Goal: Communication & Community: Answer question/provide support

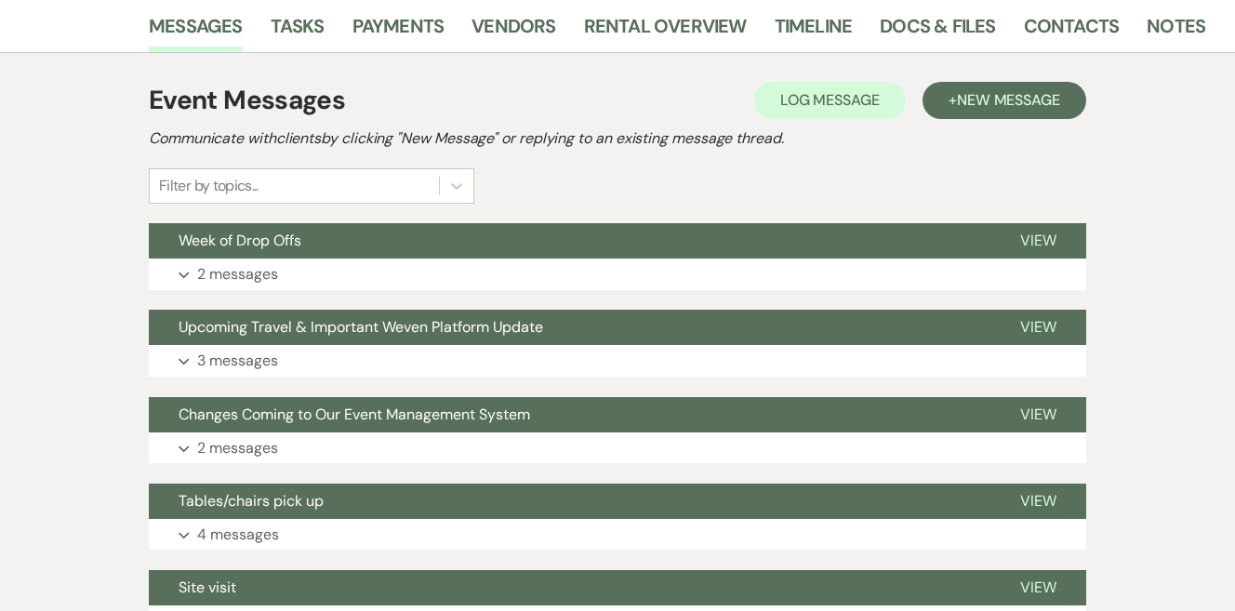
scroll to position [419, 0]
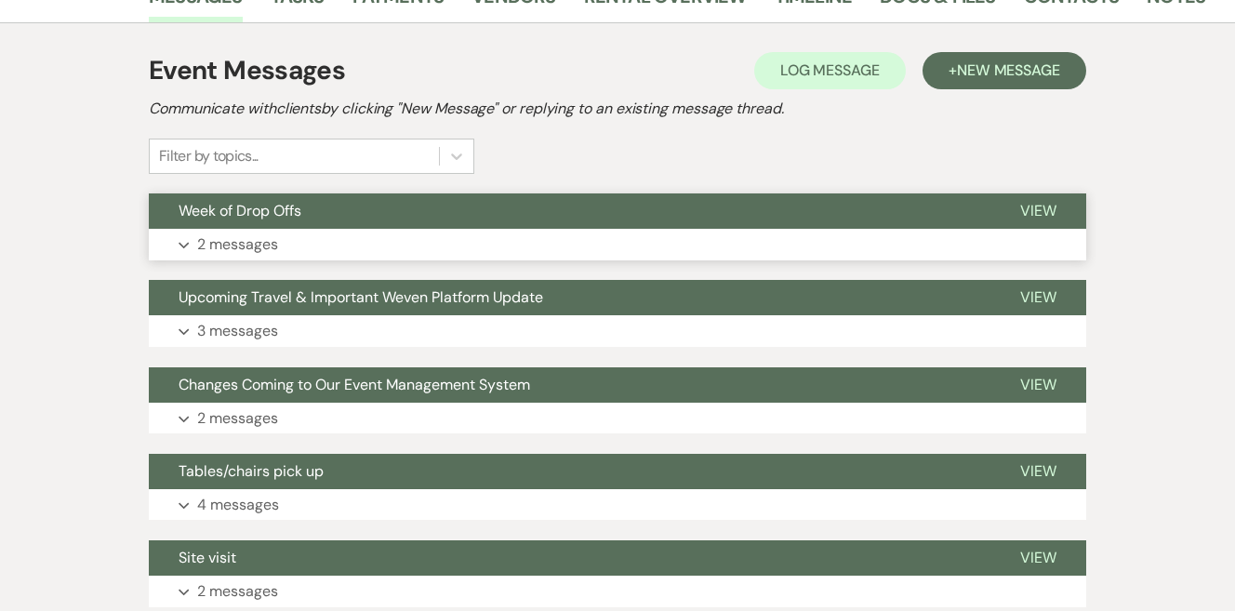
click at [527, 235] on button "Expand 2 messages" at bounding box center [618, 245] width 938 height 32
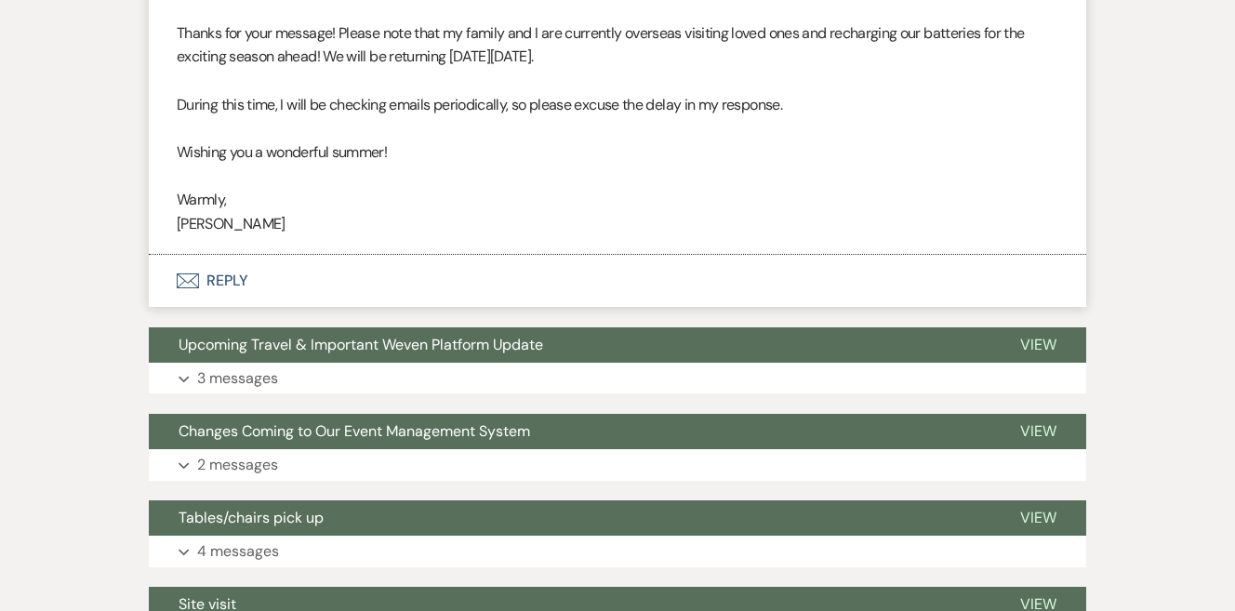
scroll to position [1010, 0]
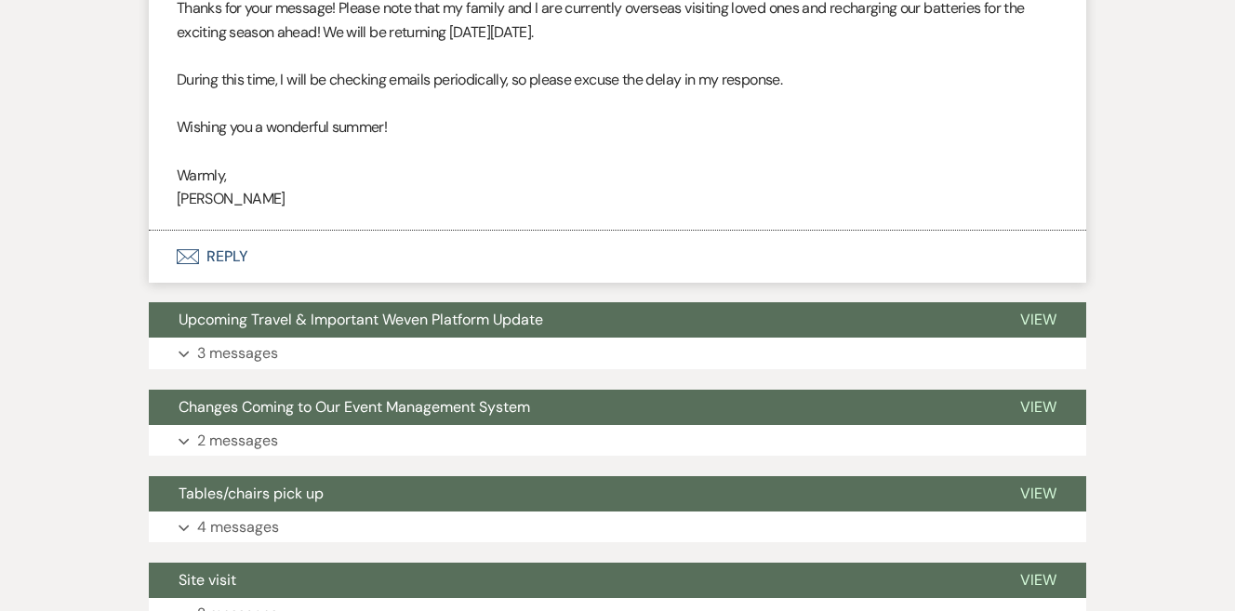
click at [224, 249] on button "Envelope Reply" at bounding box center [618, 257] width 938 height 52
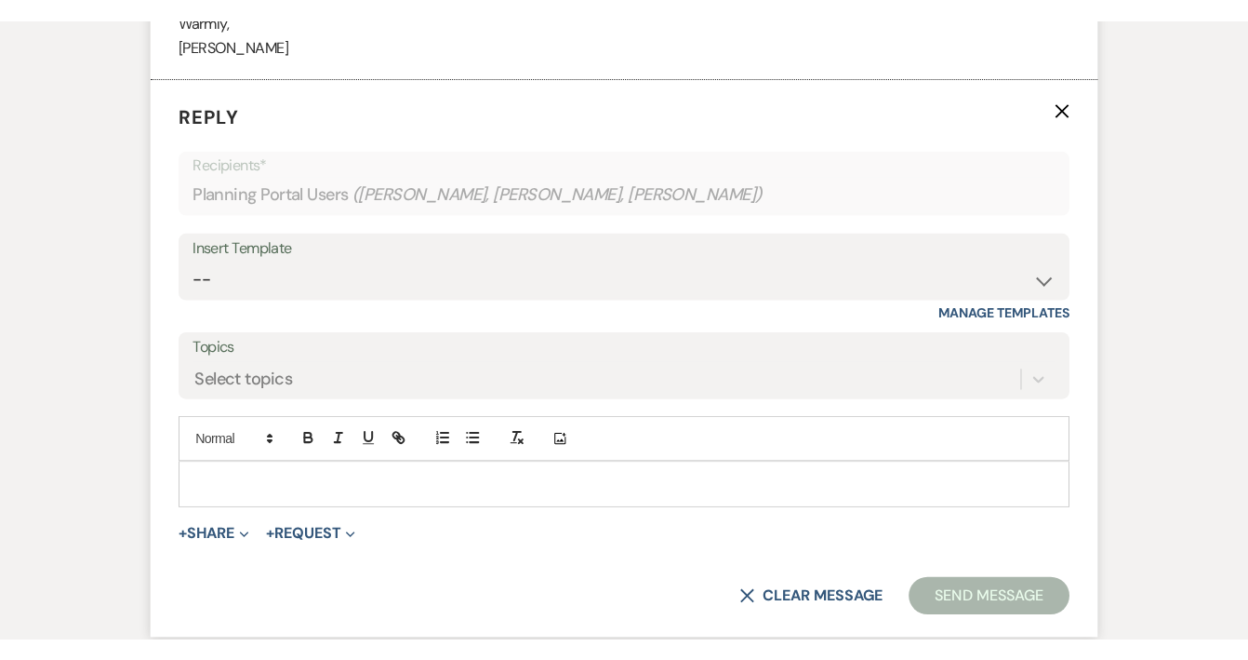
scroll to position [1207, 0]
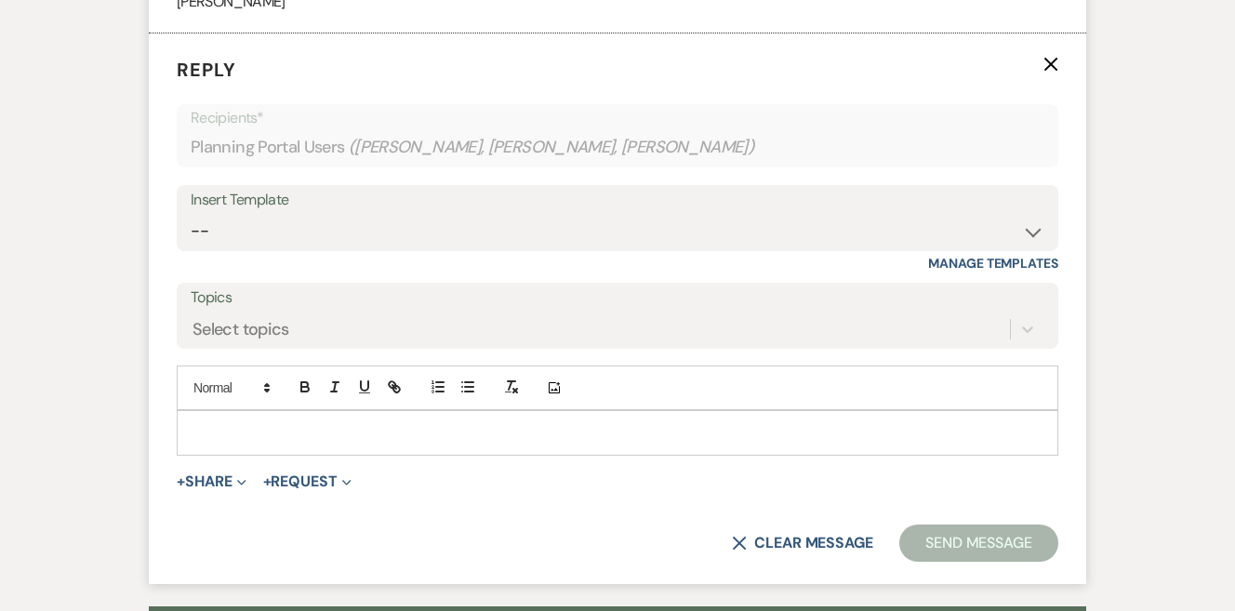
click at [260, 422] on p at bounding box center [618, 432] width 852 height 20
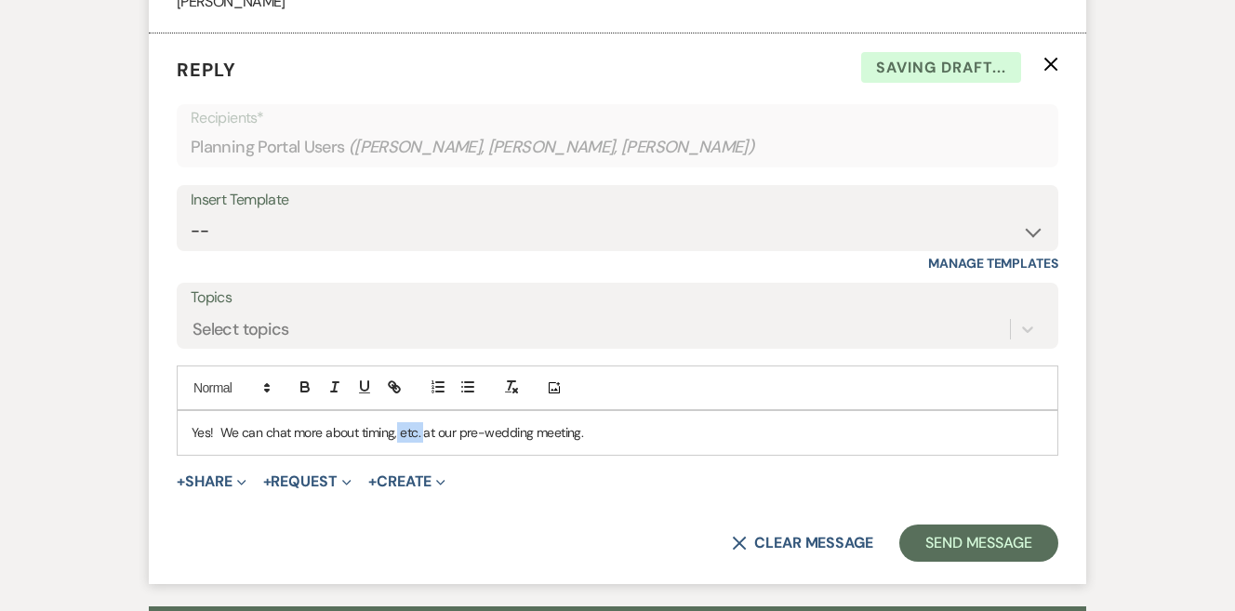
drag, startPoint x: 420, startPoint y: 419, endPoint x: 396, endPoint y: 418, distance: 24.2
click at [396, 422] on p "Yes! We can chat more about timing, etc. at our pre-wedding meeting." at bounding box center [618, 432] width 852 height 20
click at [675, 427] on p "Yes! We can chat more about timing for this at our pre-wedding meeting." at bounding box center [618, 432] width 852 height 20
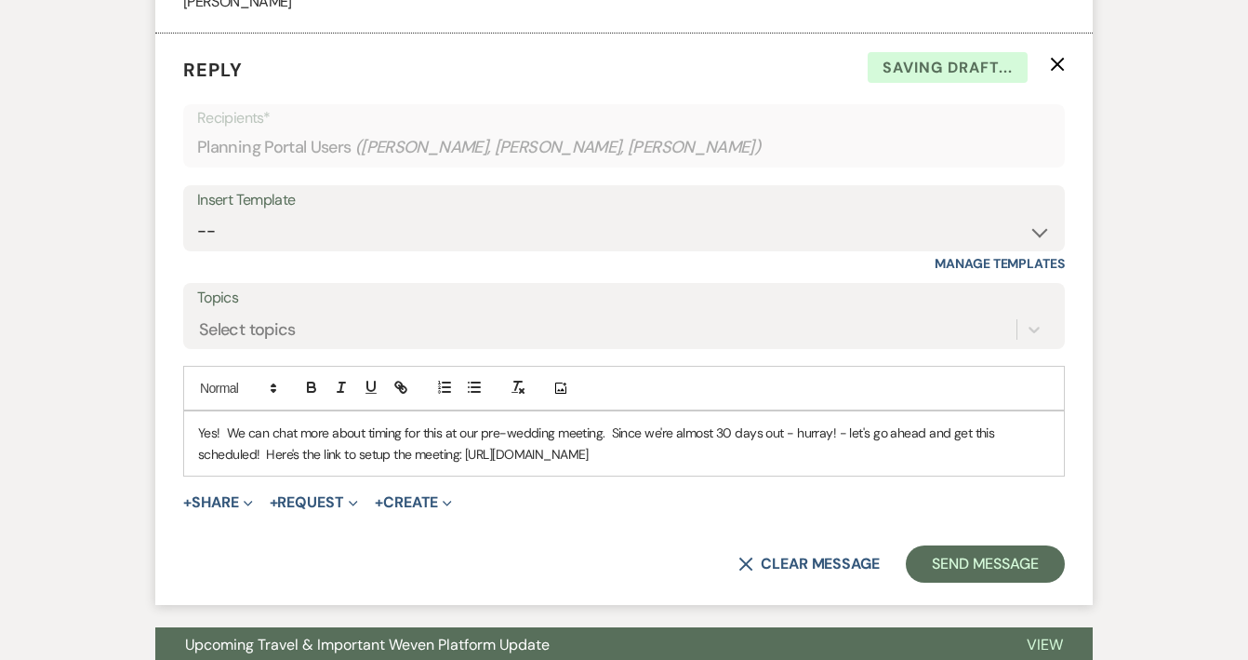
drag, startPoint x: 842, startPoint y: 441, endPoint x: 467, endPoint y: 436, distance: 374.9
click at [466, 436] on p "Yes! We can chat more about timing for this at our pre-wedding meeting. Since w…" at bounding box center [624, 443] width 852 height 42
click at [400, 366] on div "Add Photo" at bounding box center [624, 388] width 882 height 45
click at [401, 381] on icon "button" at bounding box center [398, 384] width 7 height 7
type input "[URL][DOMAIN_NAME]"
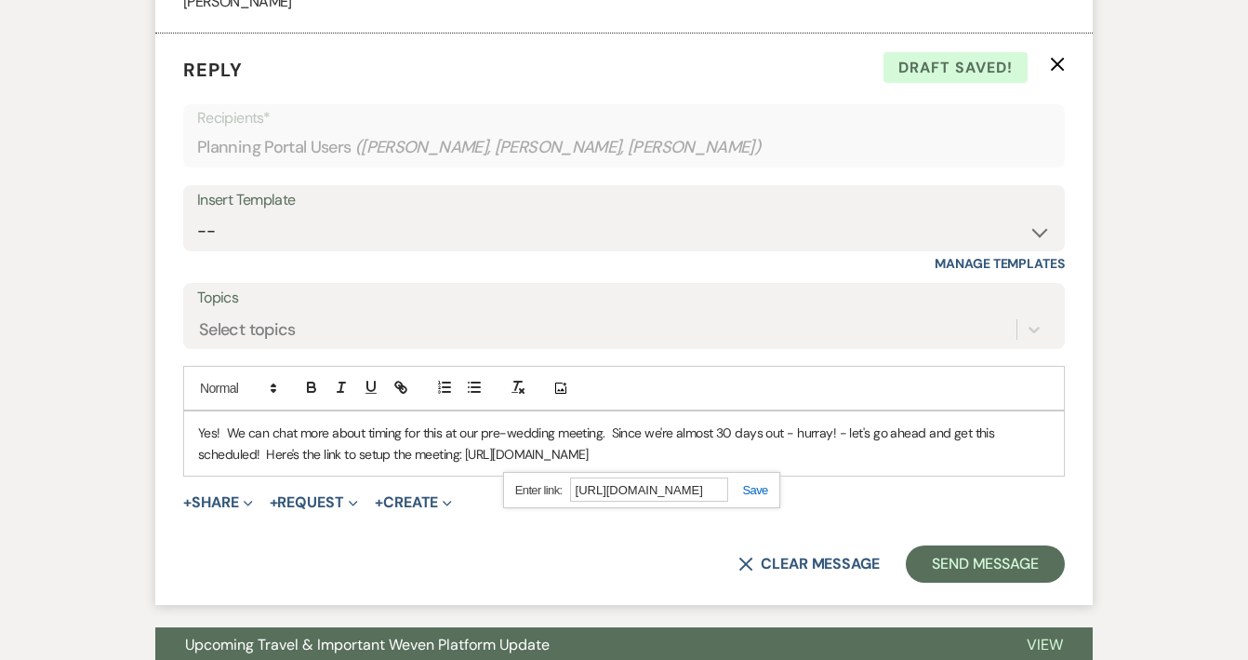
click at [758, 483] on link at bounding box center [748, 490] width 40 height 14
click at [873, 455] on div "Yes! We can chat more about timing for this at our pre-wedding meeting. Since w…" at bounding box center [624, 443] width 880 height 64
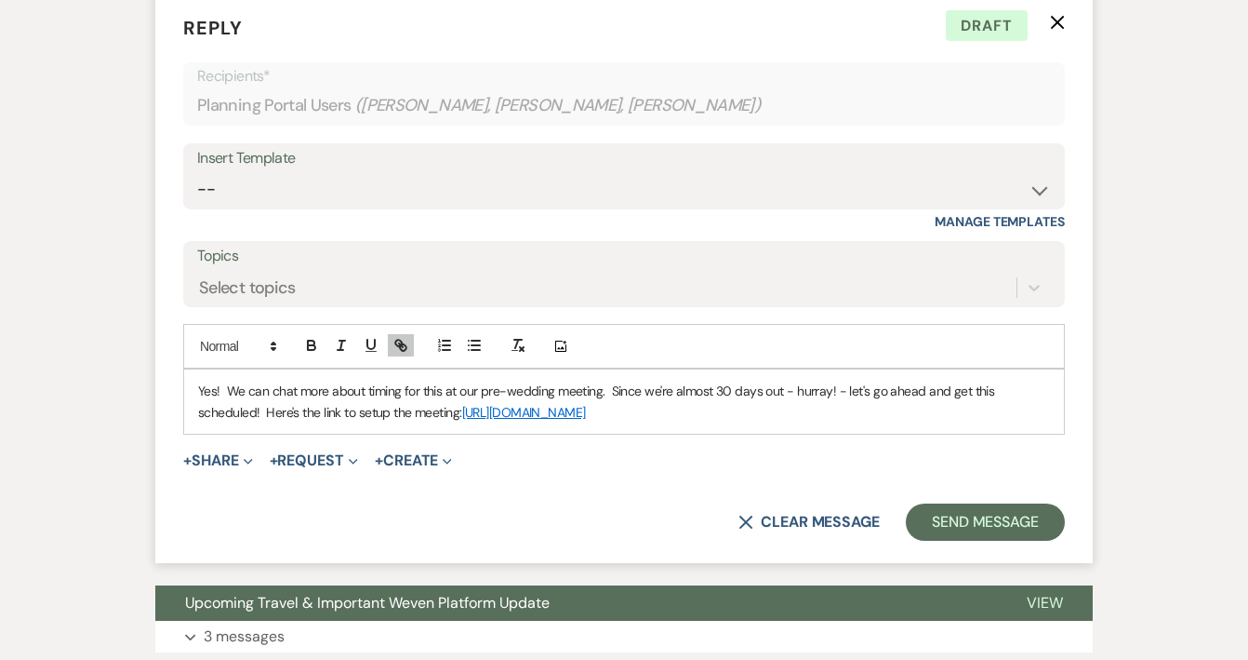
scroll to position [1250, 0]
click at [781, 380] on p "Yes! We can chat more about timing for this at our pre-wedding meeting. Since w…" at bounding box center [624, 401] width 852 height 42
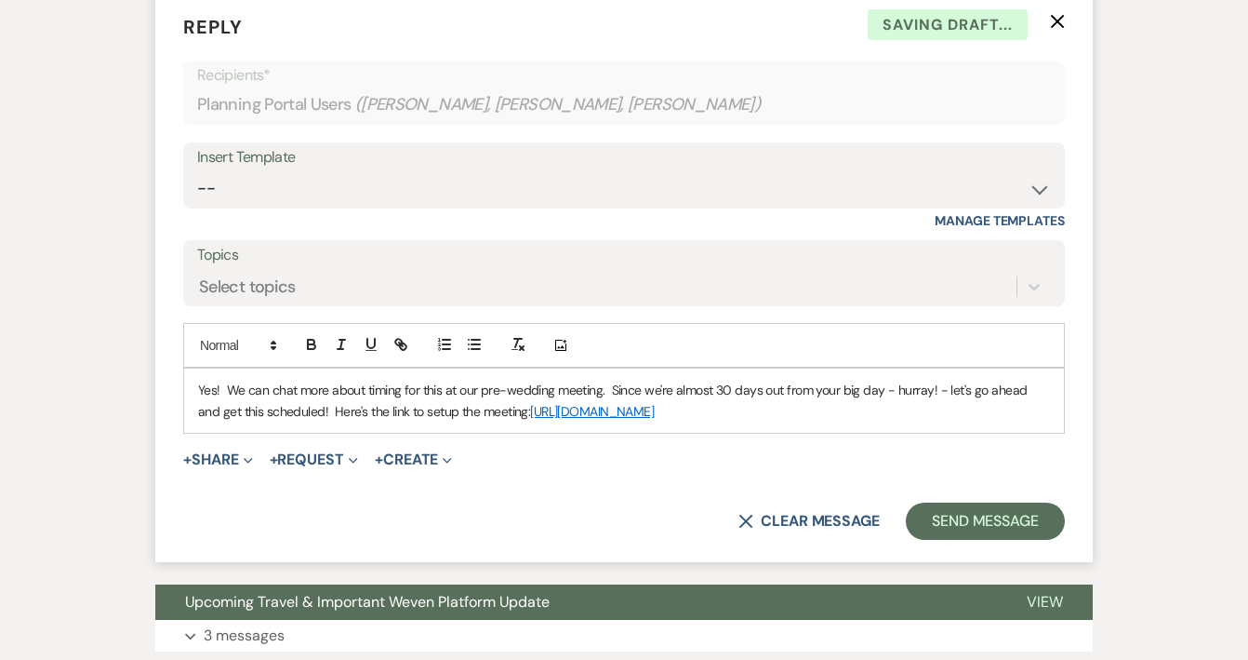
click at [1060, 408] on div "Yes! We can chat more about timing for this at our pre-wedding meeting. Since w…" at bounding box center [624, 400] width 880 height 64
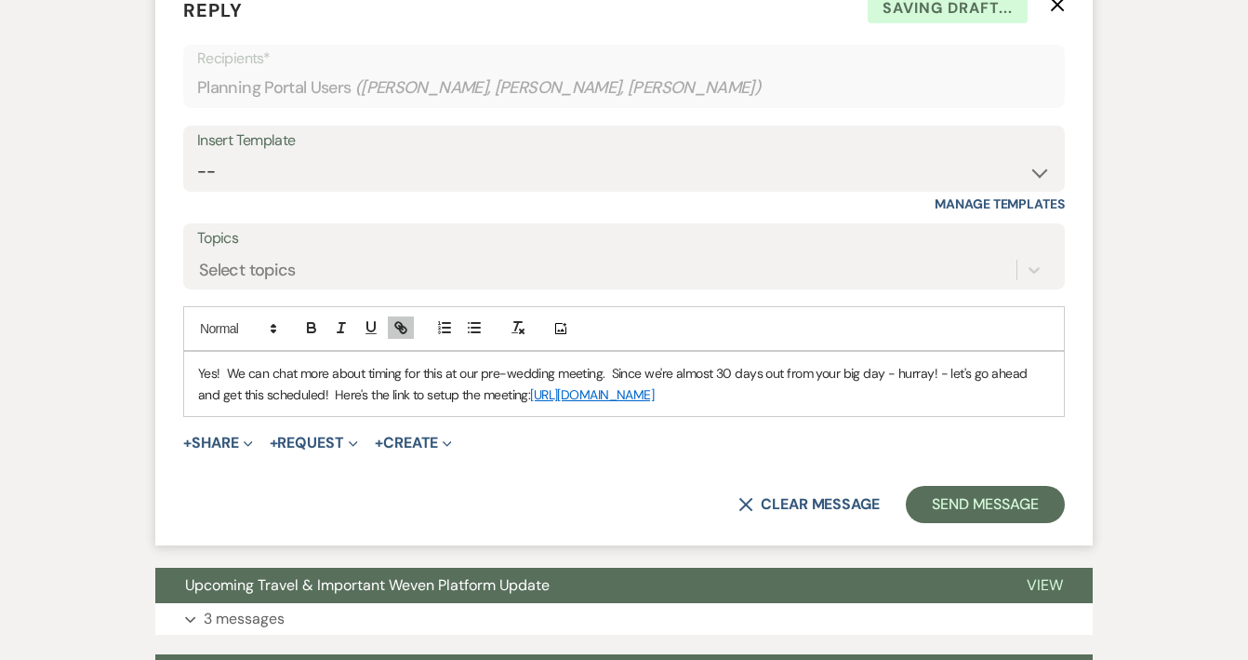
scroll to position [1272, 0]
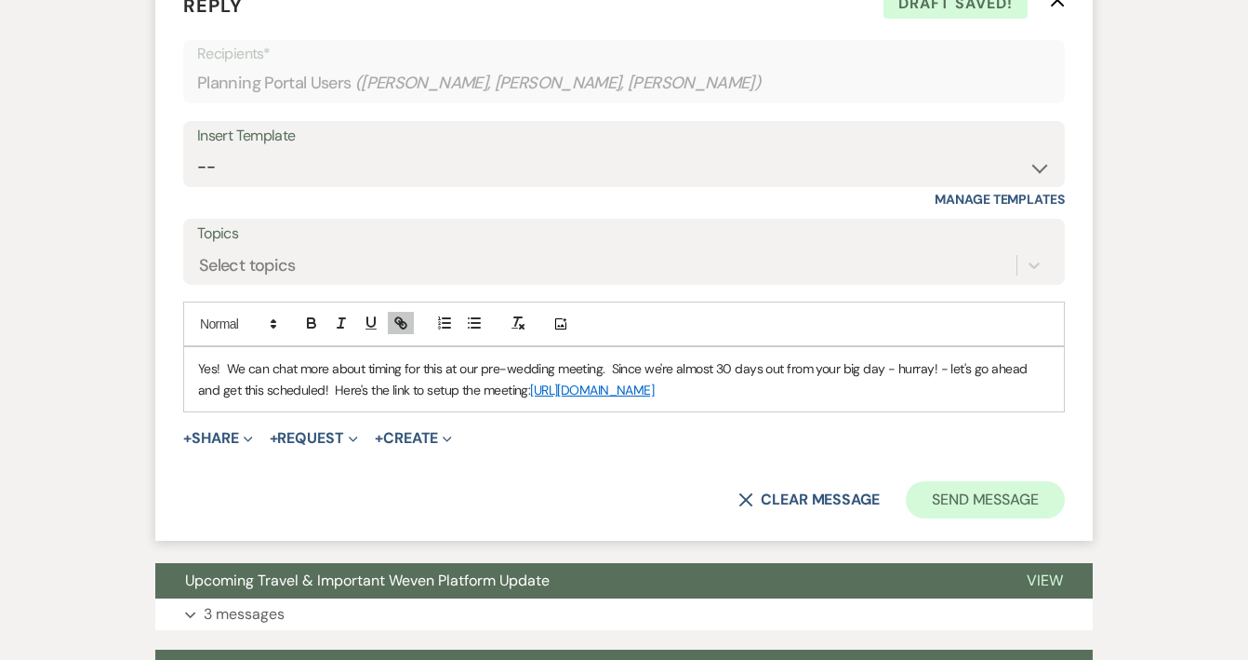
click at [1022, 481] on button "Send Message" at bounding box center [985, 499] width 159 height 37
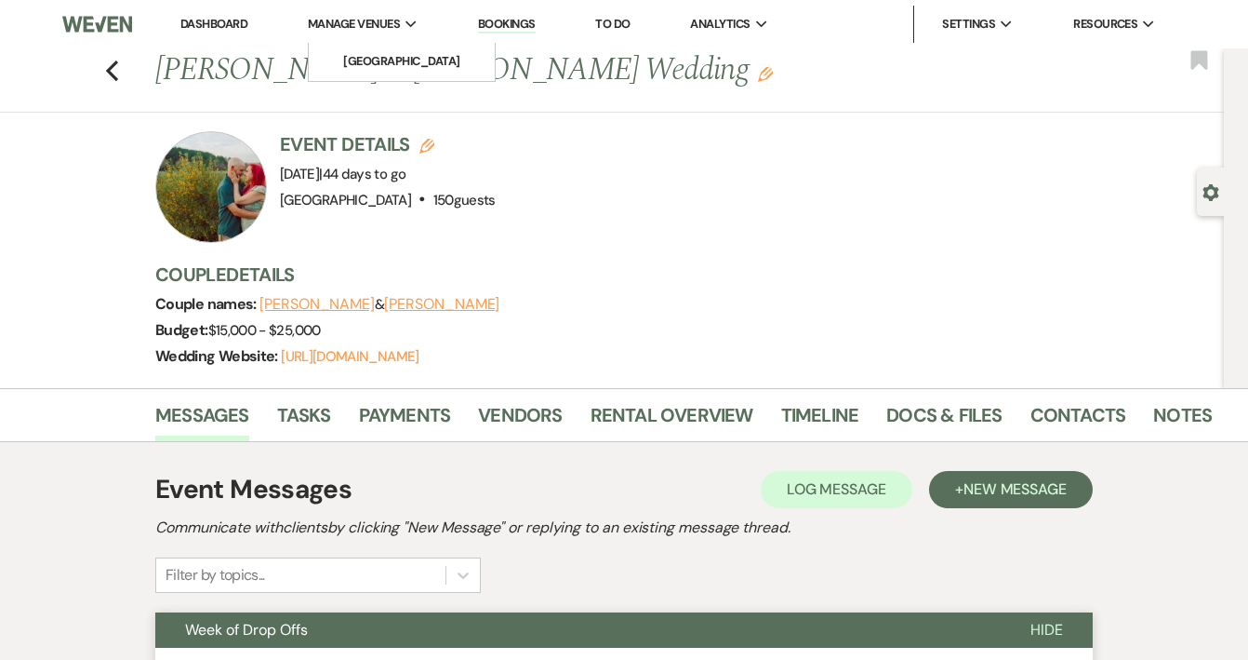
scroll to position [0, 0]
click at [255, 23] on li "Dashboard" at bounding box center [214, 24] width 86 height 37
click at [222, 21] on link "Dashboard" at bounding box center [213, 24] width 67 height 16
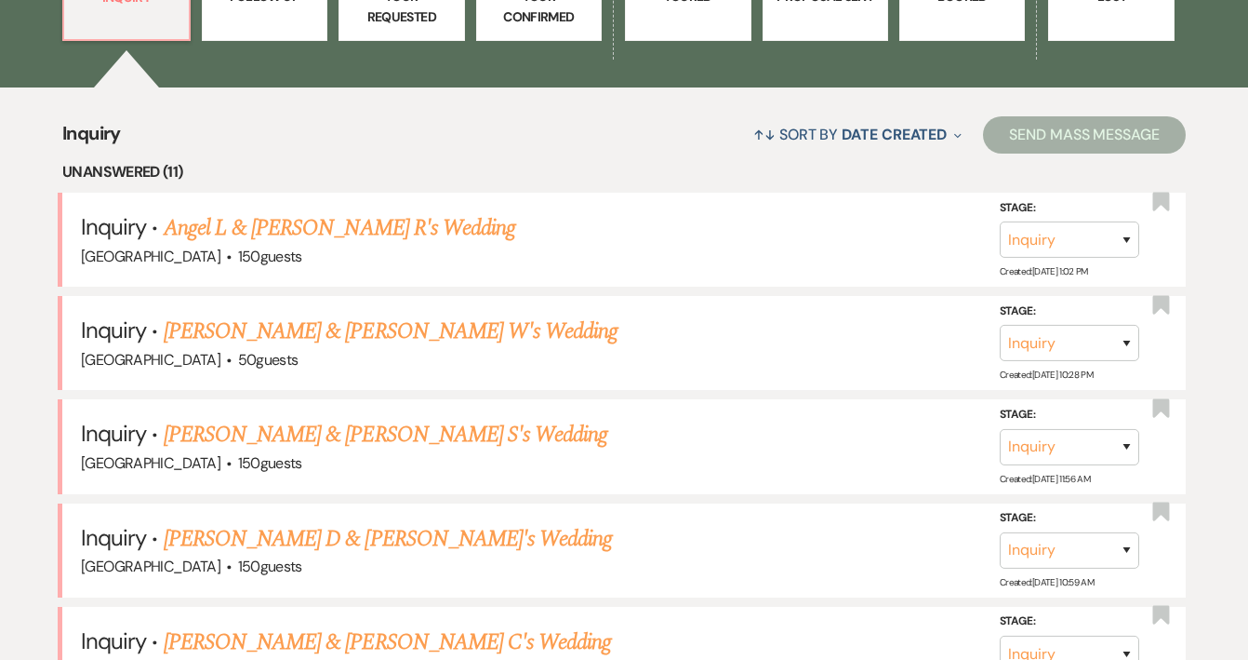
scroll to position [641, 0]
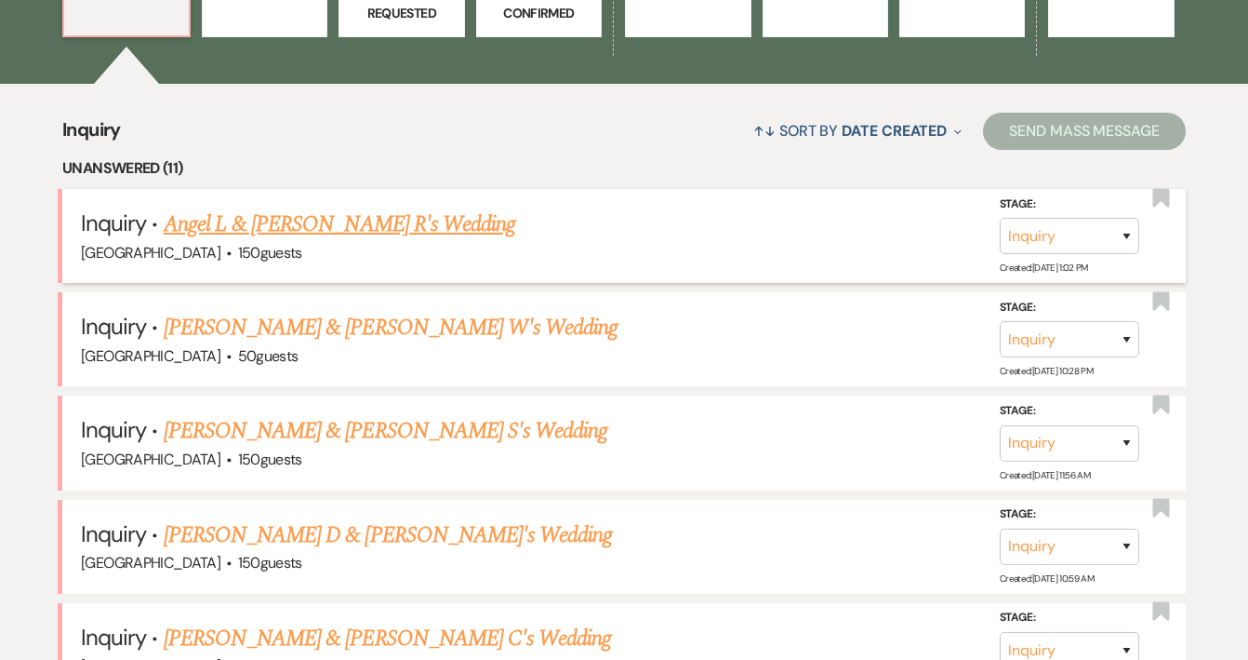
click at [309, 236] on h5 "Inquiry · Angel L & Aiyana R's Wedding" at bounding box center [624, 223] width 1087 height 33
click at [319, 221] on link "Angel L & [PERSON_NAME] R's Wedding" at bounding box center [340, 223] width 352 height 33
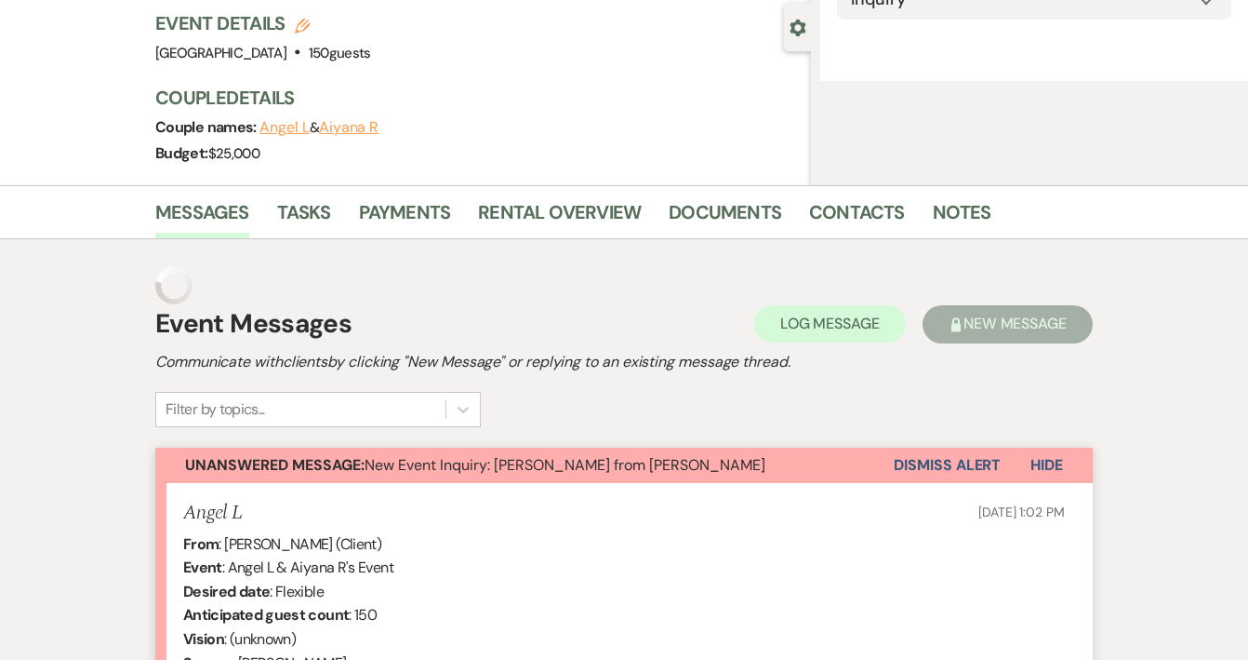
select select "17"
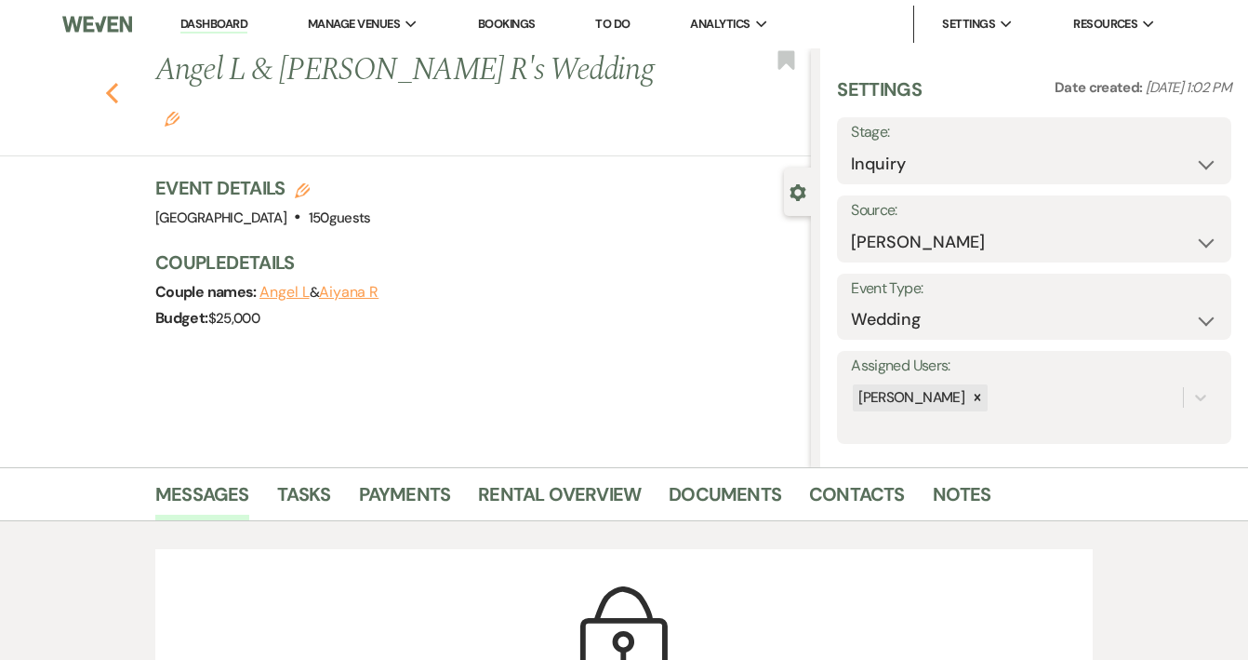
click at [109, 83] on use "button" at bounding box center [112, 93] width 12 height 20
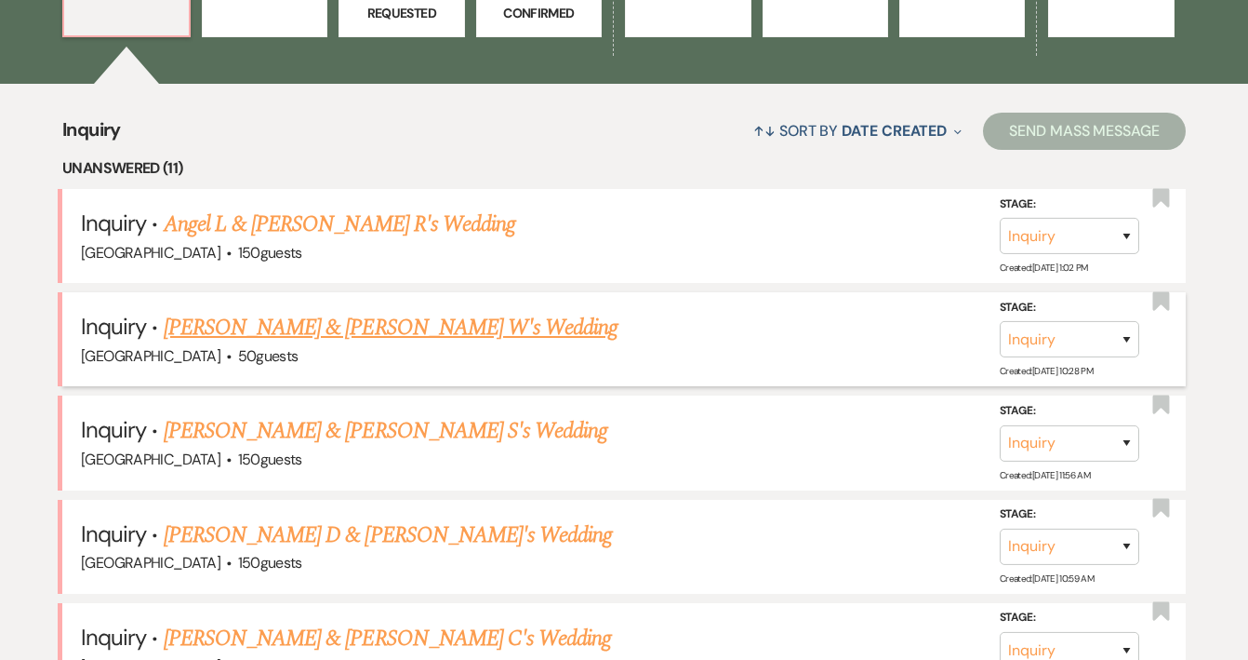
scroll to position [665, 0]
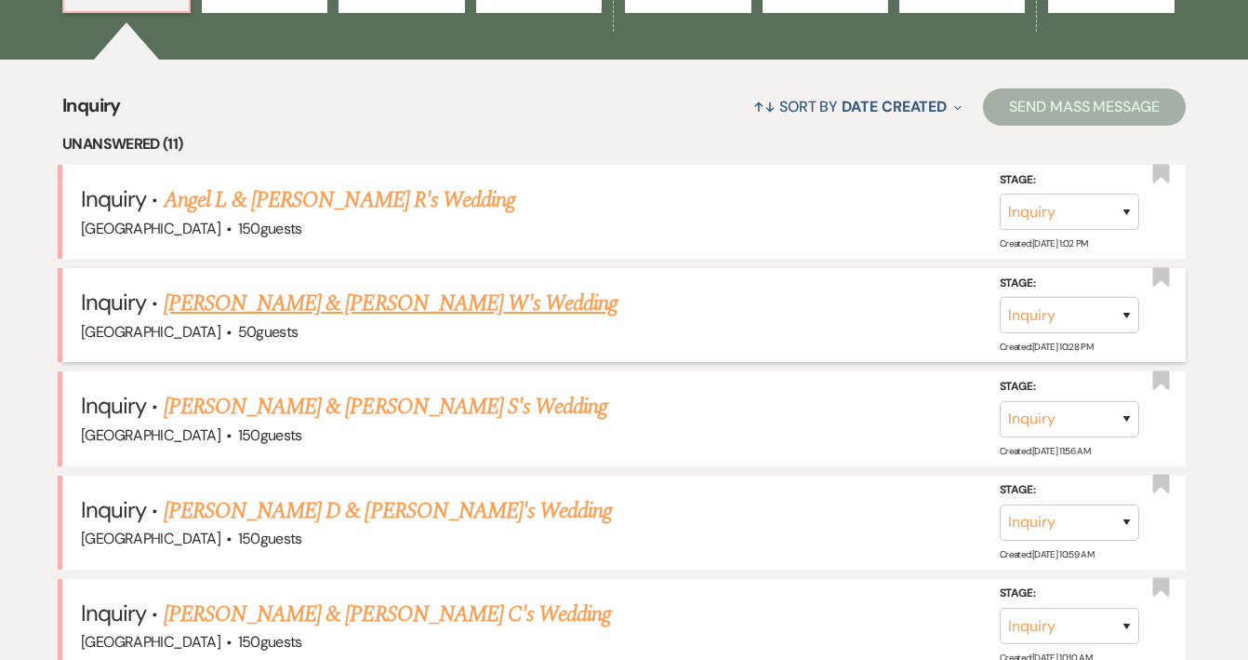
click at [255, 297] on link "[PERSON_NAME] & [PERSON_NAME] W's Wedding" at bounding box center [391, 303] width 455 height 33
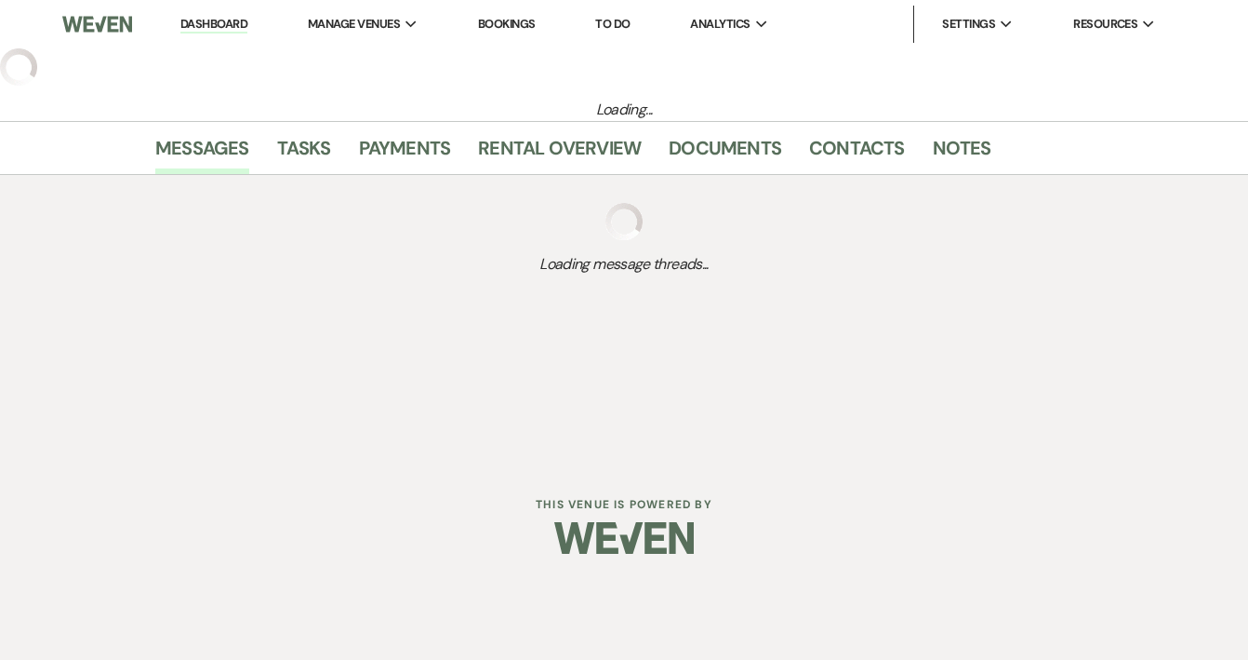
select select "17"
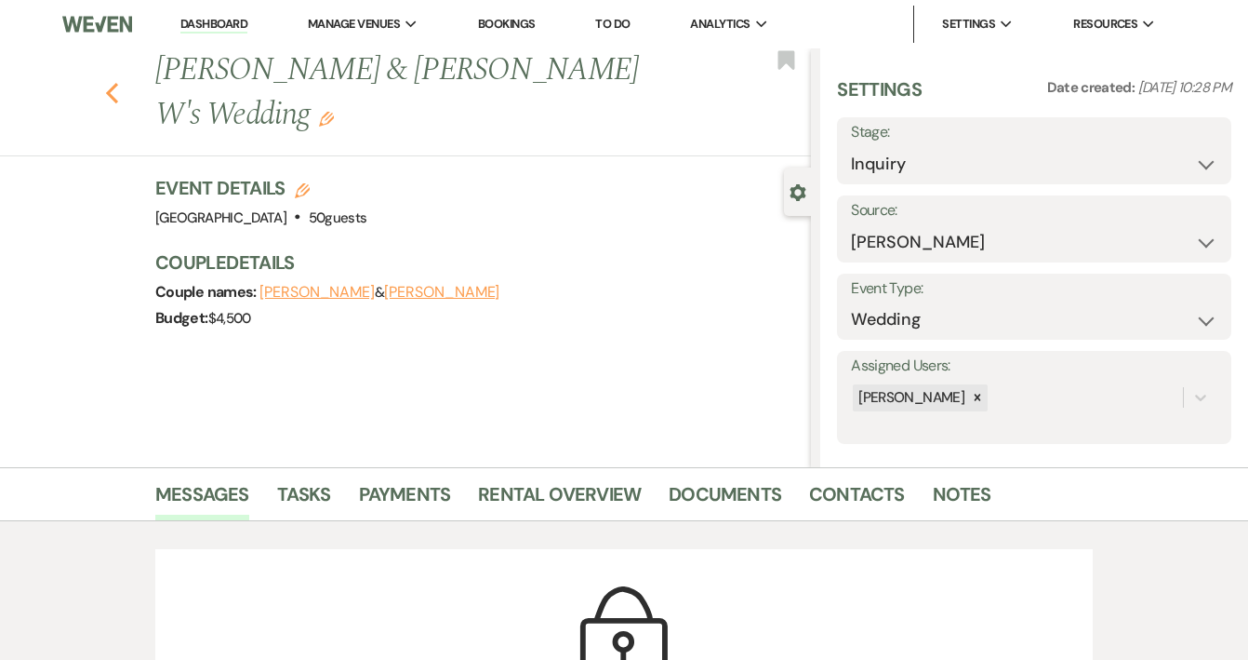
click at [115, 83] on use "button" at bounding box center [112, 93] width 12 height 20
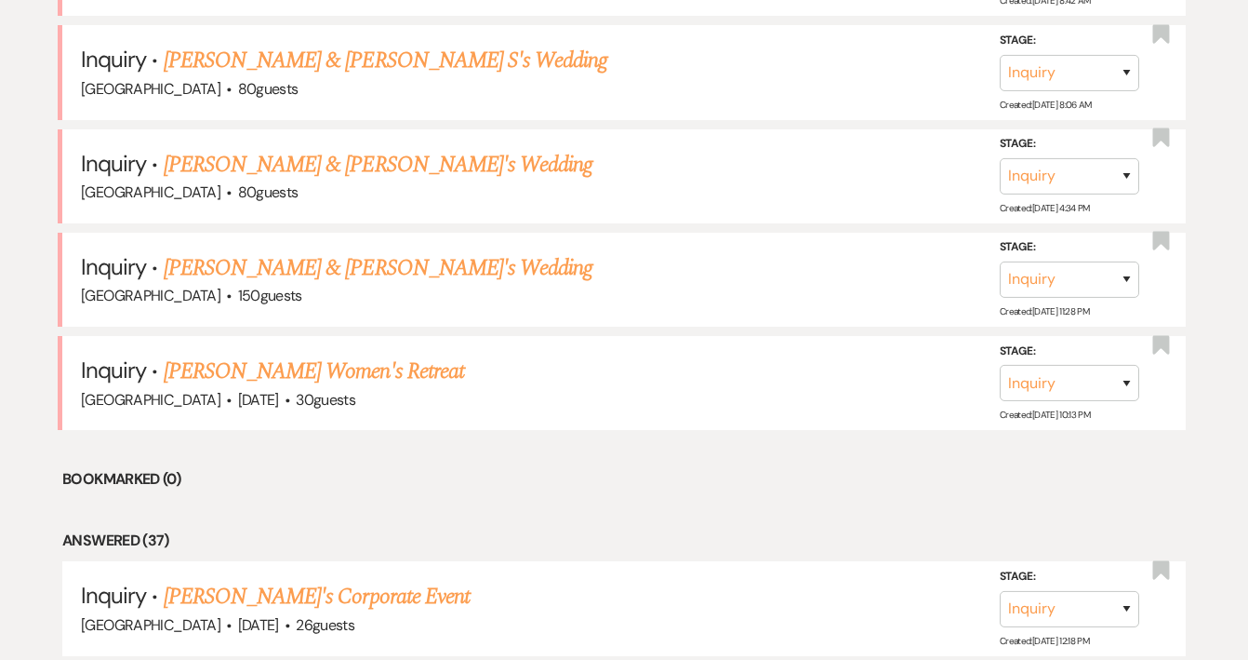
scroll to position [1531, 0]
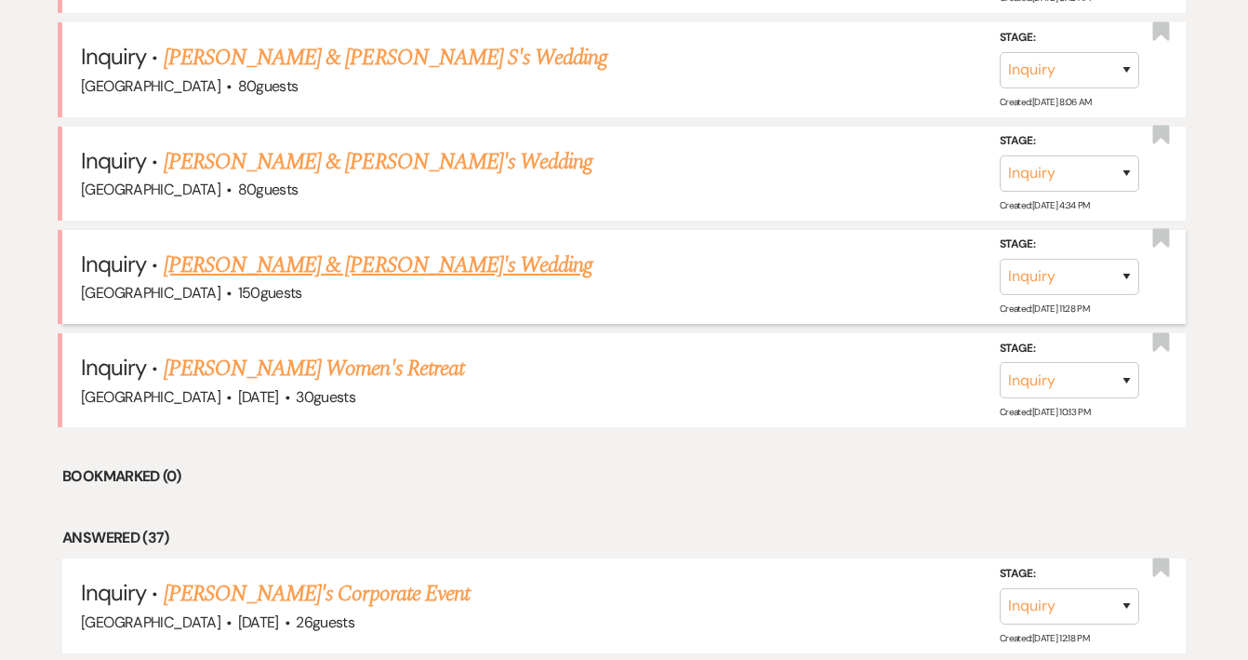
click at [287, 253] on link "[PERSON_NAME] & [PERSON_NAME]'s Wedding" at bounding box center [379, 264] width 430 height 33
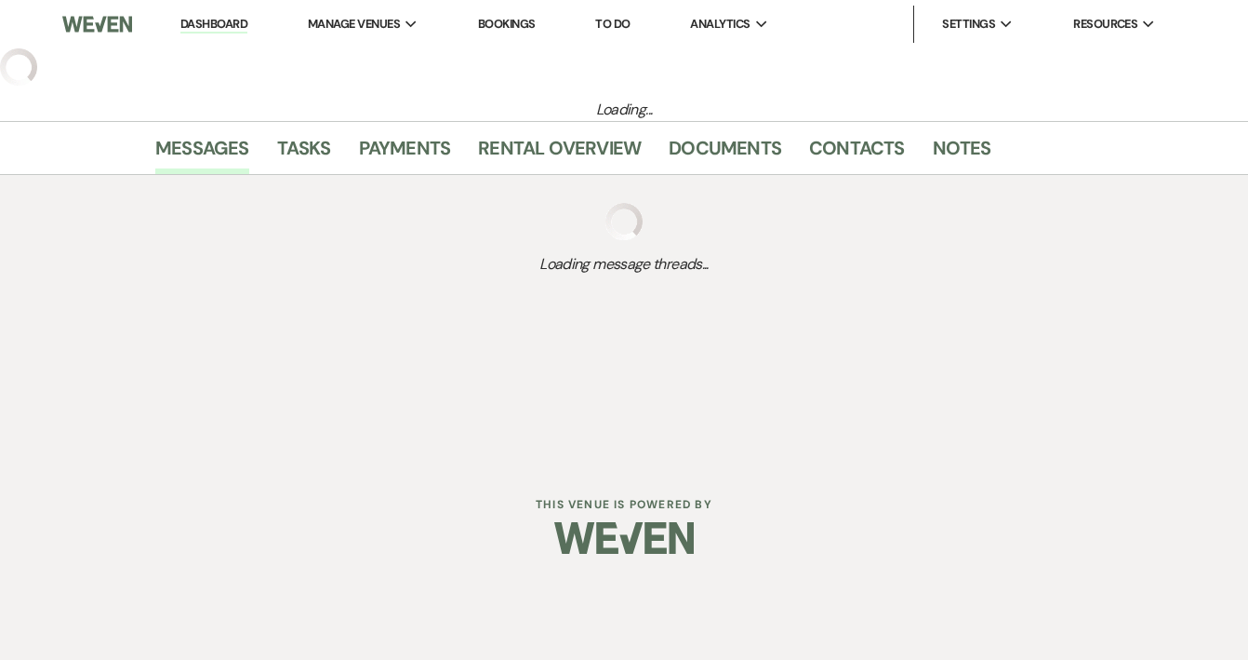
select select "17"
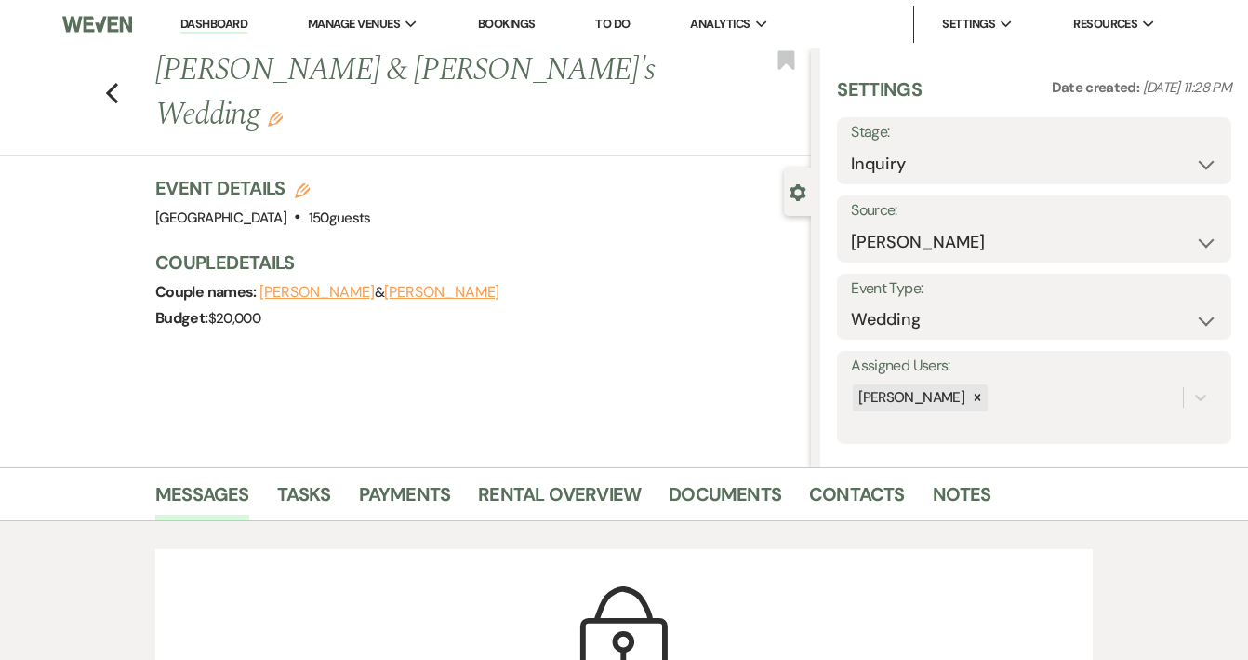
click at [119, 73] on div "Previous Ryan G & Alexandra Z's Wedding Edit Bookmark" at bounding box center [401, 102] width 820 height 108
click at [104, 72] on div "Previous Ryan G & Alexandra Z's Wedding Edit Bookmark" at bounding box center [401, 102] width 820 height 108
click at [113, 82] on icon "Previous" at bounding box center [112, 93] width 14 height 22
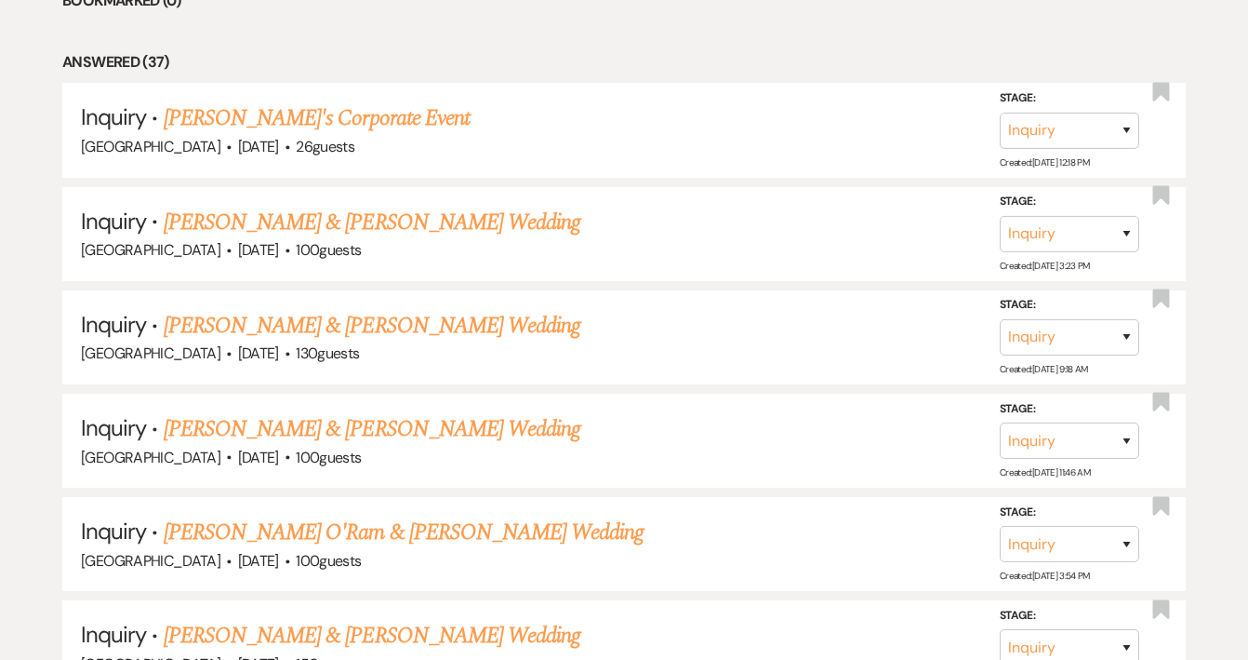
scroll to position [2007, 0]
click at [383, 205] on link "[PERSON_NAME] & [PERSON_NAME] Wedding" at bounding box center [372, 221] width 417 height 33
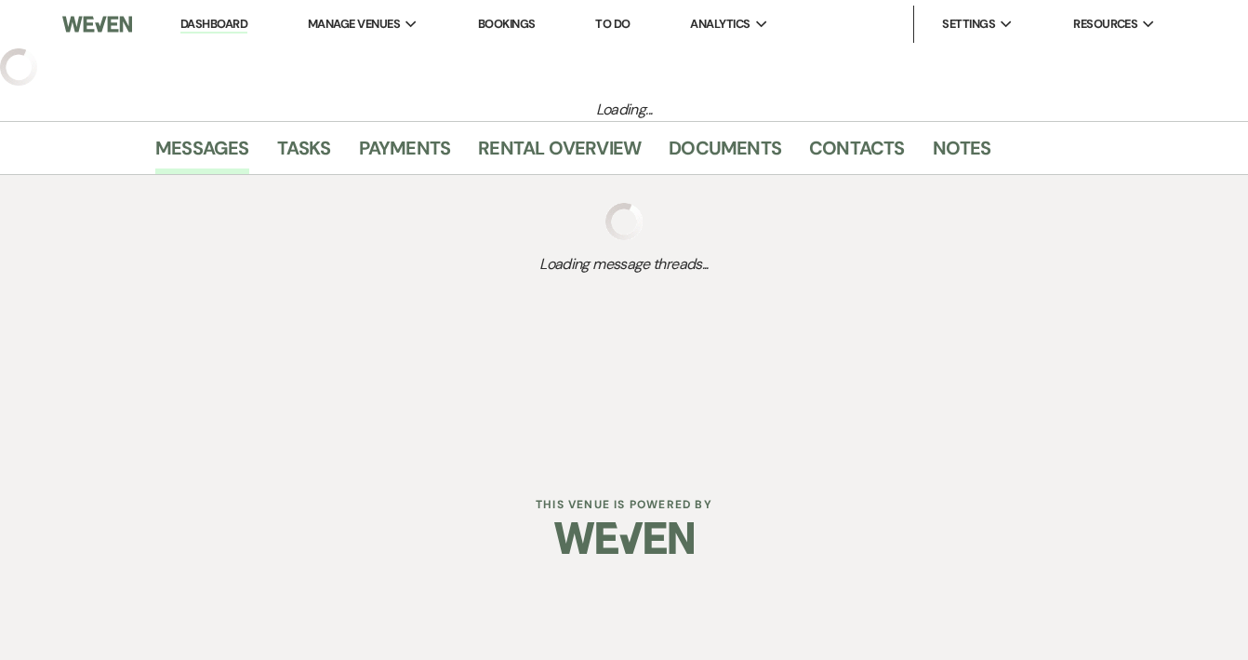
select select "5"
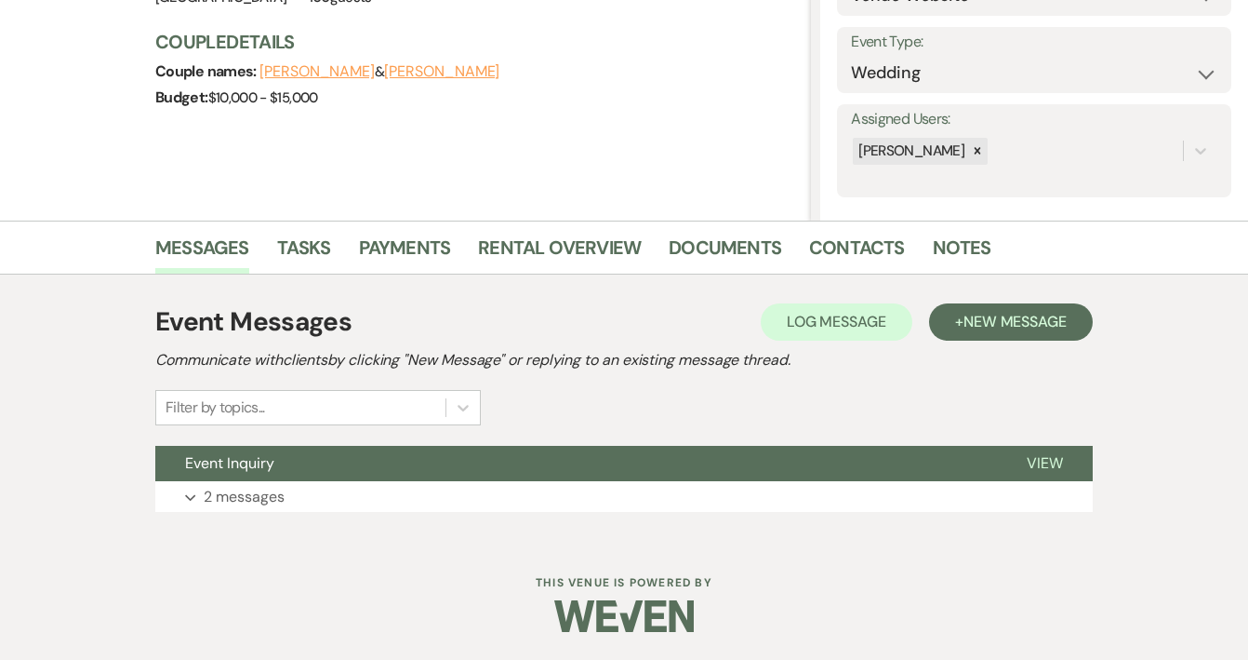
scroll to position [246, 0]
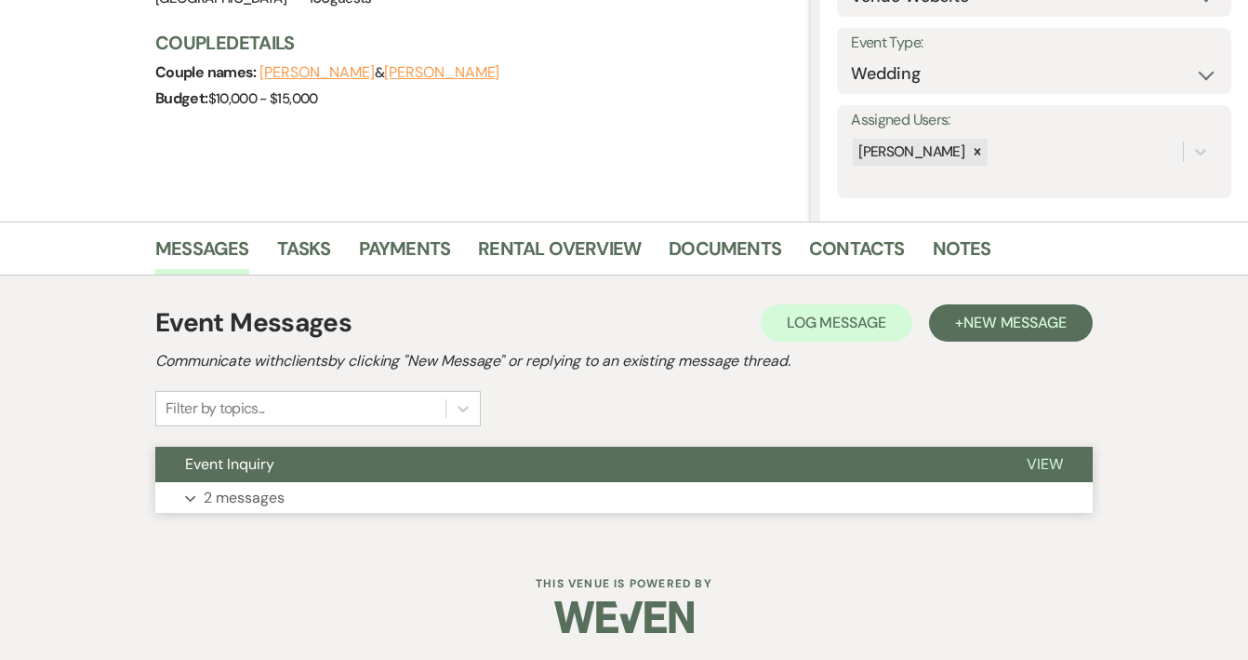
click at [239, 486] on p "2 messages" at bounding box center [244, 498] width 81 height 24
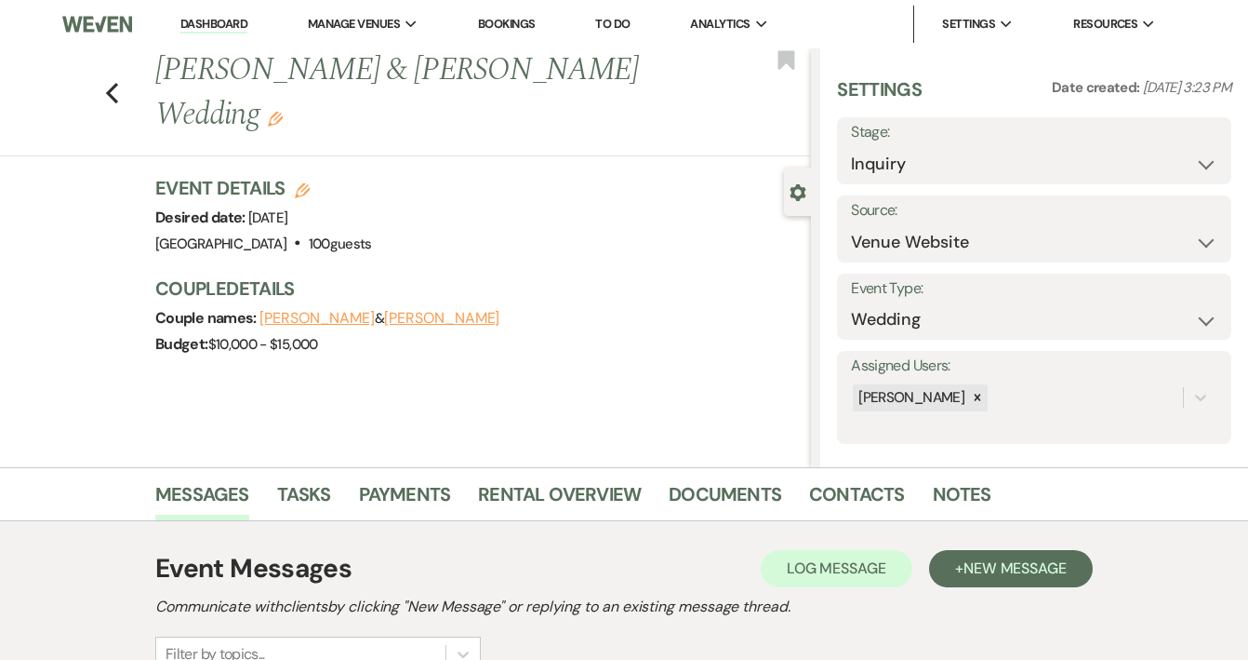
scroll to position [0, 0]
click at [113, 83] on use "button" at bounding box center [112, 93] width 12 height 20
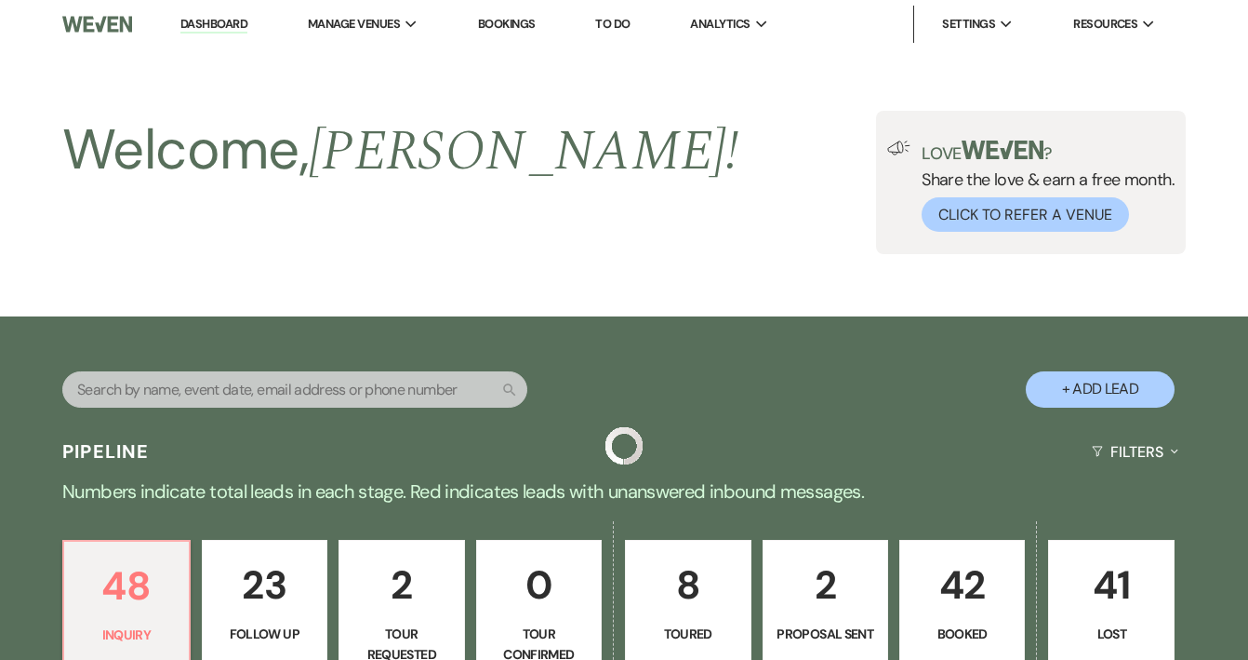
scroll to position [2007, 0]
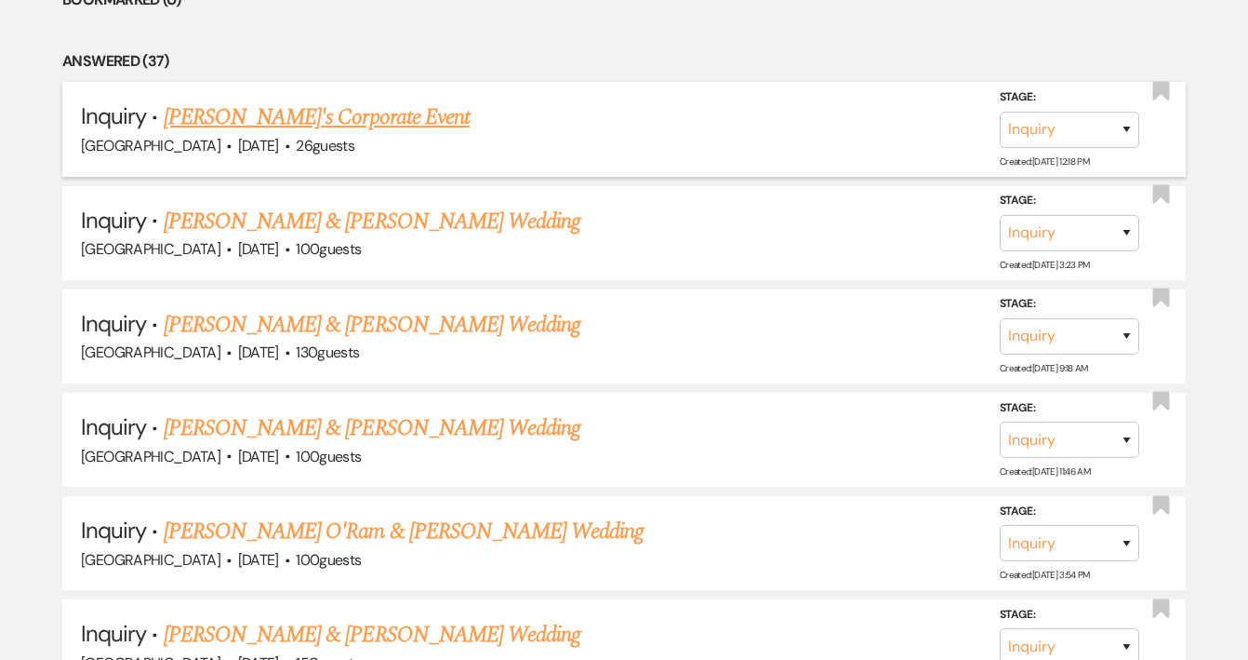
click at [284, 100] on link "[PERSON_NAME]'s Corporate Event" at bounding box center [317, 116] width 306 height 33
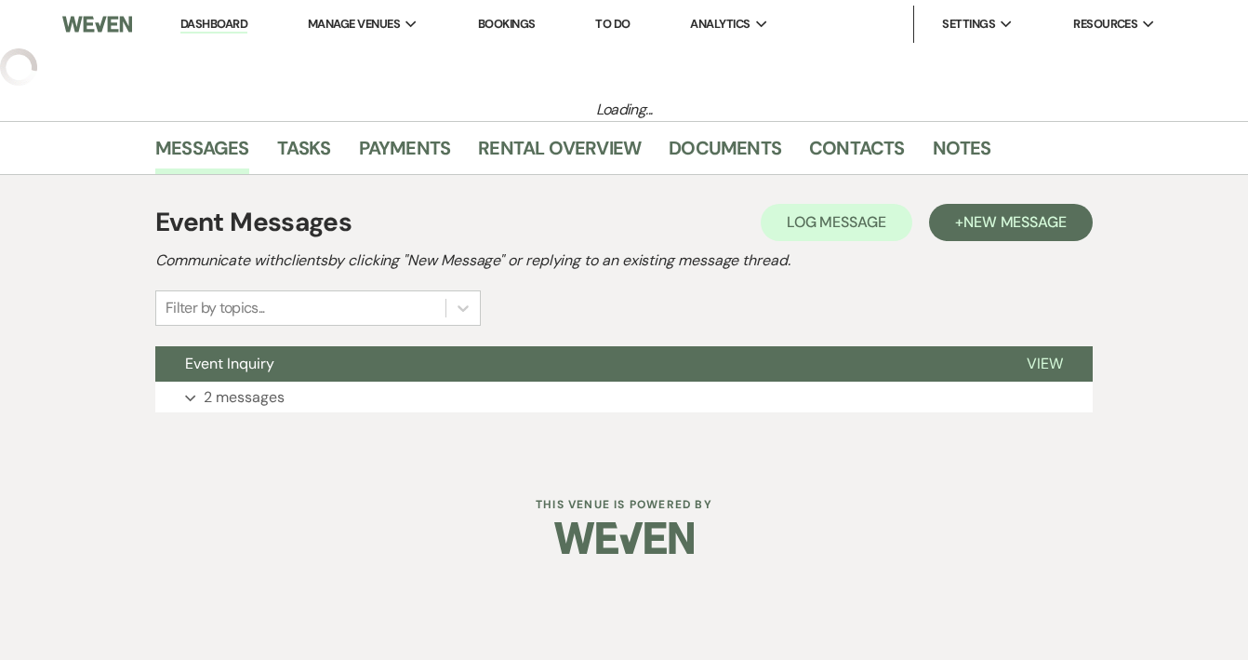
select select "5"
select select "9"
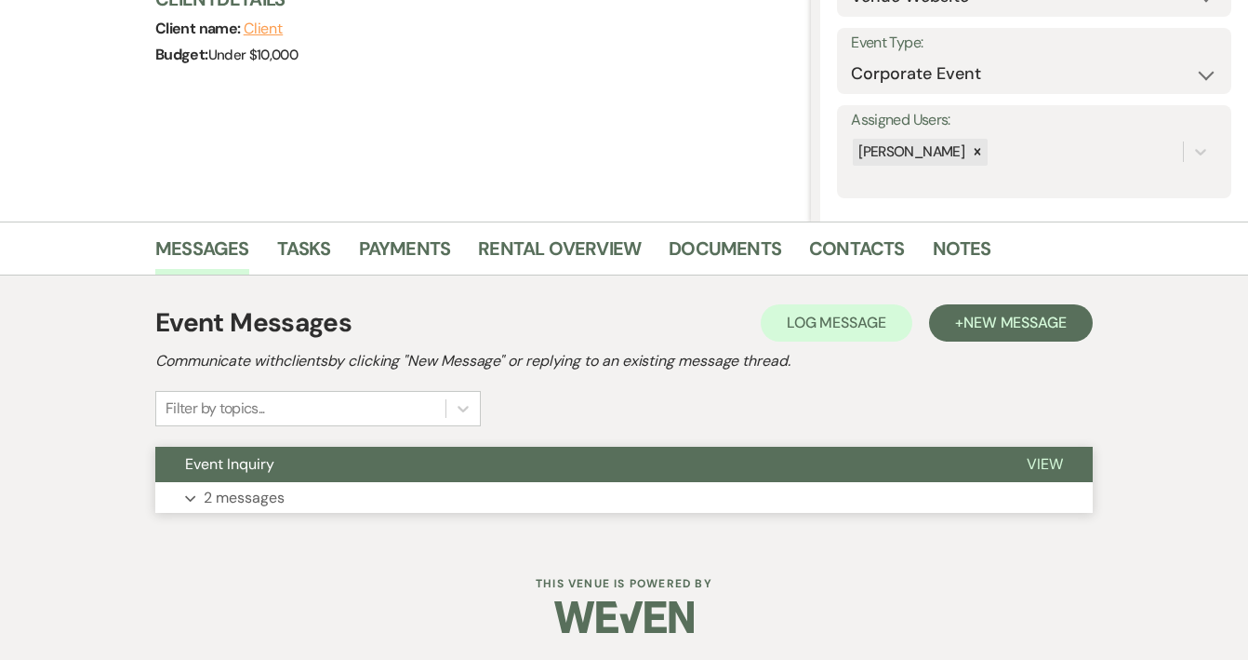
click at [259, 499] on p "2 messages" at bounding box center [244, 498] width 81 height 24
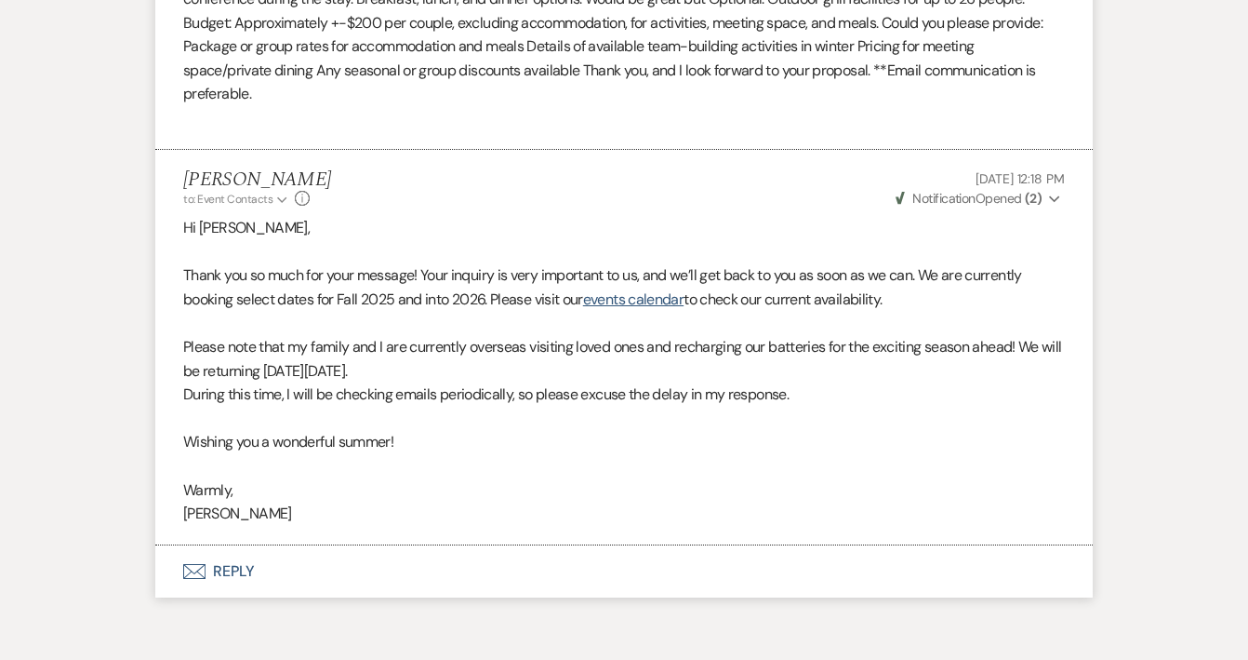
scroll to position [1102, 0]
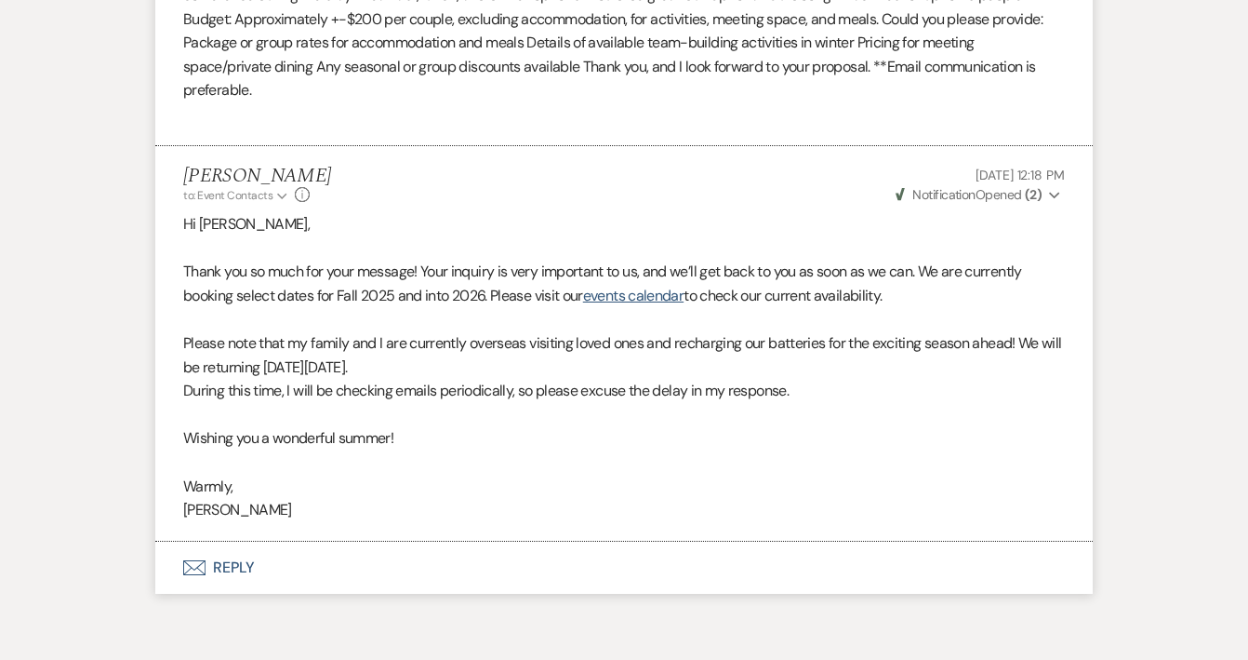
click at [234, 546] on button "Envelope Reply" at bounding box center [624, 567] width 938 height 52
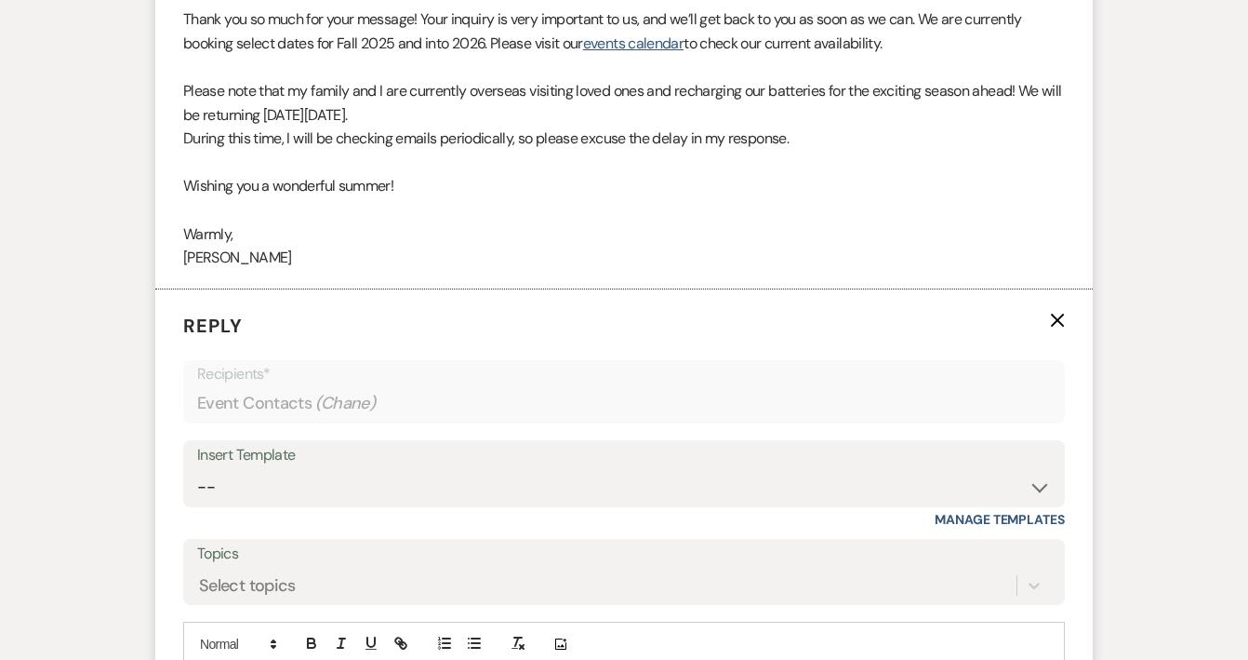
scroll to position [1618, 0]
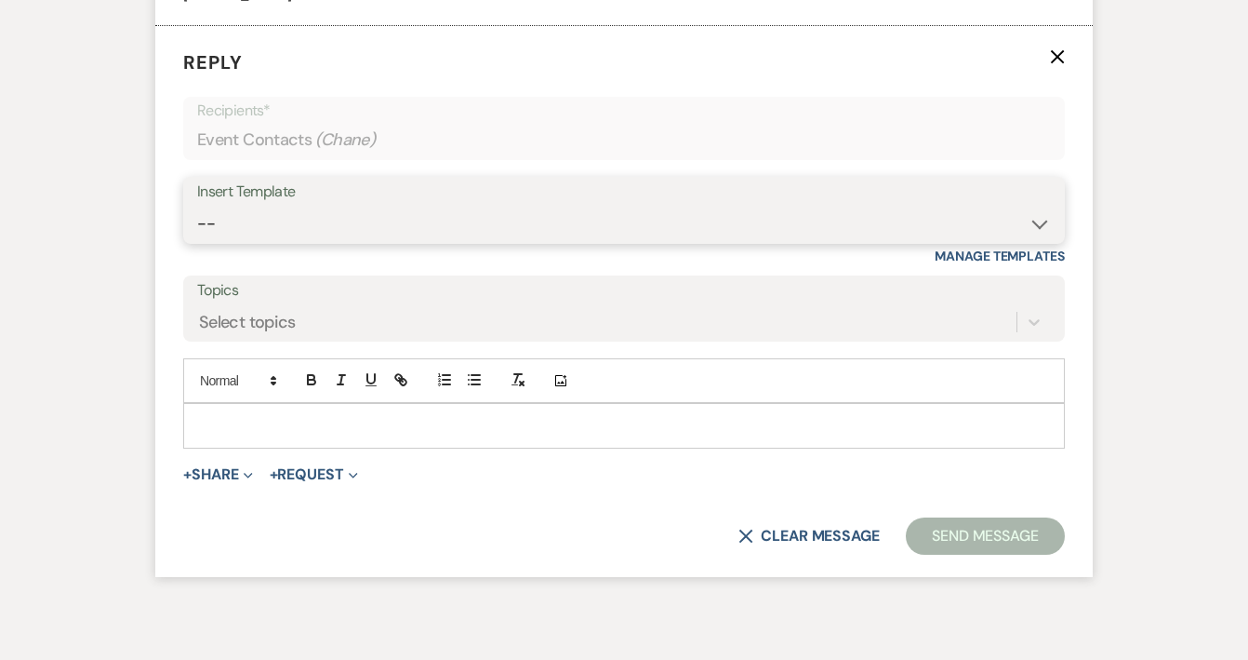
select select "5949"
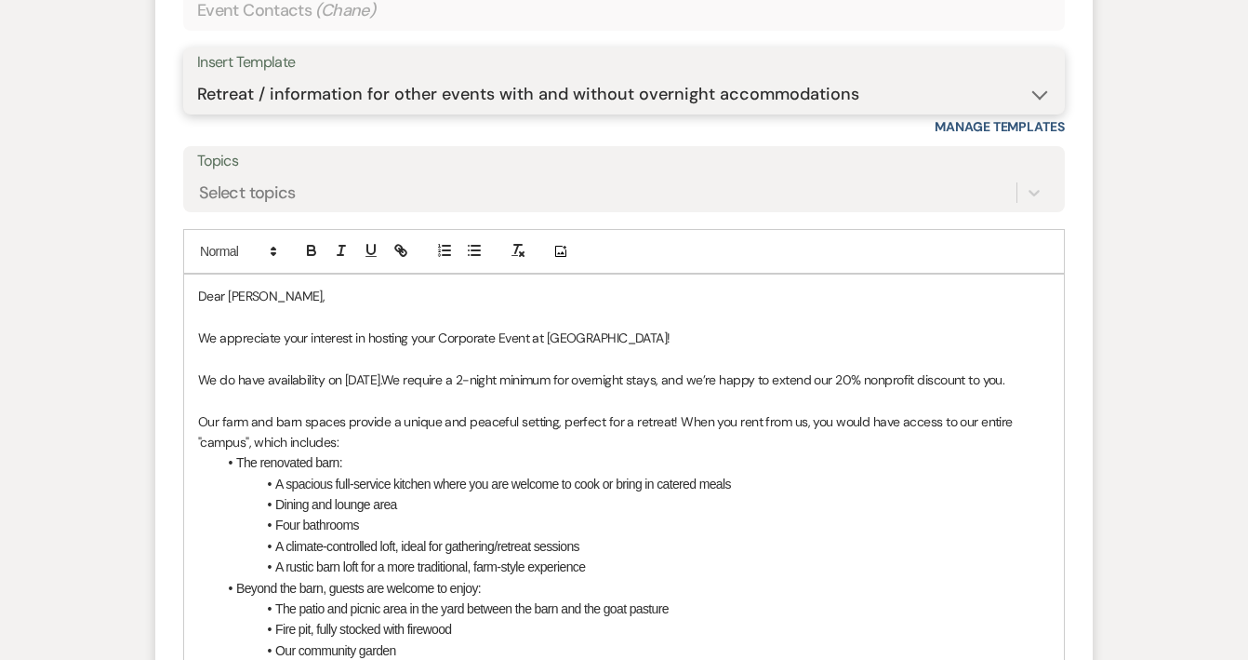
scroll to position [1749, 0]
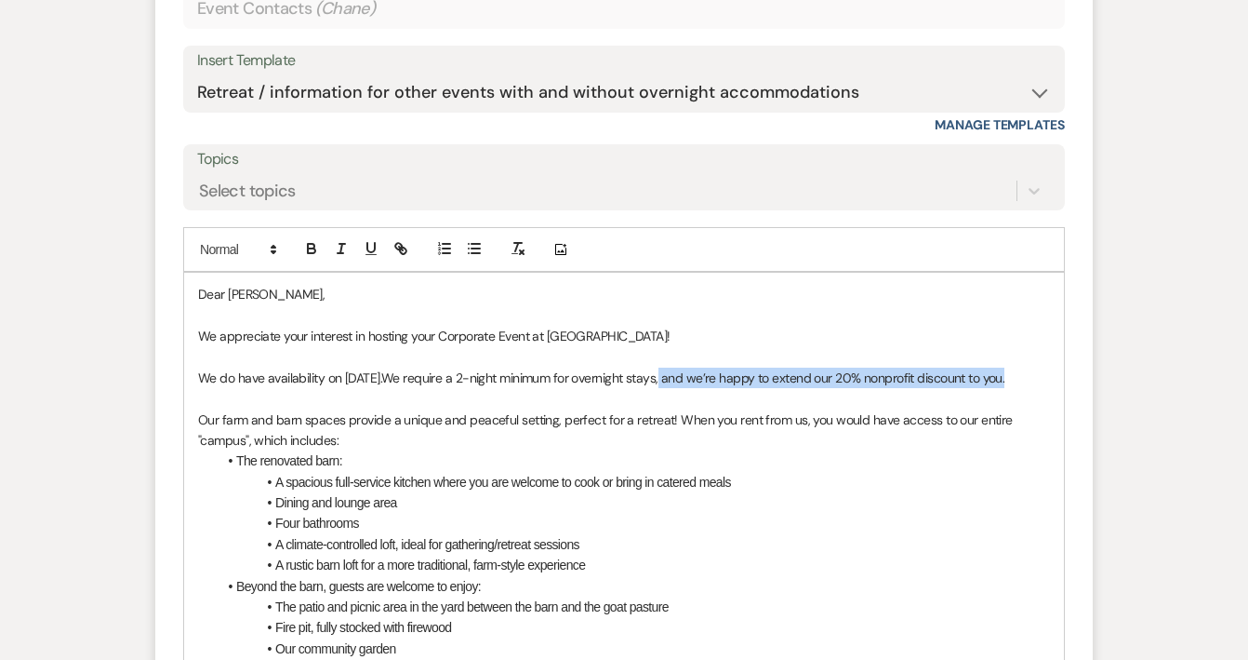
drag, startPoint x: 1037, startPoint y: 353, endPoint x: 686, endPoint y: 355, distance: 351.6
click at [686, 367] on p "We do have availability on 12/12/2025. We require a 2-night minimum for overnig…" at bounding box center [624, 377] width 852 height 20
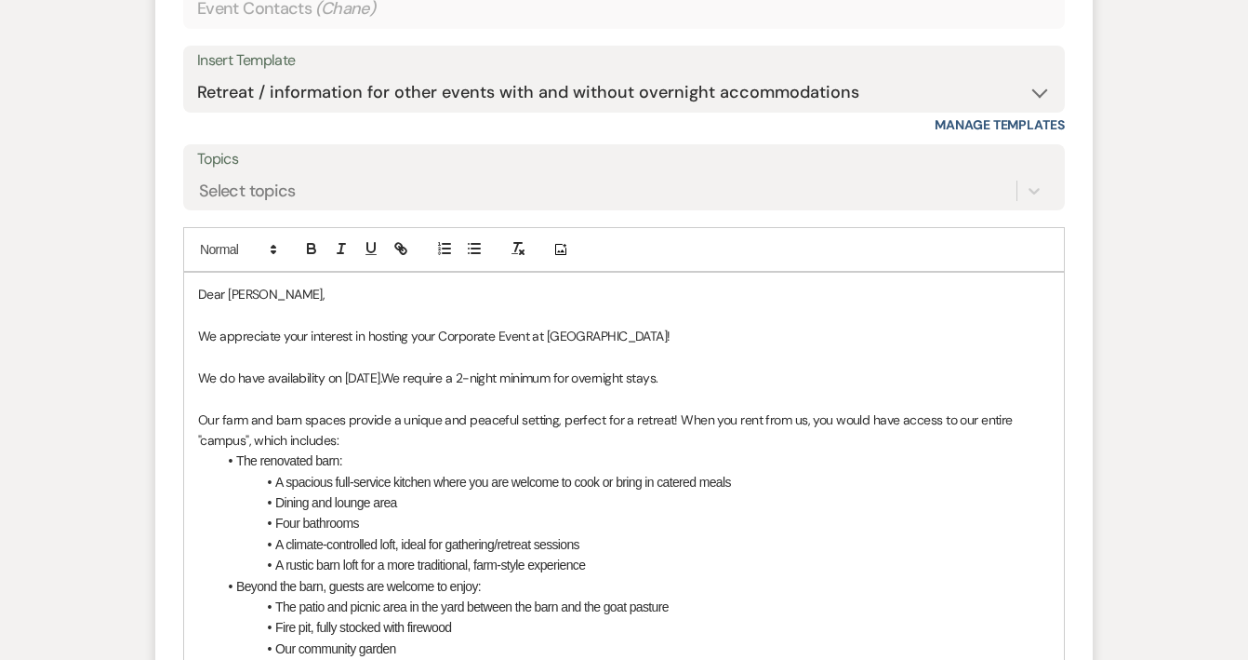
click at [673, 450] on li "The renovated barn:" at bounding box center [634, 460] width 834 height 20
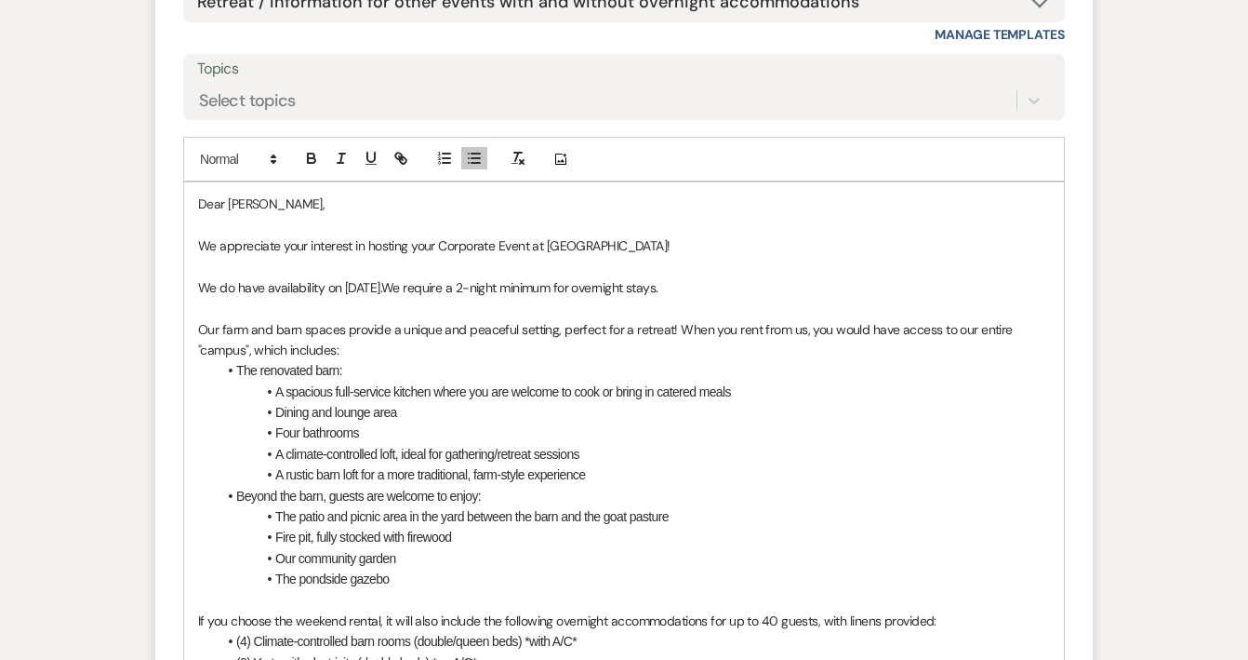
scroll to position [1842, 0]
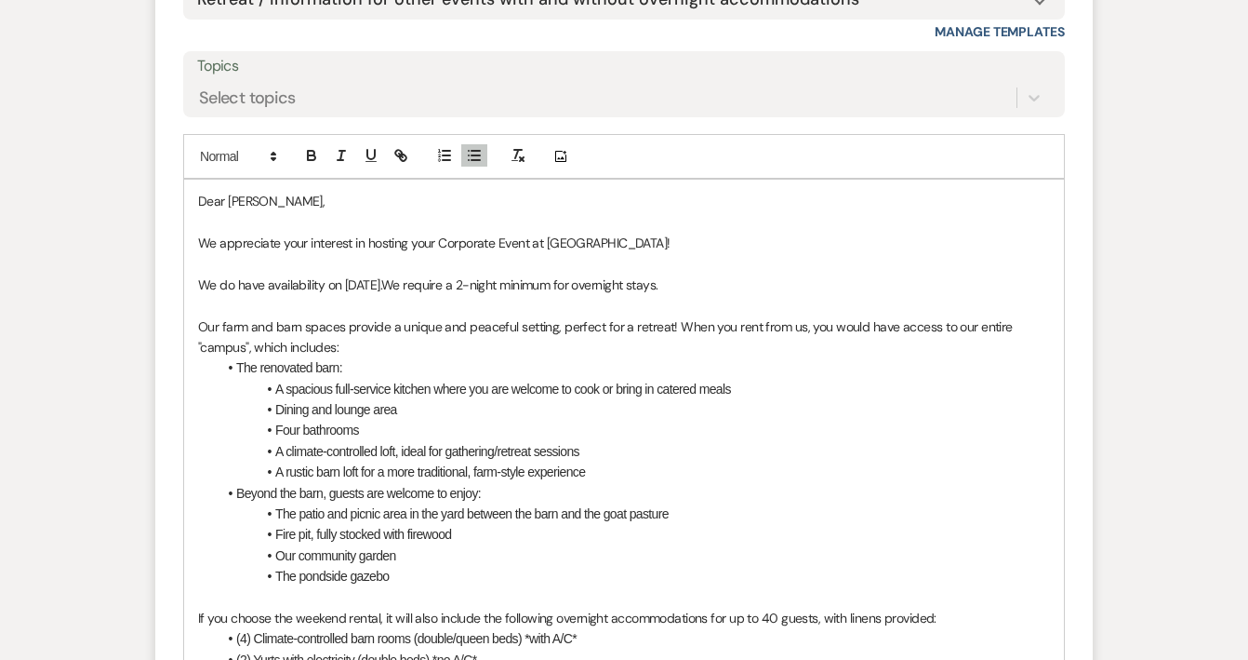
click at [768, 379] on li "A spacious full-service kitchen where you are welcome to cook or bring in cater…" at bounding box center [634, 389] width 834 height 20
click at [767, 399] on li "Dining and lounge area" at bounding box center [634, 409] width 834 height 20
click at [767, 420] on li "Four bathrooms" at bounding box center [634, 430] width 834 height 20
click at [767, 441] on li "A climate-controlled loft, ideal for gathering/retreat sessions" at bounding box center [634, 451] width 834 height 20
click at [758, 461] on li "A rustic barn loft for a more traditional, farm-style experience" at bounding box center [634, 471] width 834 height 20
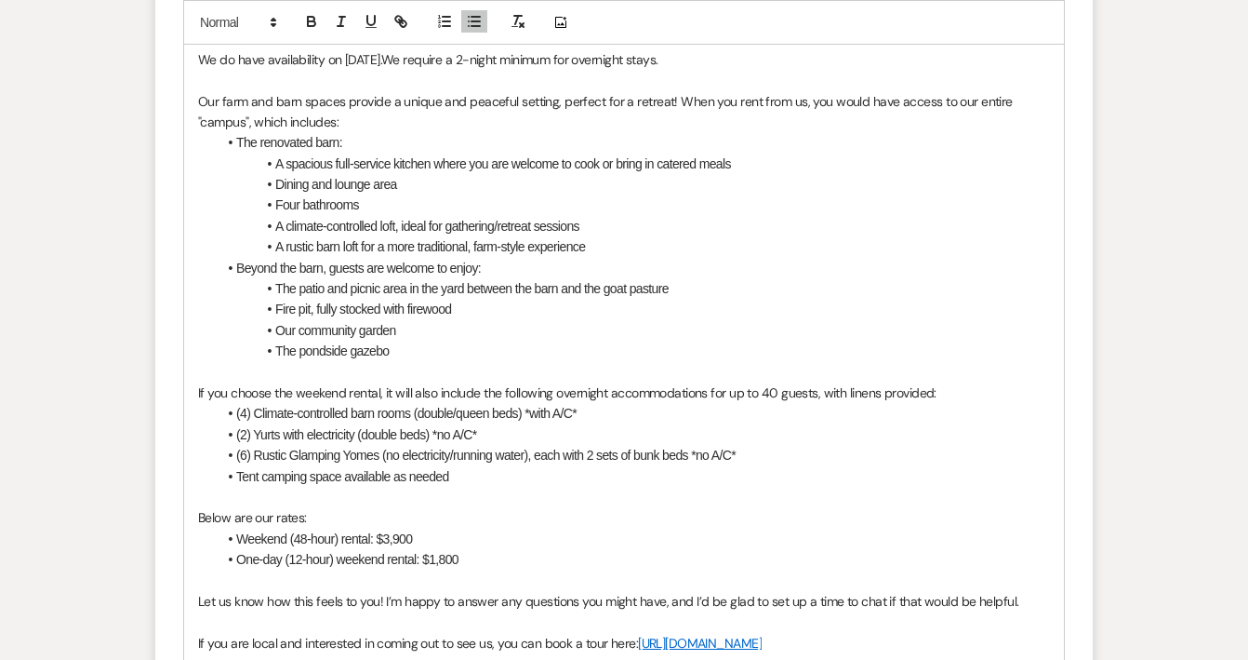
scroll to position [2069, 0]
click at [577, 404] on span "(4) Climate-controlled barn rooms (double/queen beds) *with A/C*" at bounding box center [406, 411] width 340 height 15
click at [477, 425] on span "(2) Yurts with electricity (double beds) *no A/C*" at bounding box center [356, 432] width 241 height 15
click at [736, 446] on span "(6) Rustic Glamping Yomes (no electricity/running water), each with 2 sets of b…" at bounding box center [486, 453] width 500 height 15
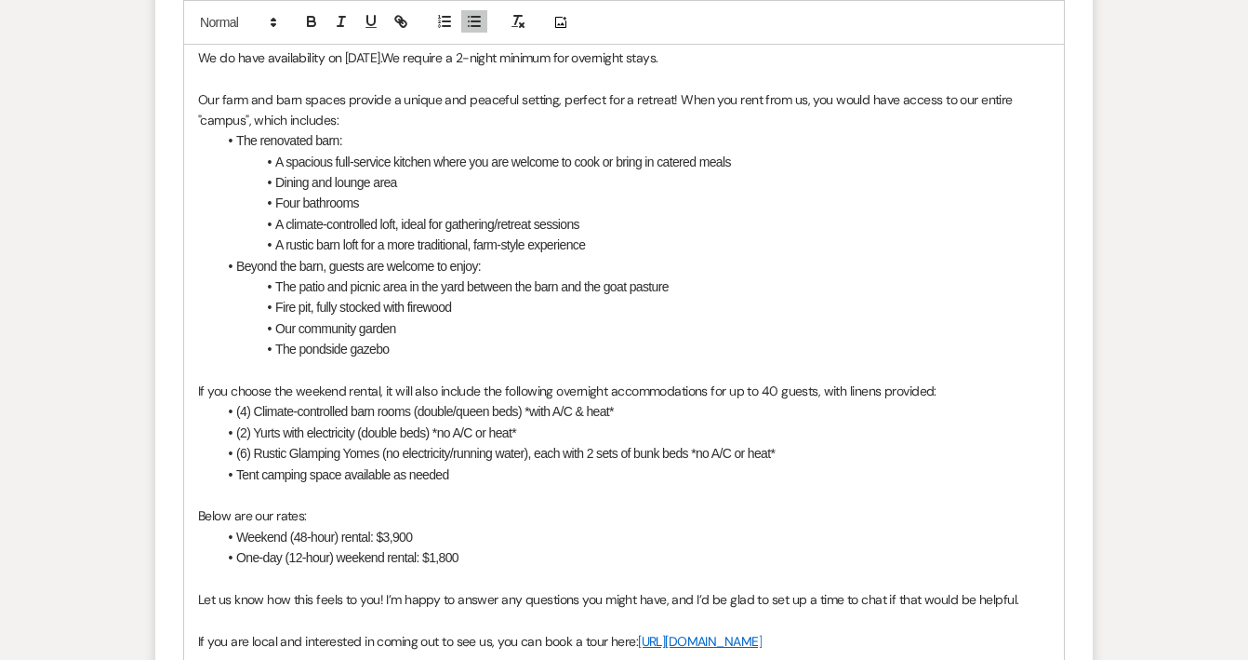
click at [703, 464] on li "Tent camping space available as needed" at bounding box center [634, 474] width 834 height 20
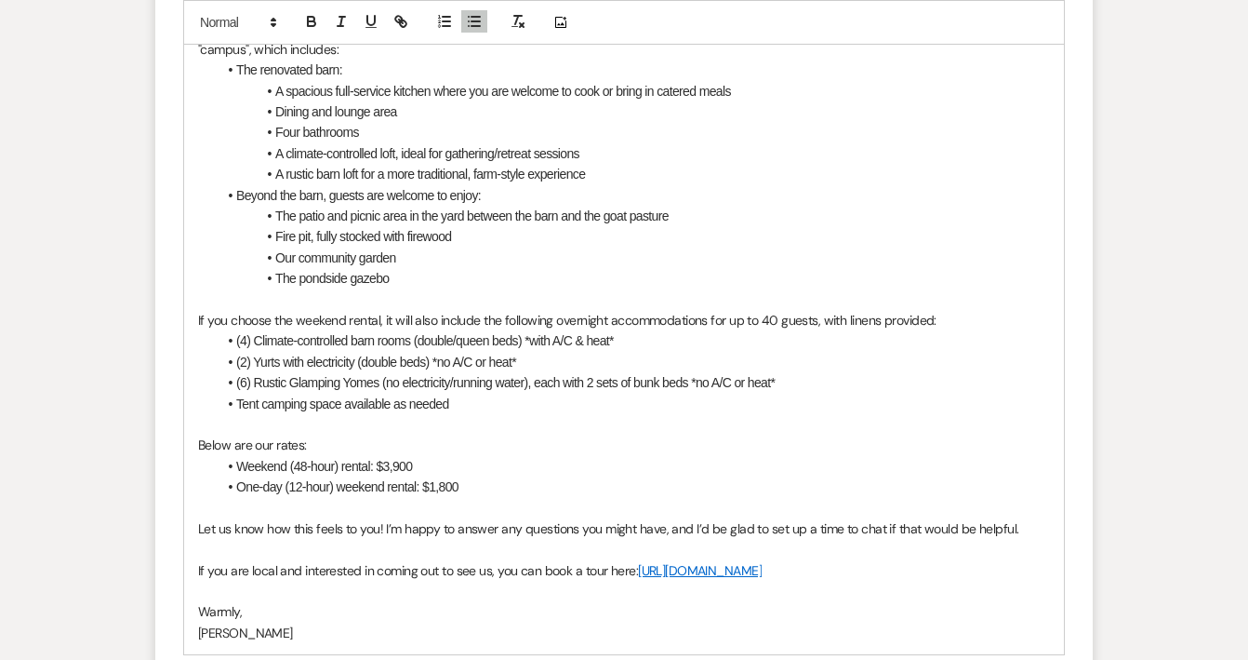
scroll to position [2141, 0]
drag, startPoint x: 511, startPoint y: 460, endPoint x: 217, endPoint y: 447, distance: 294.2
click at [218, 475] on li "One-day (12-hour) weekend rental: $1,800" at bounding box center [634, 485] width 834 height 20
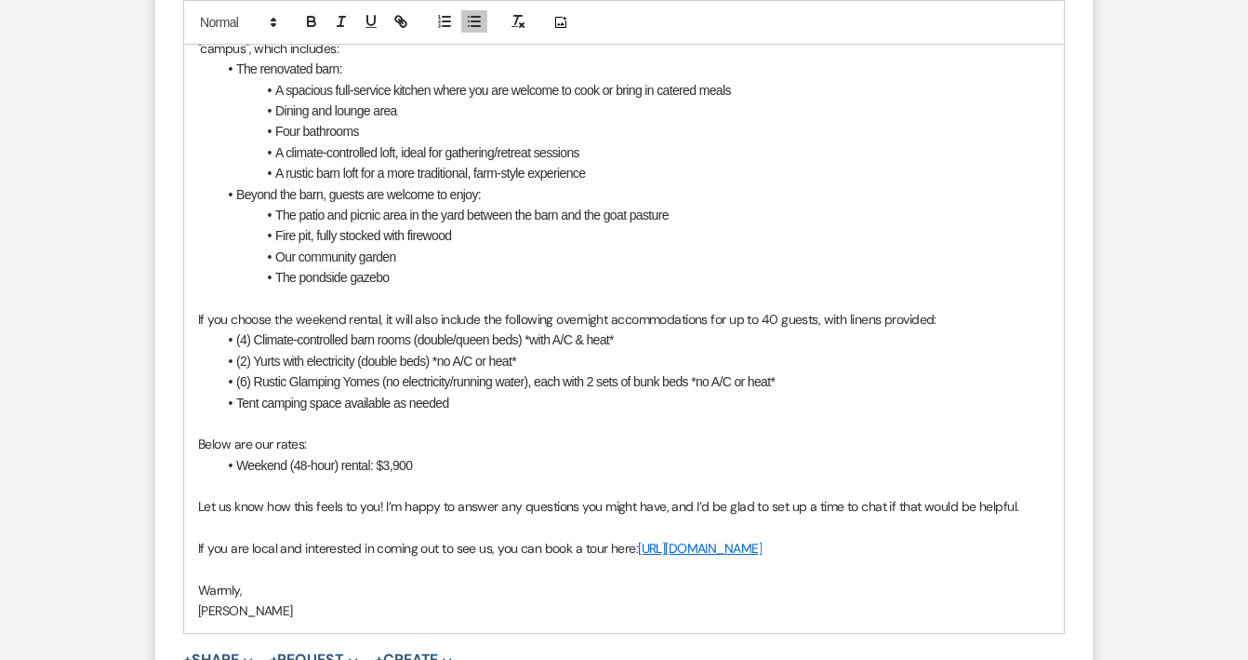
click at [515, 413] on p at bounding box center [624, 423] width 852 height 20
click at [577, 393] on li "Tent camping space available as needed" at bounding box center [634, 403] width 834 height 20
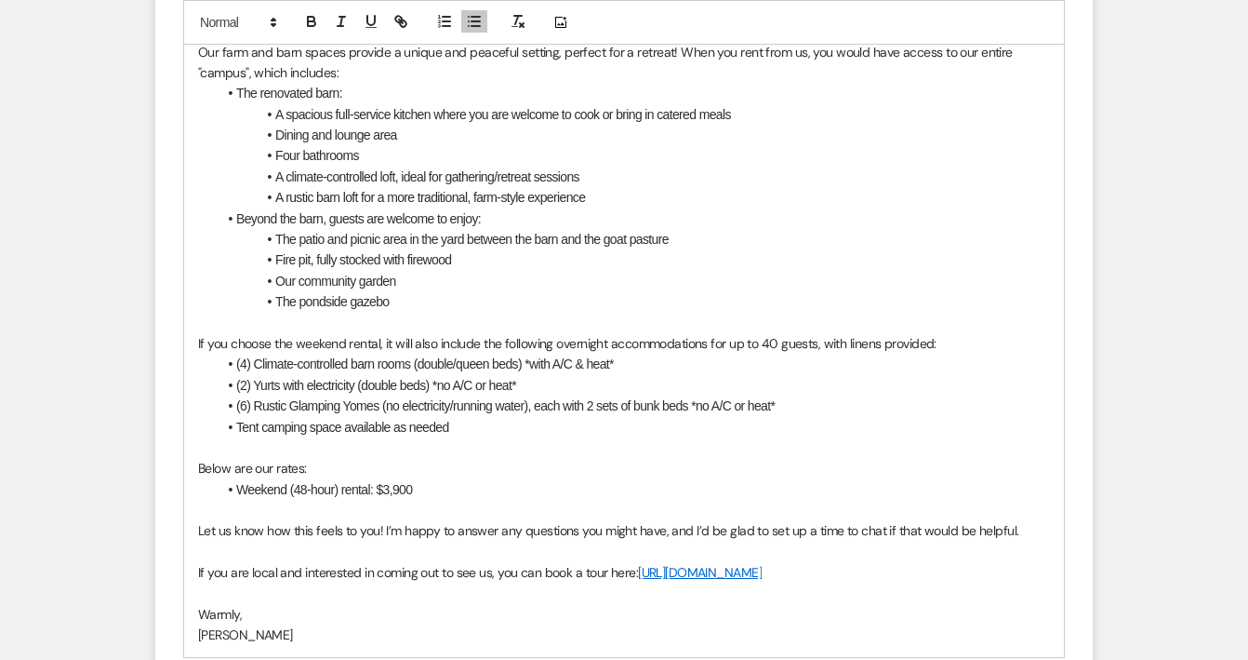
scroll to position [2114, 0]
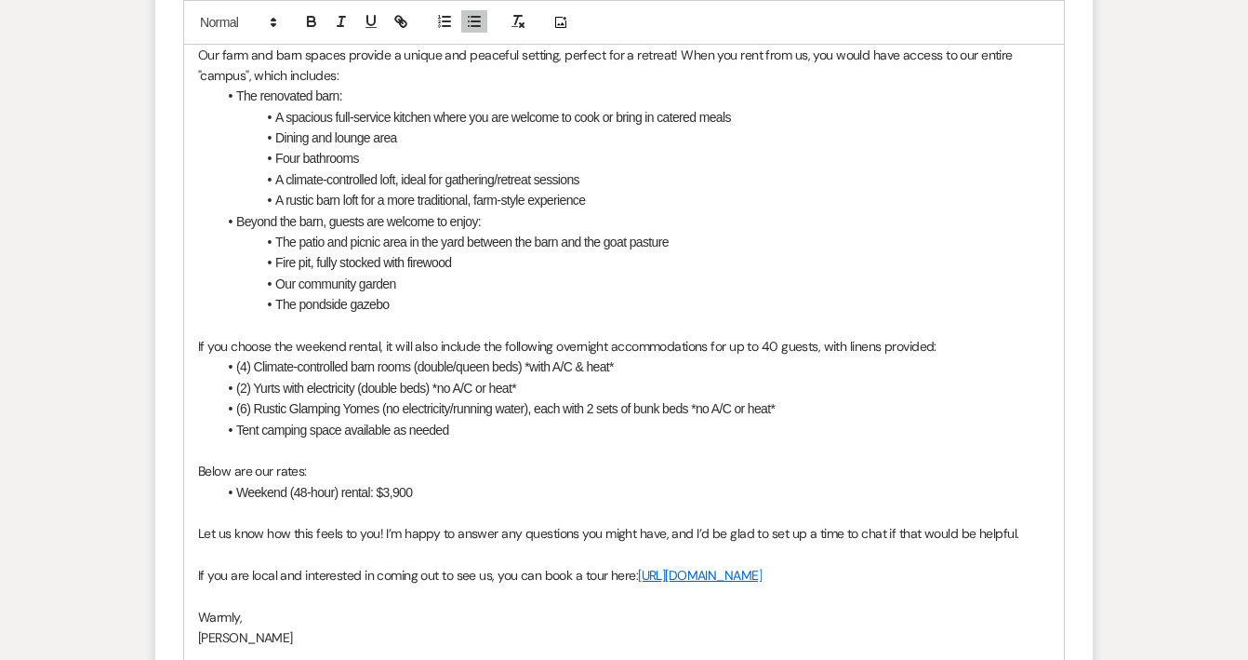
click at [884, 525] on span "Let us know how this feels to you! I’m happy to answer any questions you might …" at bounding box center [608, 533] width 820 height 17
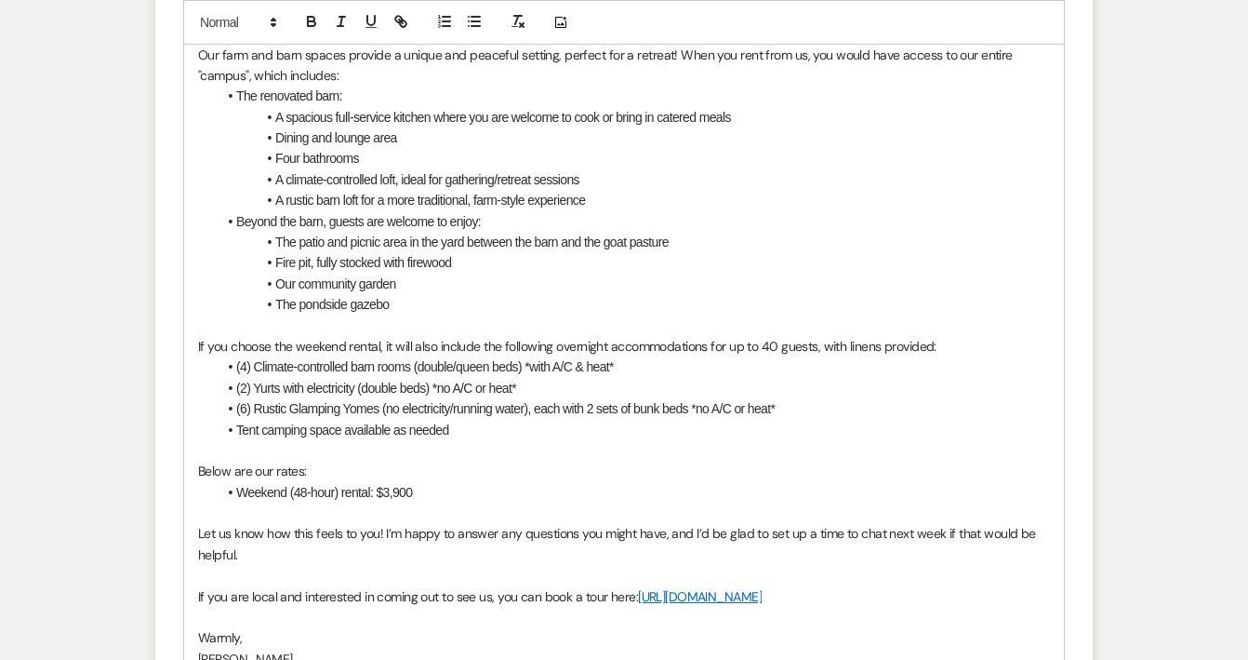
click at [776, 565] on p at bounding box center [624, 575] width 852 height 20
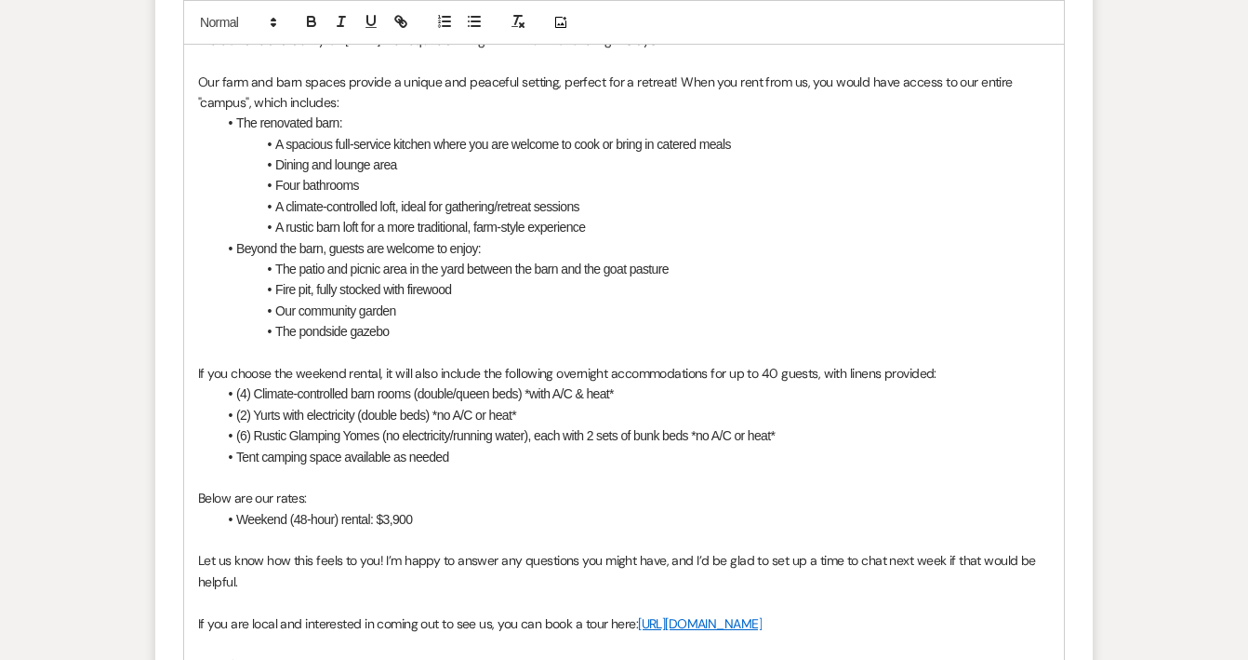
scroll to position [2085, 0]
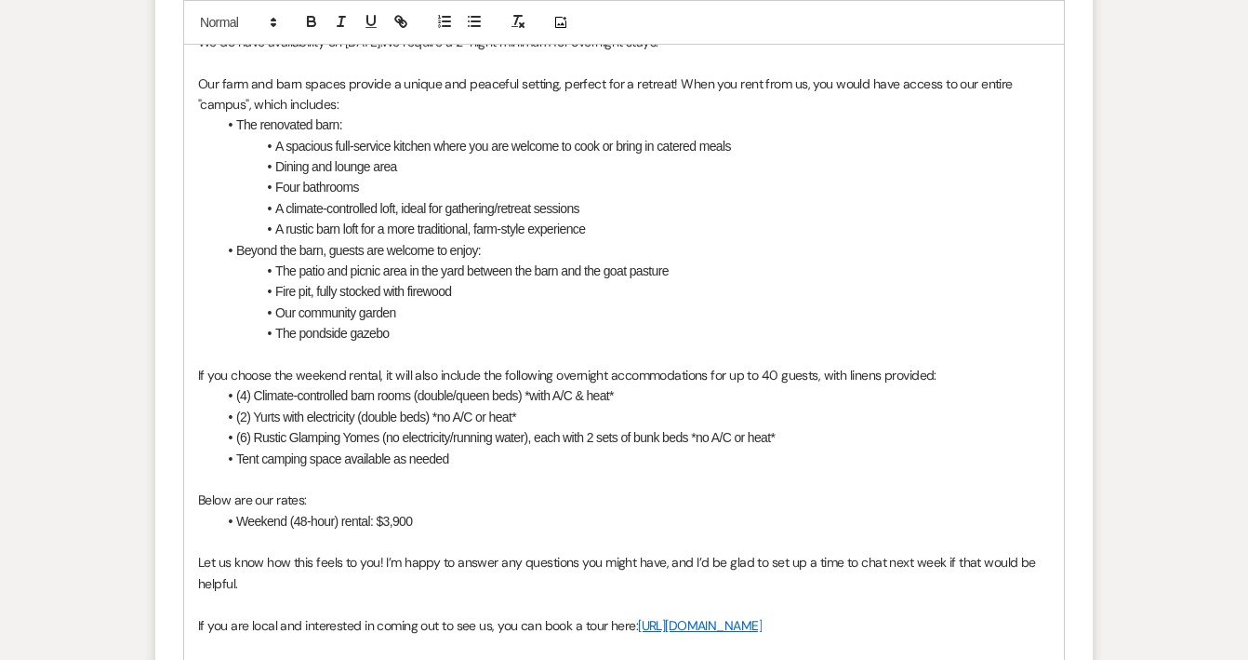
click at [528, 511] on li "Weekend (48-hour) rental: $3,900" at bounding box center [634, 521] width 834 height 20
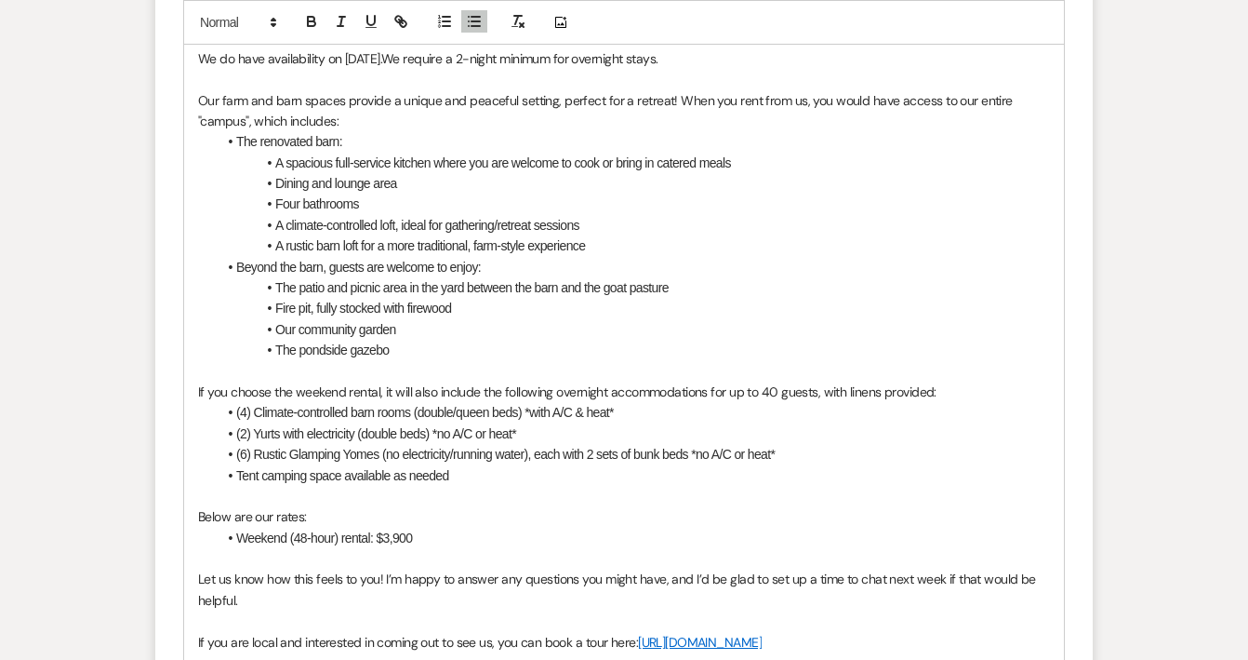
scroll to position [2061, 0]
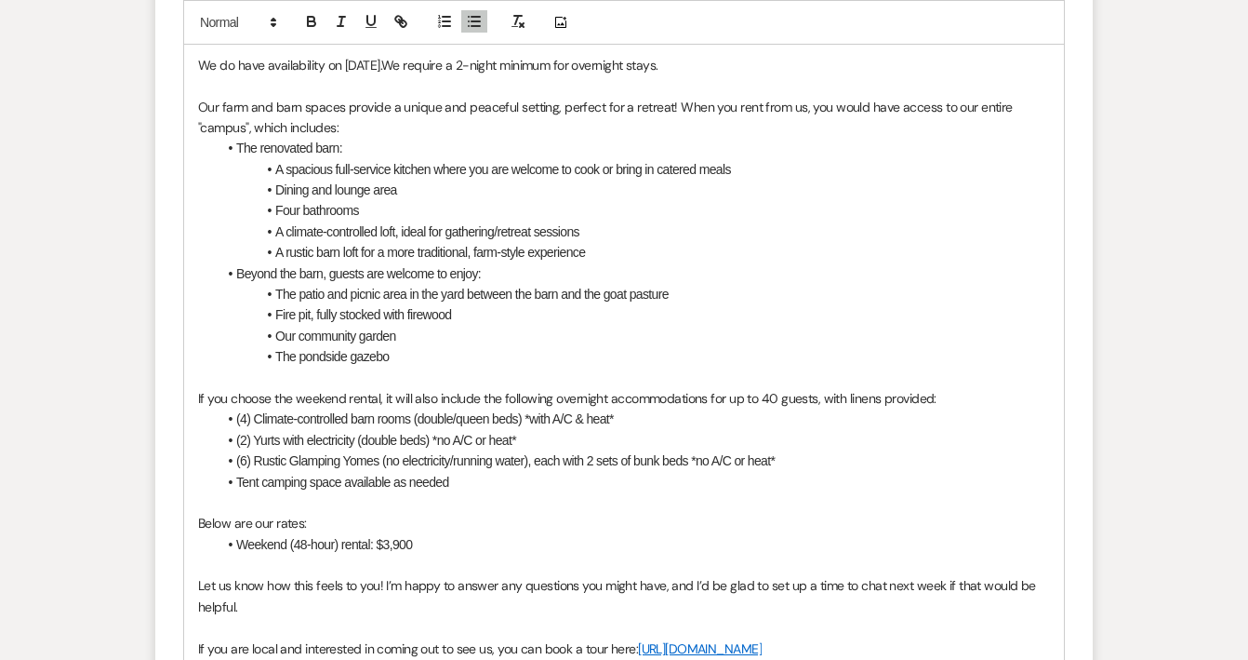
click at [396, 537] on span "Weekend (48-hour) rental: $3,900" at bounding box center [324, 544] width 176 height 15
click at [422, 534] on li "Weekend (48-hour) rental: $3,900" at bounding box center [634, 544] width 834 height 20
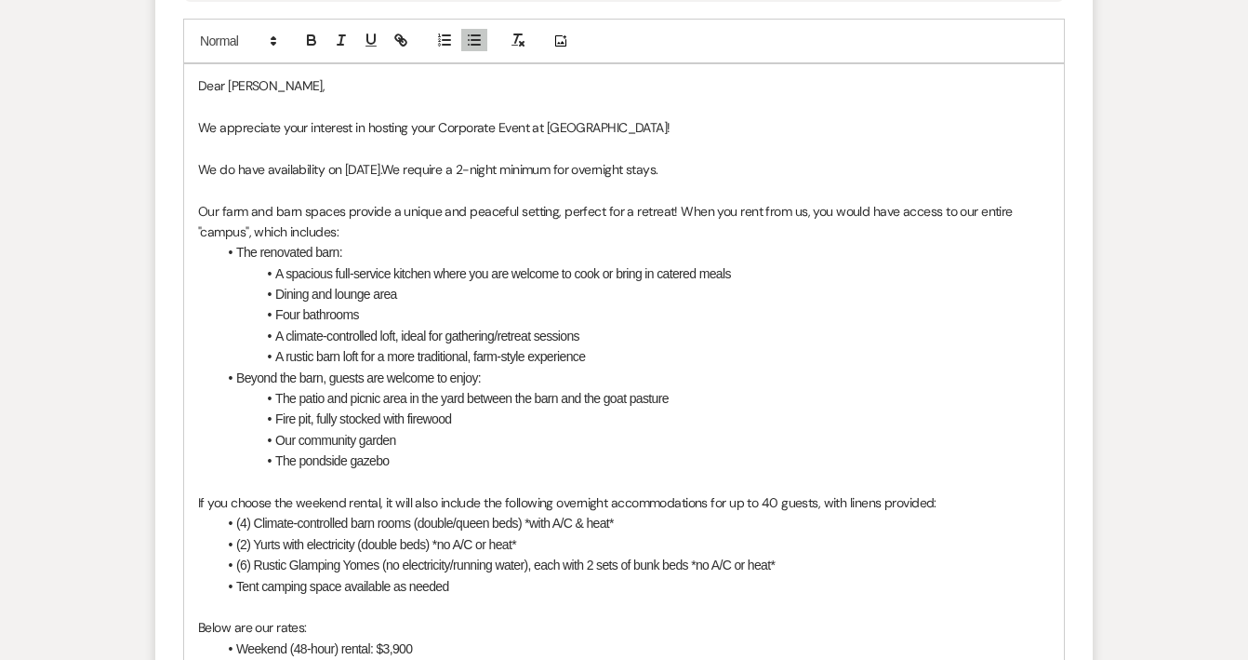
scroll to position [1954, 0]
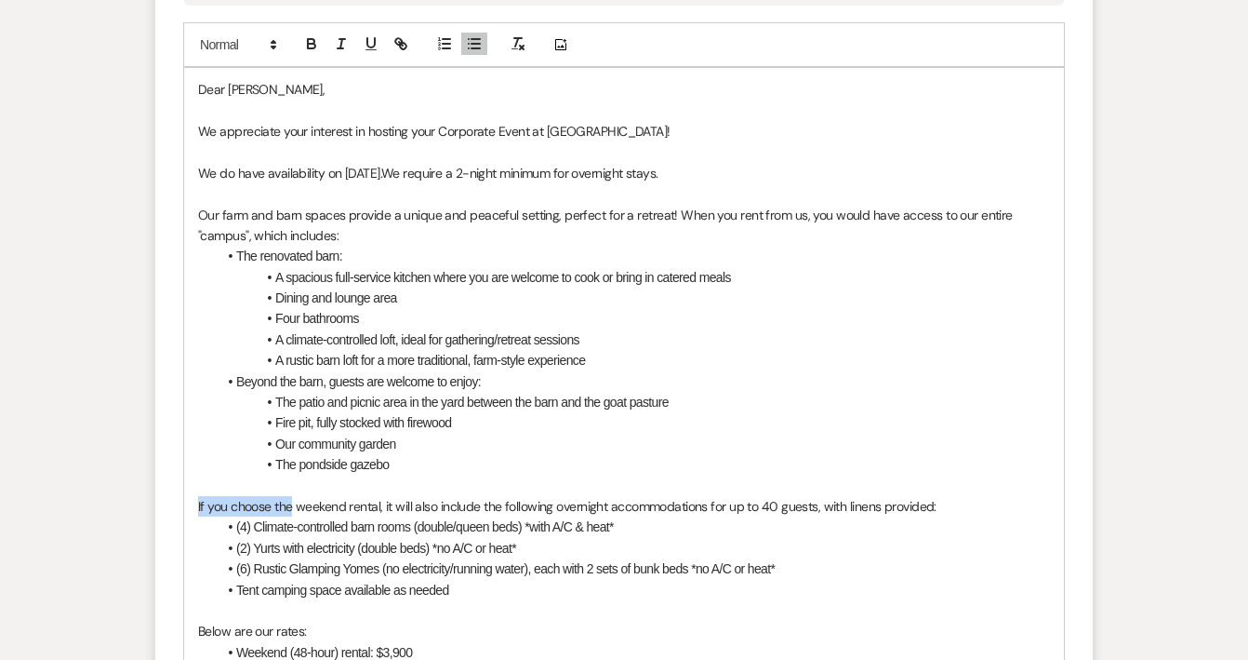
drag, startPoint x: 292, startPoint y: 479, endPoint x: 196, endPoint y: 476, distance: 95.9
click at [196, 476] on div "Dear Chane, We appreciate your interest in hosting your Corporate Event at Sanc…" at bounding box center [624, 454] width 880 height 772
click at [366, 475] on p at bounding box center [624, 485] width 852 height 20
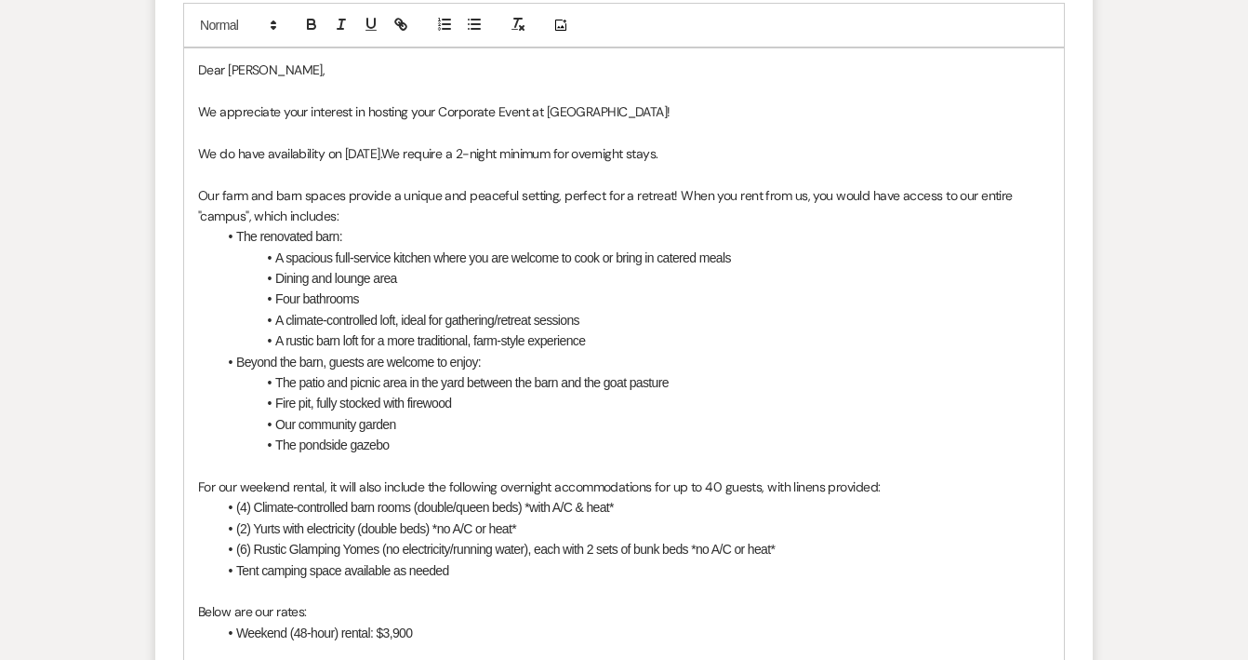
scroll to position [1974, 0]
click at [725, 496] on li "(4) Climate-controlled barn rooms (double/queen beds) *with A/C & heat*" at bounding box center [634, 506] width 834 height 20
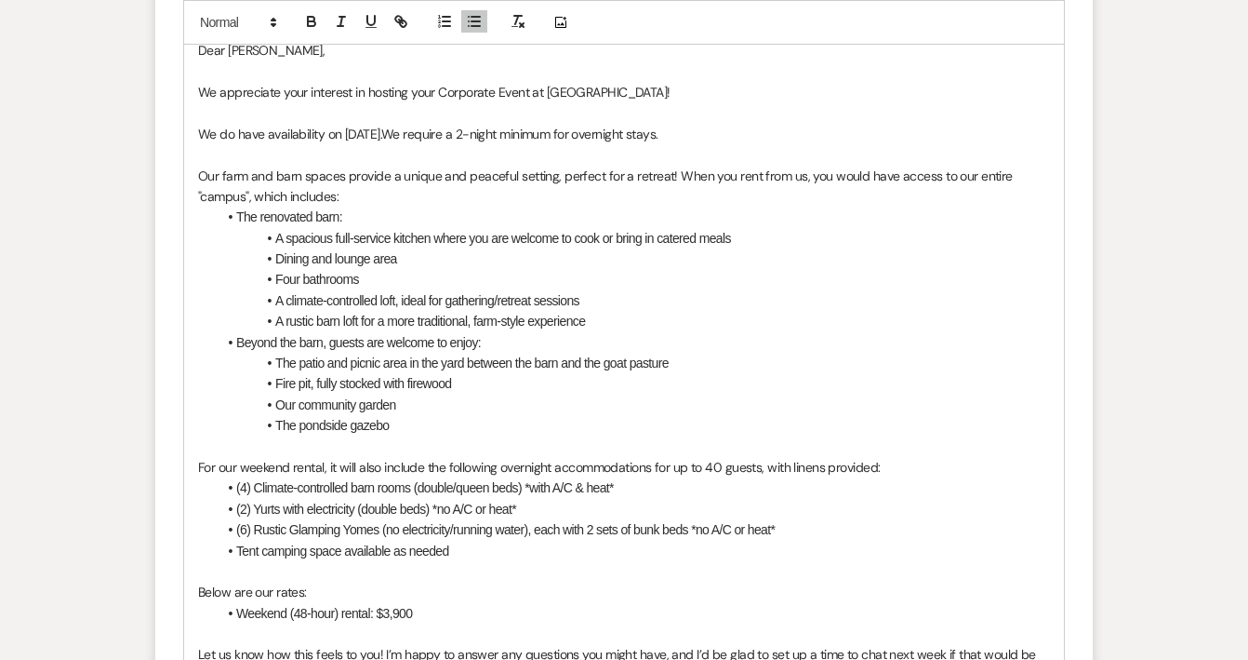
click at [680, 581] on p "Below are our rates:" at bounding box center [624, 591] width 852 height 20
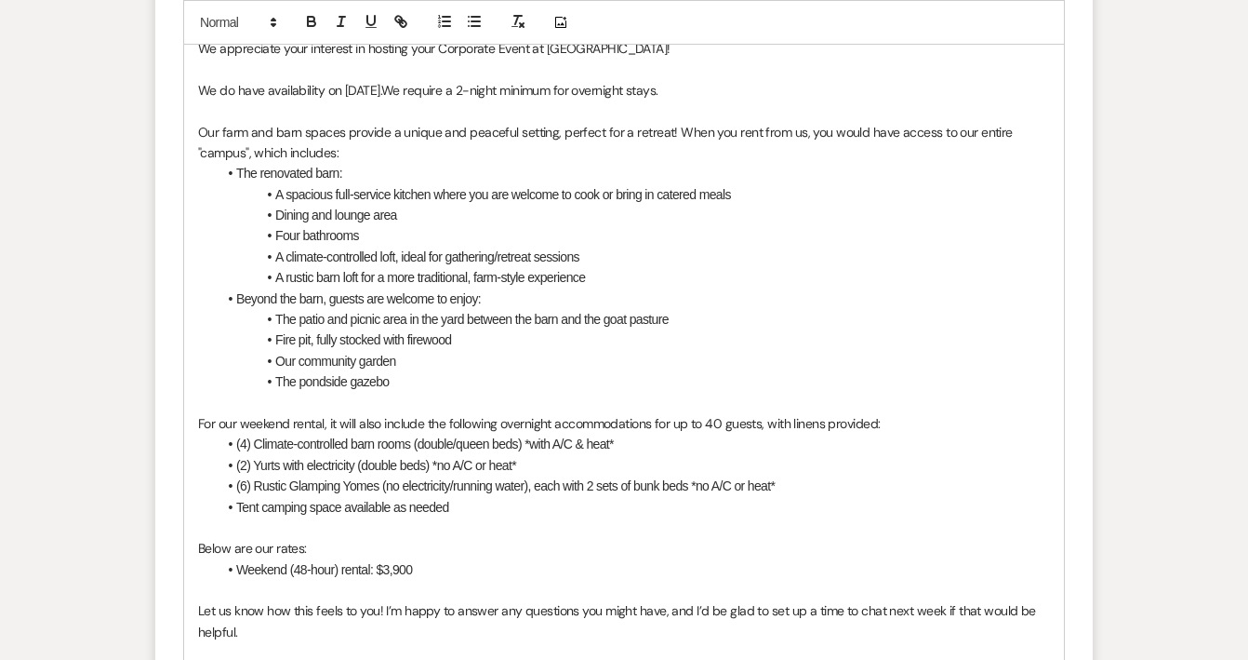
scroll to position [2039, 0]
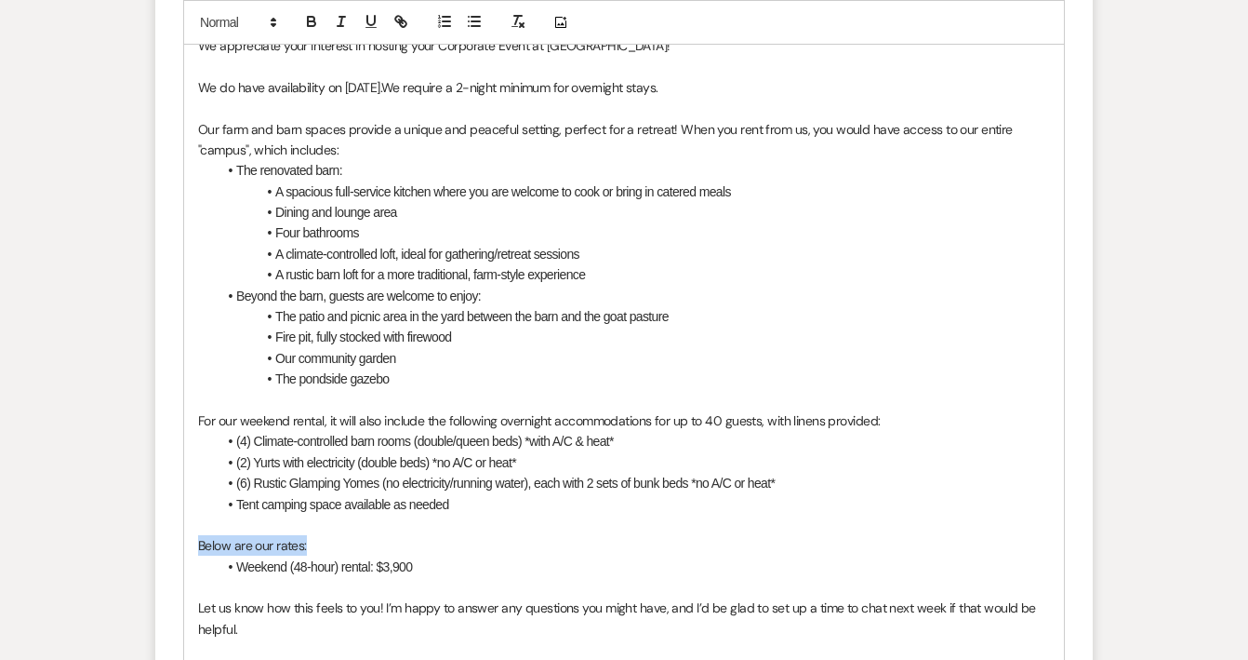
drag, startPoint x: 324, startPoint y: 512, endPoint x: 192, endPoint y: 504, distance: 132.3
click at [191, 505] on div "Dear Chane, We appreciate your interest in hosting your Corporate Event at Sanc…" at bounding box center [624, 368] width 880 height 772
drag, startPoint x: 235, startPoint y: 533, endPoint x: 181, endPoint y: 507, distance: 59.9
click at [181, 507] on form "Reply X Draft Recipients* Event Contacts ( Chane ) Insert Template -- Copy of C…" at bounding box center [624, 245] width 938 height 1280
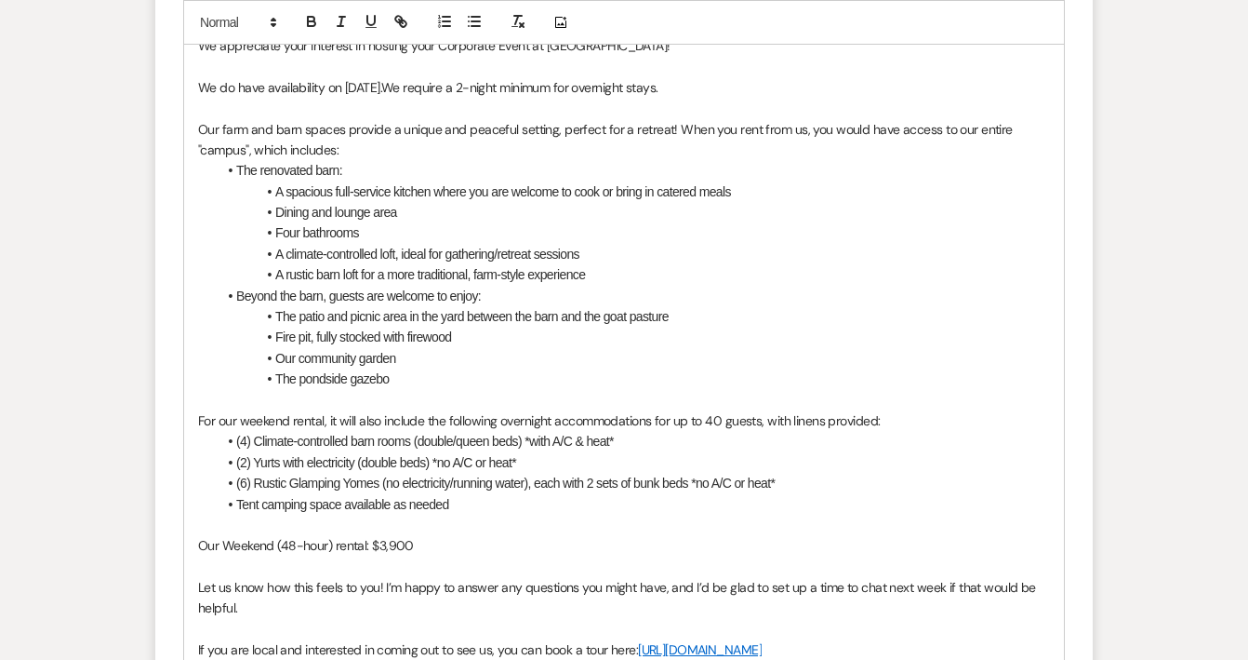
click at [367, 537] on span "Our Weekend (48-hour) rental: $3,900" at bounding box center [306, 545] width 216 height 17
click at [545, 535] on p "Our Weekend (48-hour) rental rate is: $3,900" at bounding box center [624, 545] width 852 height 20
drag, startPoint x: 460, startPoint y: 520, endPoint x: 417, endPoint y: 516, distance: 43.9
click at [417, 535] on p "Our Weekend (48-hour) rental rate is: $3,900" at bounding box center [624, 545] width 852 height 20
click at [479, 535] on p "Our Weekend (48-hour) rental rate is: $3,900" at bounding box center [624, 545] width 852 height 20
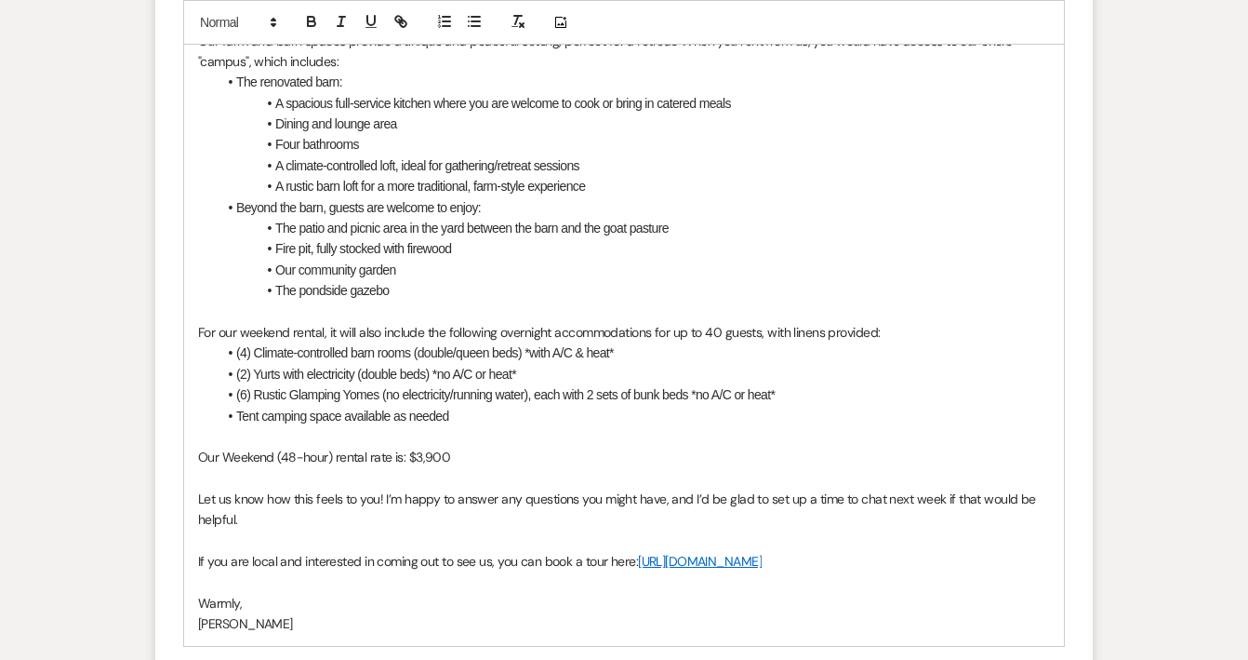
scroll to position [2130, 0]
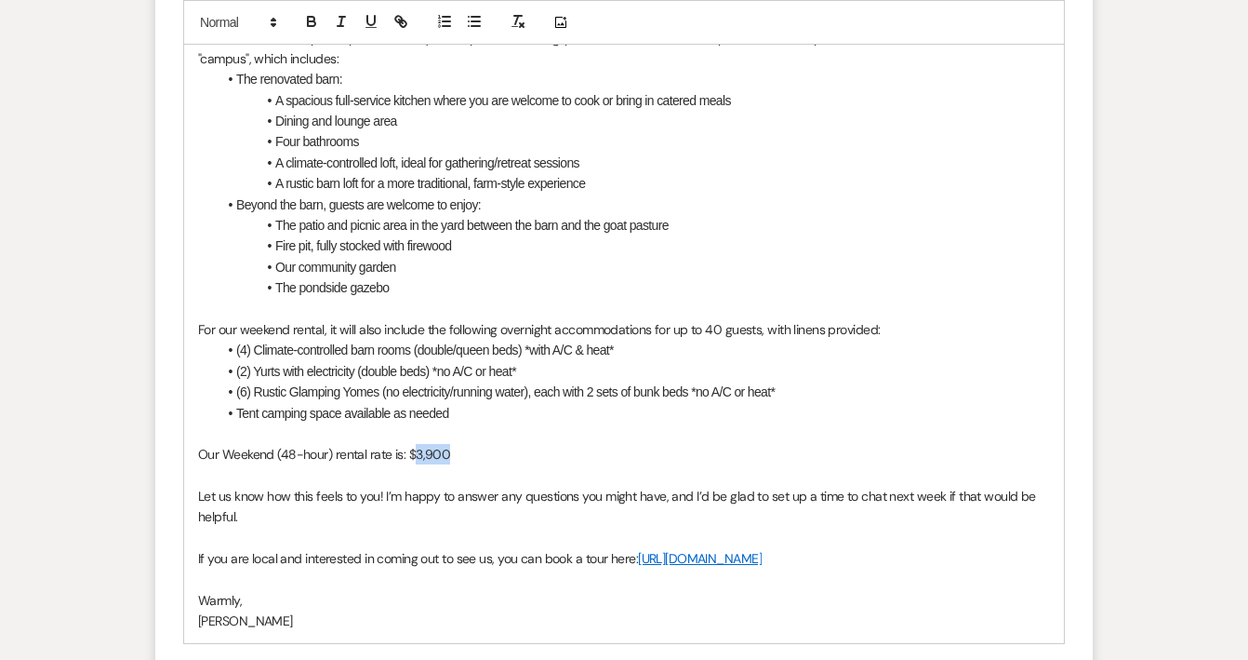
drag, startPoint x: 449, startPoint y: 423, endPoint x: 414, endPoint y: 420, distance: 35.5
click at [414, 446] on span "Our Weekend (48-hour) rental rate is: $3,900" at bounding box center [324, 454] width 252 height 17
click at [428, 486] on p "Let us know how this feels to you! I’m happy to answer any questions you might …" at bounding box center [624, 507] width 852 height 42
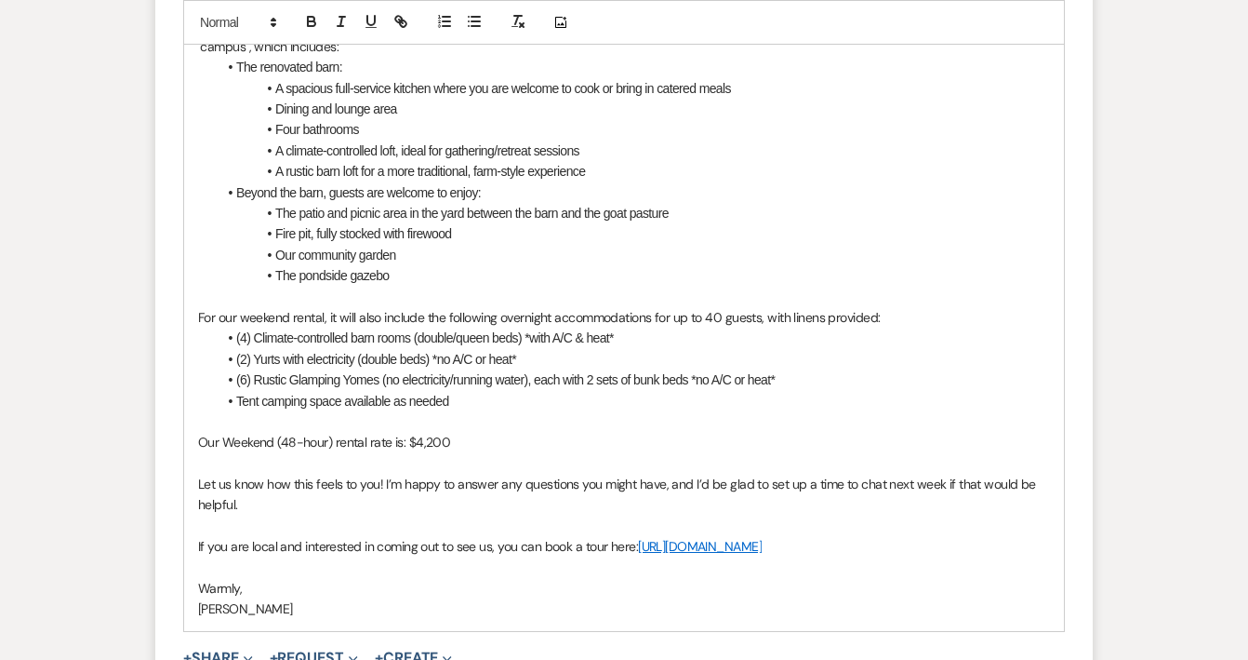
click at [417, 515] on p at bounding box center [624, 525] width 852 height 20
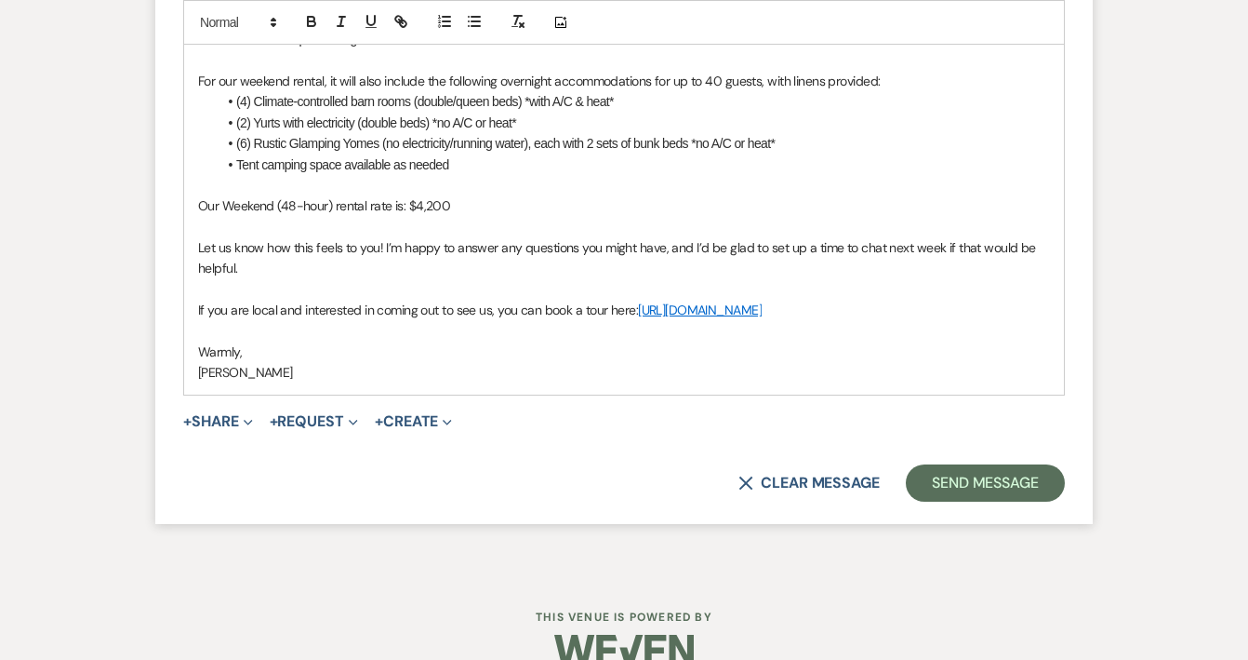
scroll to position [2378, 0]
click at [956, 465] on button "Send Message" at bounding box center [985, 483] width 159 height 37
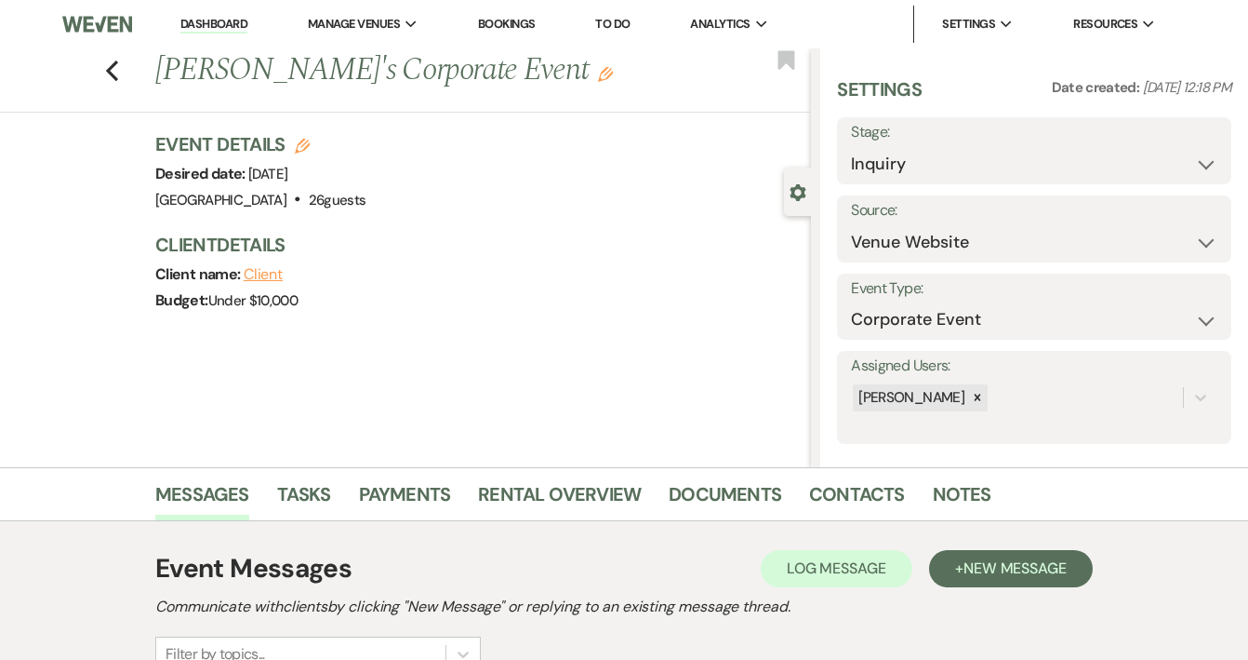
scroll to position [0, 0]
click at [210, 24] on link "Dashboard" at bounding box center [213, 25] width 67 height 18
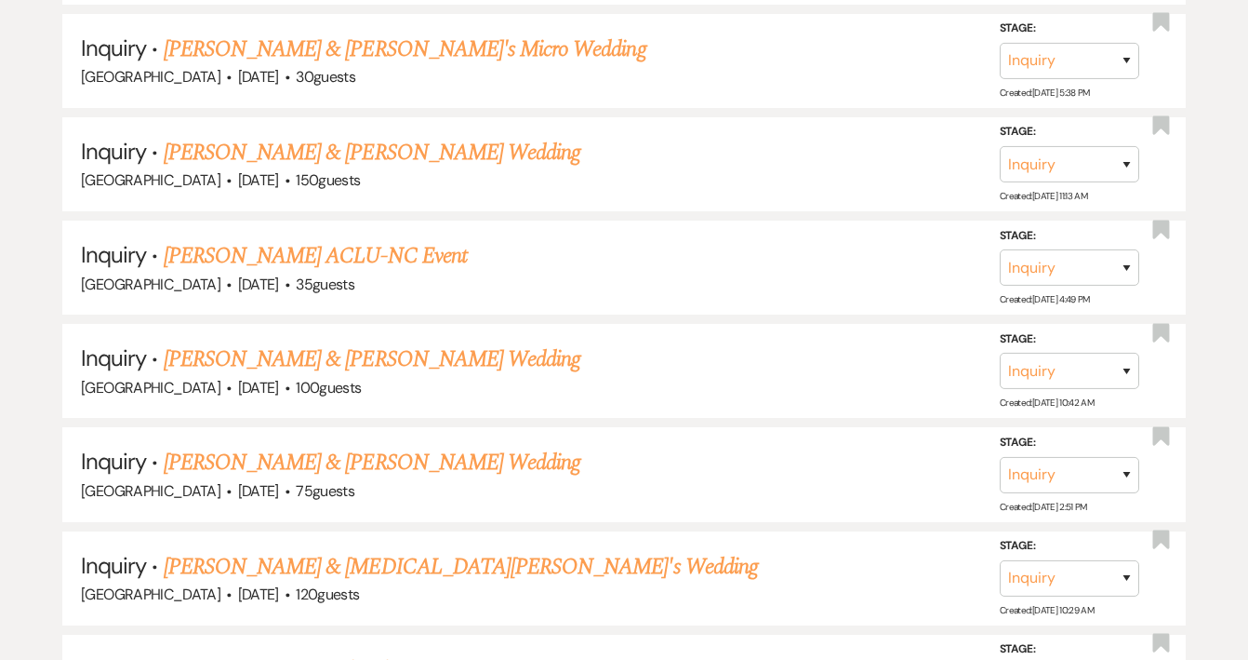
scroll to position [2804, 0]
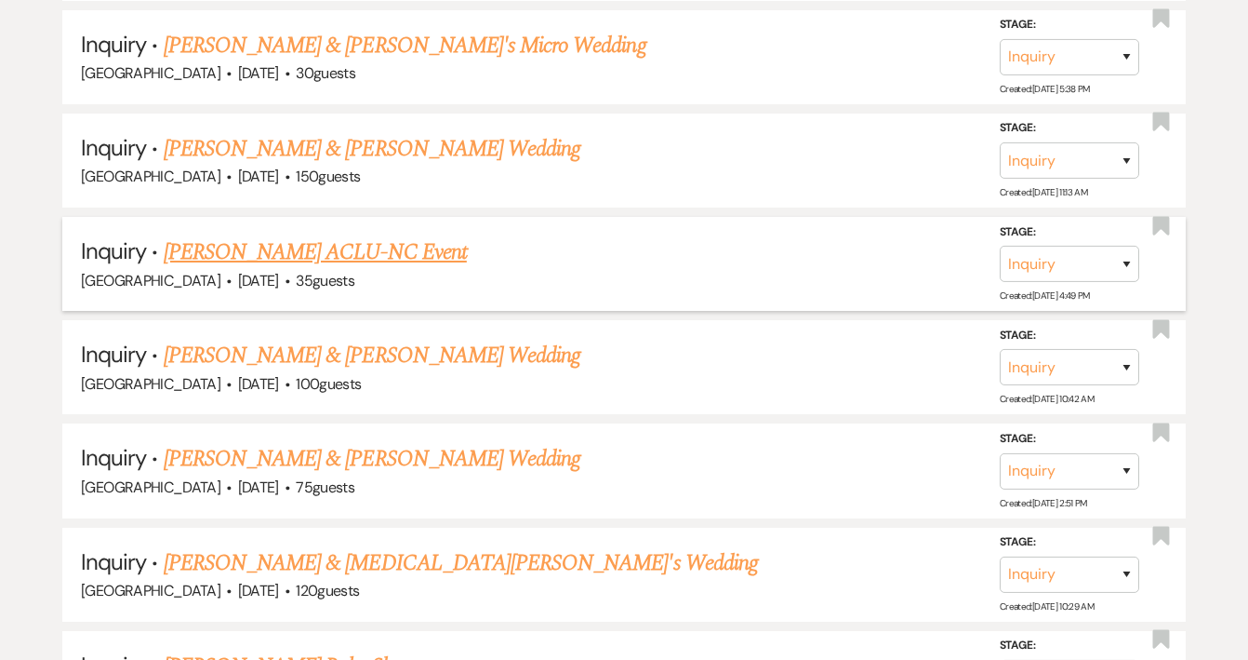
click at [463, 235] on link "[PERSON_NAME] ACLU-NC Event" at bounding box center [315, 251] width 303 height 33
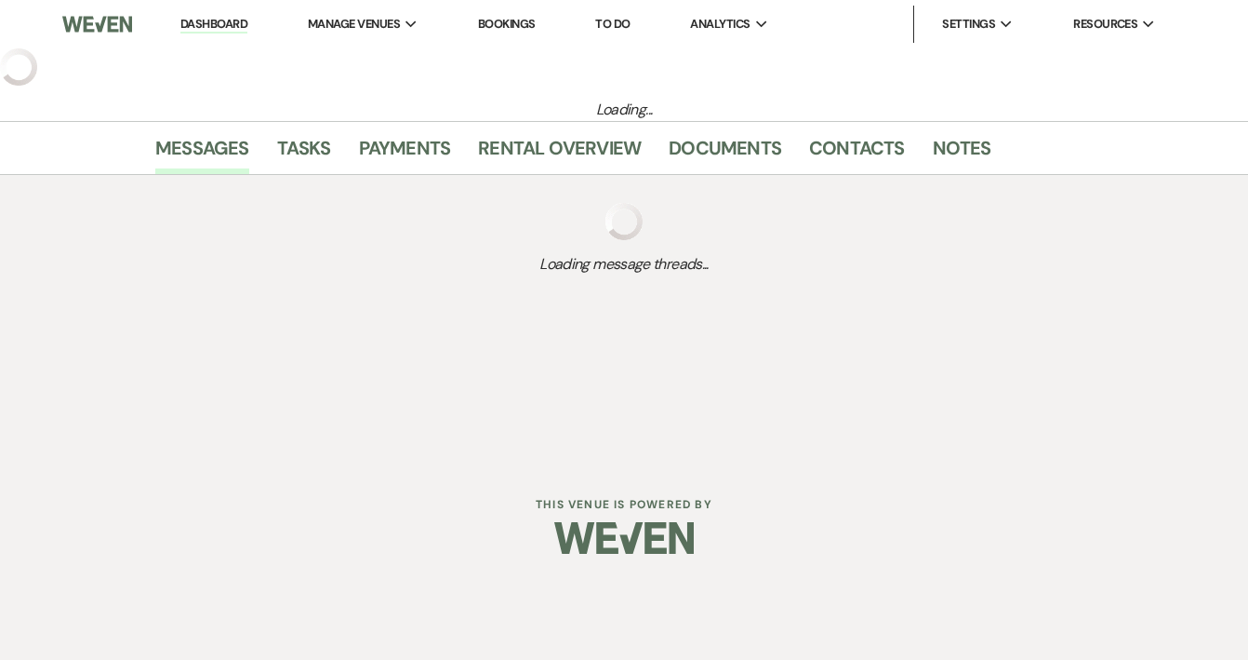
select select "5"
select select "9"
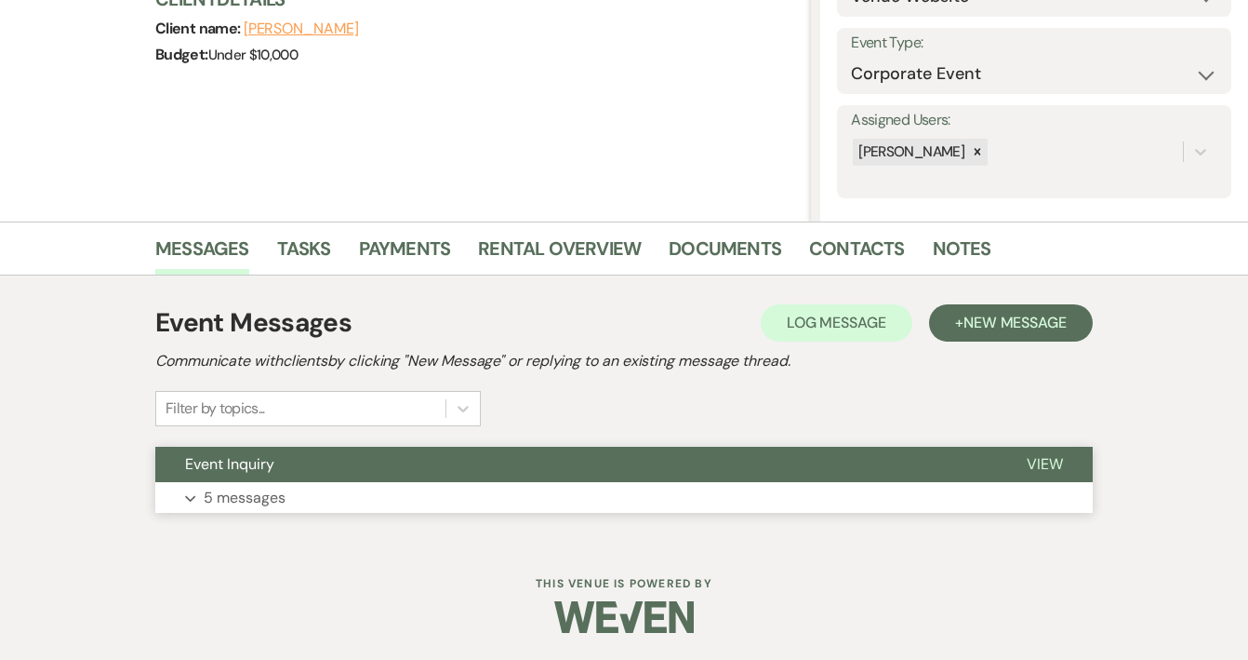
click at [340, 480] on button "Event Inquiry" at bounding box center [576, 464] width 842 height 35
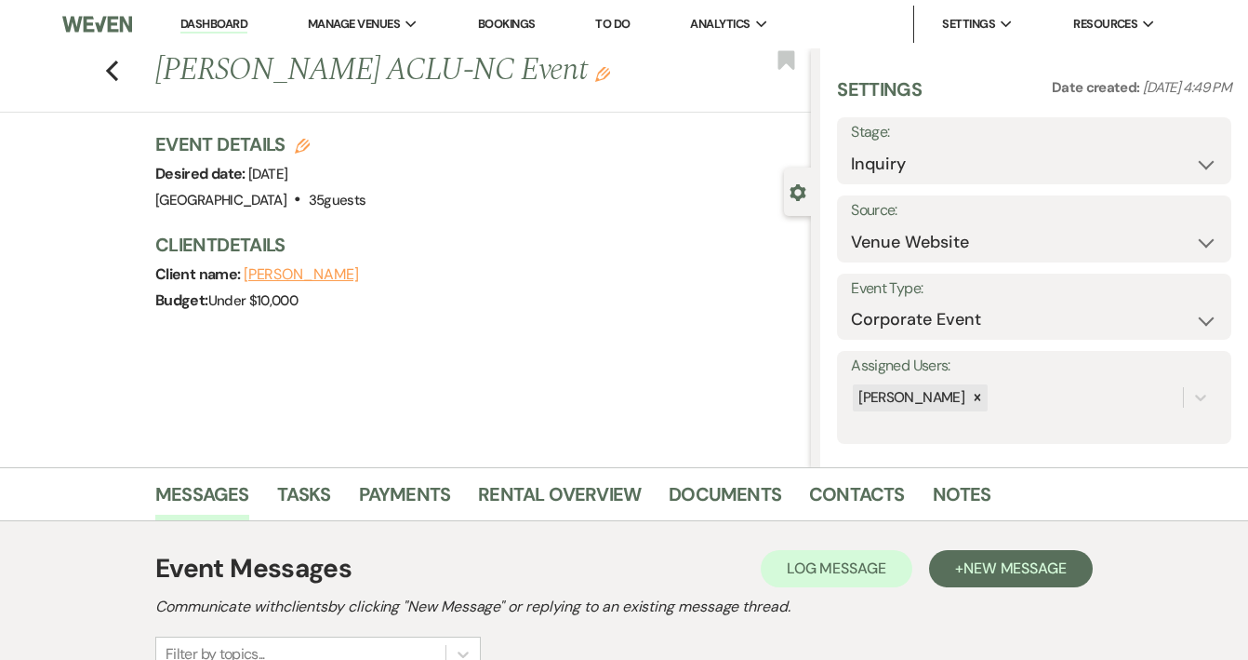
click at [210, 20] on link "Dashboard" at bounding box center [213, 25] width 67 height 18
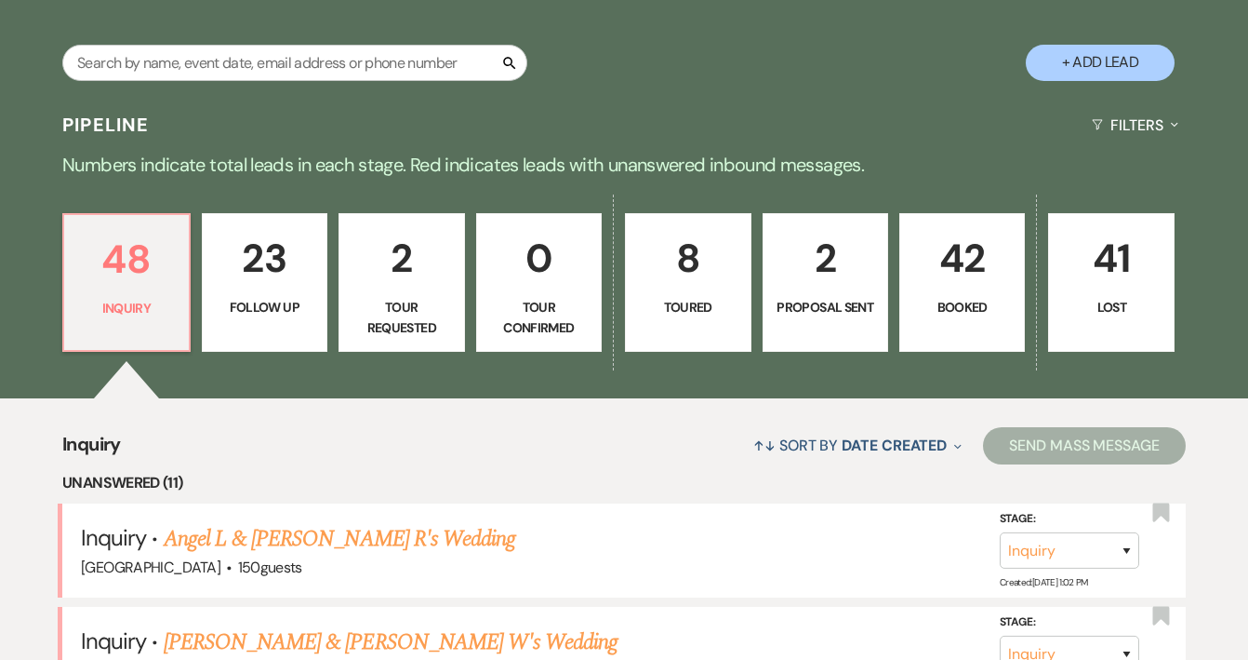
scroll to position [340, 0]
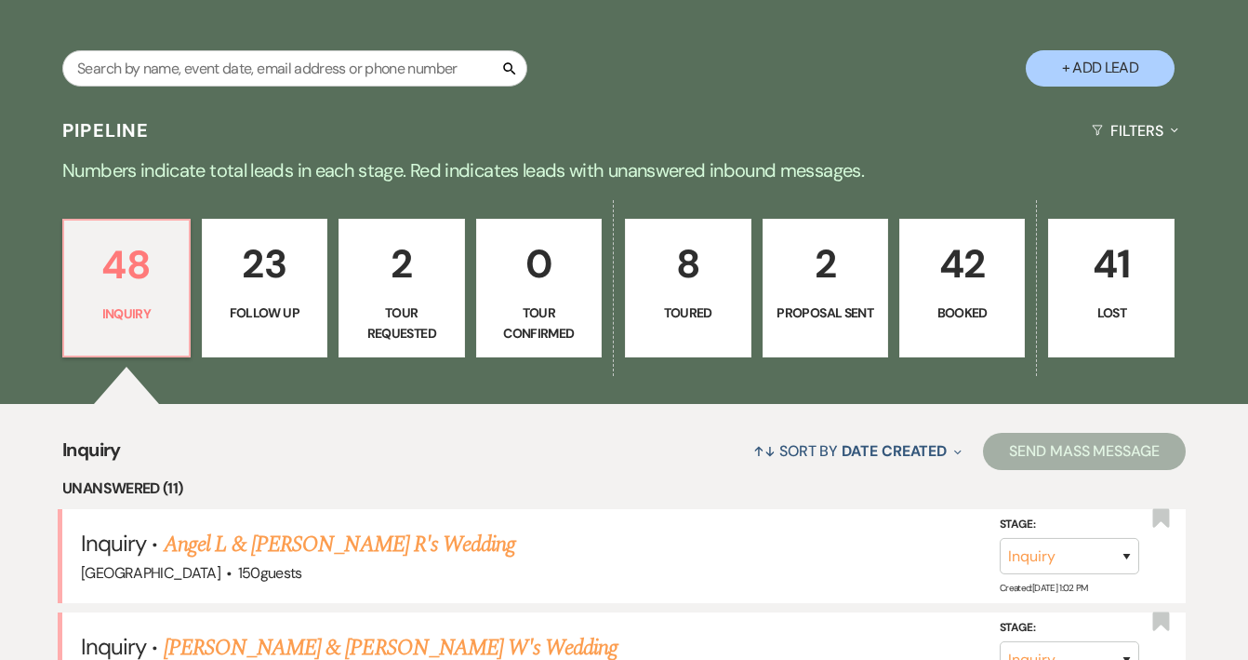
click at [958, 269] on p "42" at bounding box center [962, 264] width 101 height 62
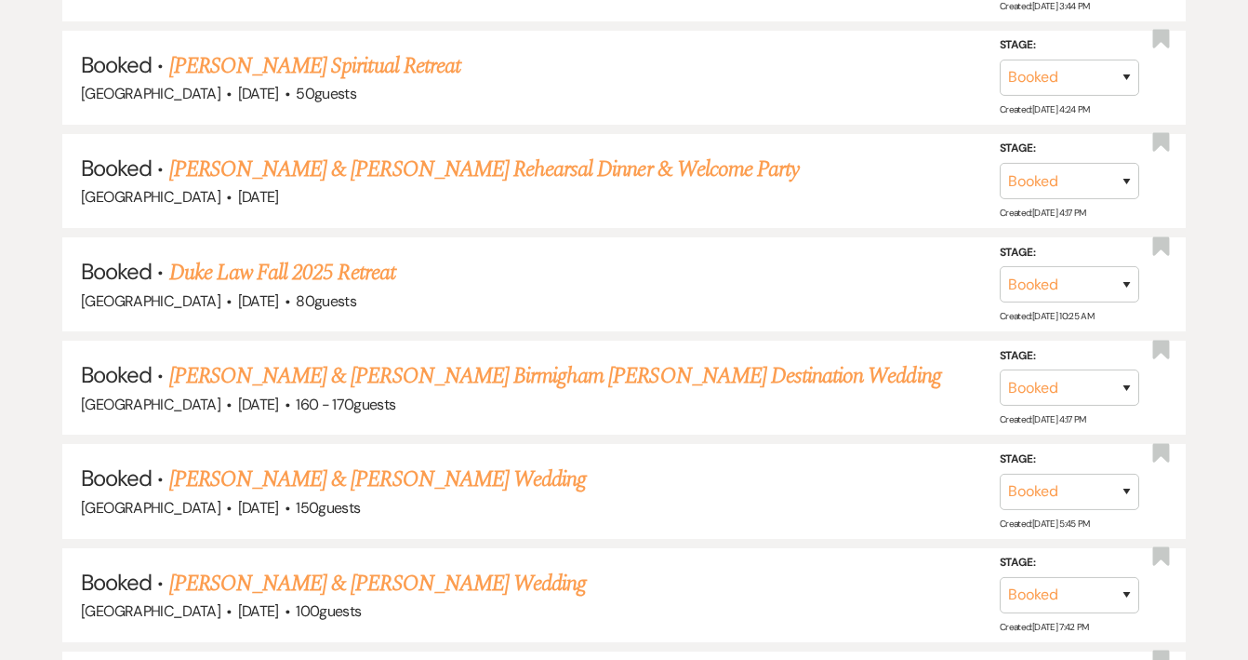
scroll to position [1141, 0]
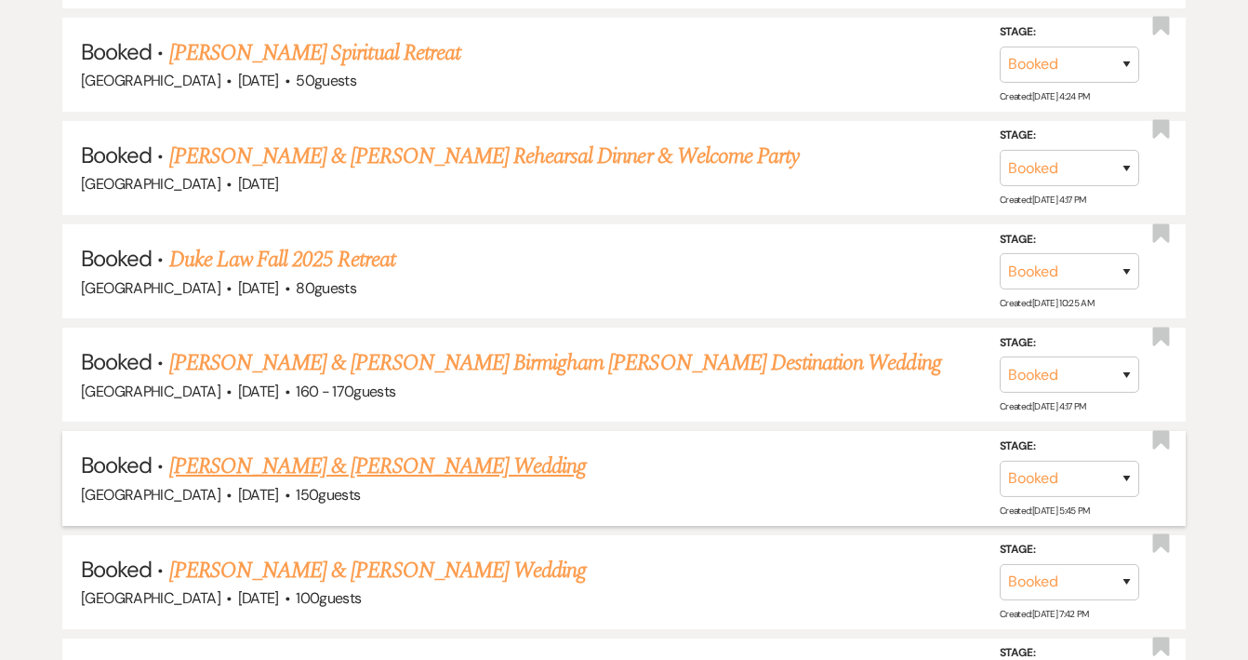
click at [447, 456] on link "[PERSON_NAME] & [PERSON_NAME] Wedding" at bounding box center [377, 465] width 417 height 33
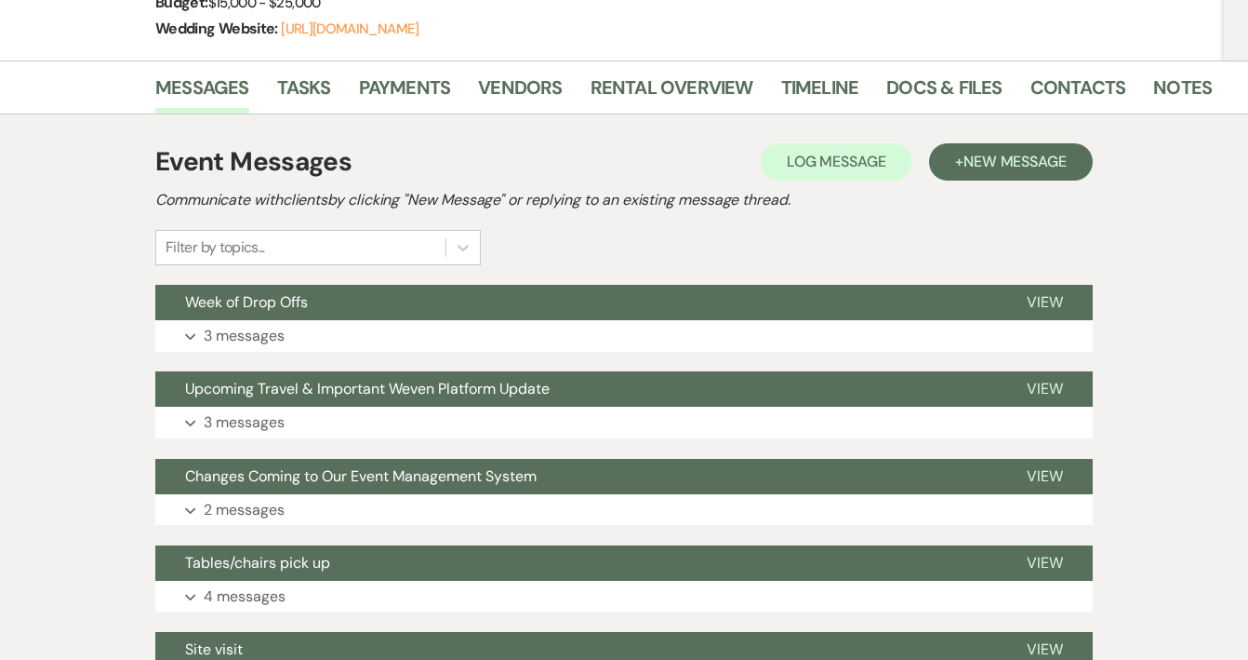
scroll to position [347, 0]
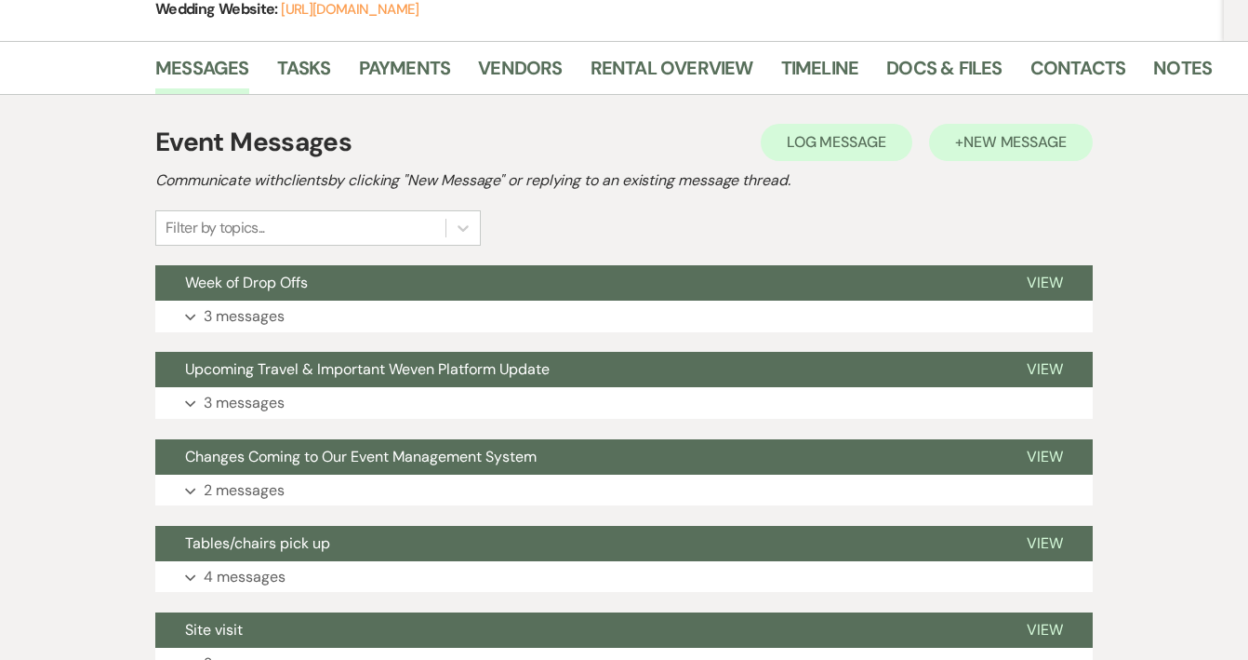
click at [1062, 141] on span "New Message" at bounding box center [1015, 142] width 103 height 20
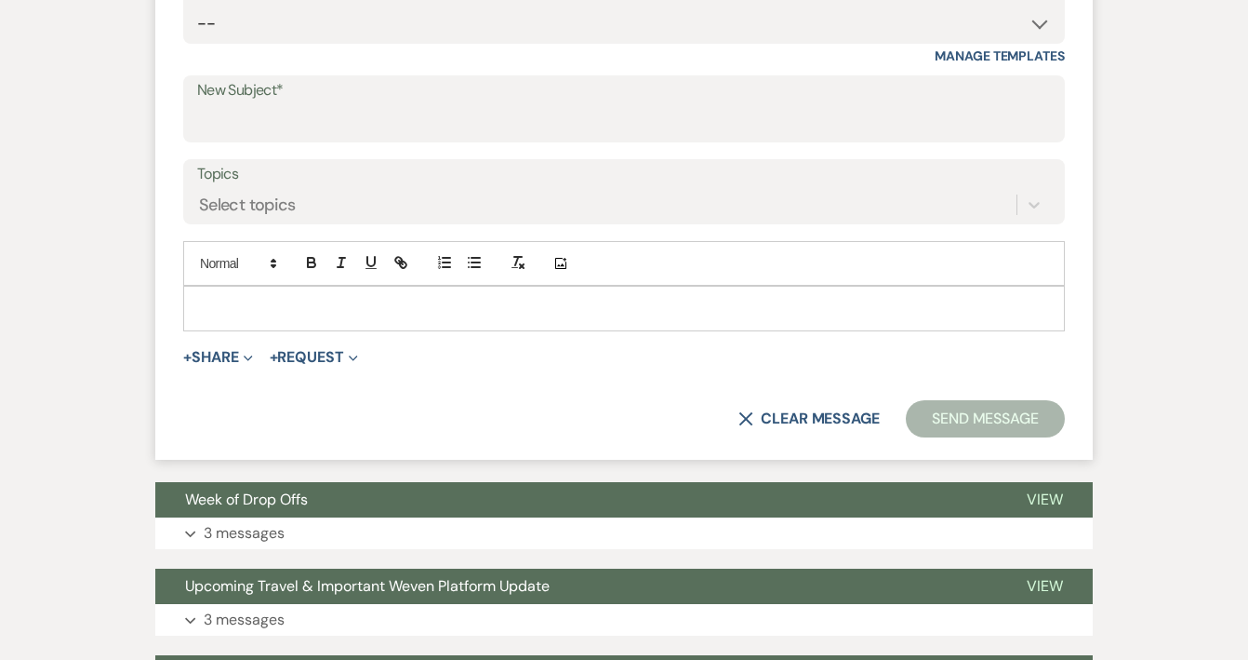
scroll to position [731, 0]
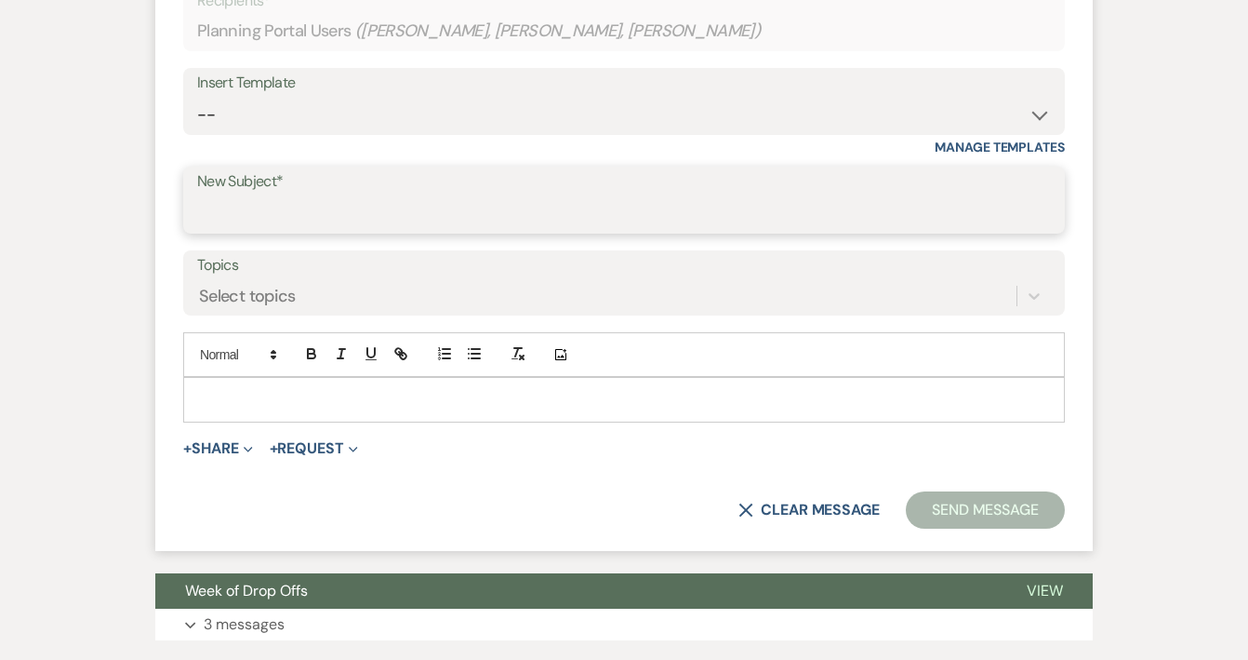
click at [267, 208] on input "New Subject*" at bounding box center [624, 213] width 854 height 36
type input "Pre-wedding meeting"
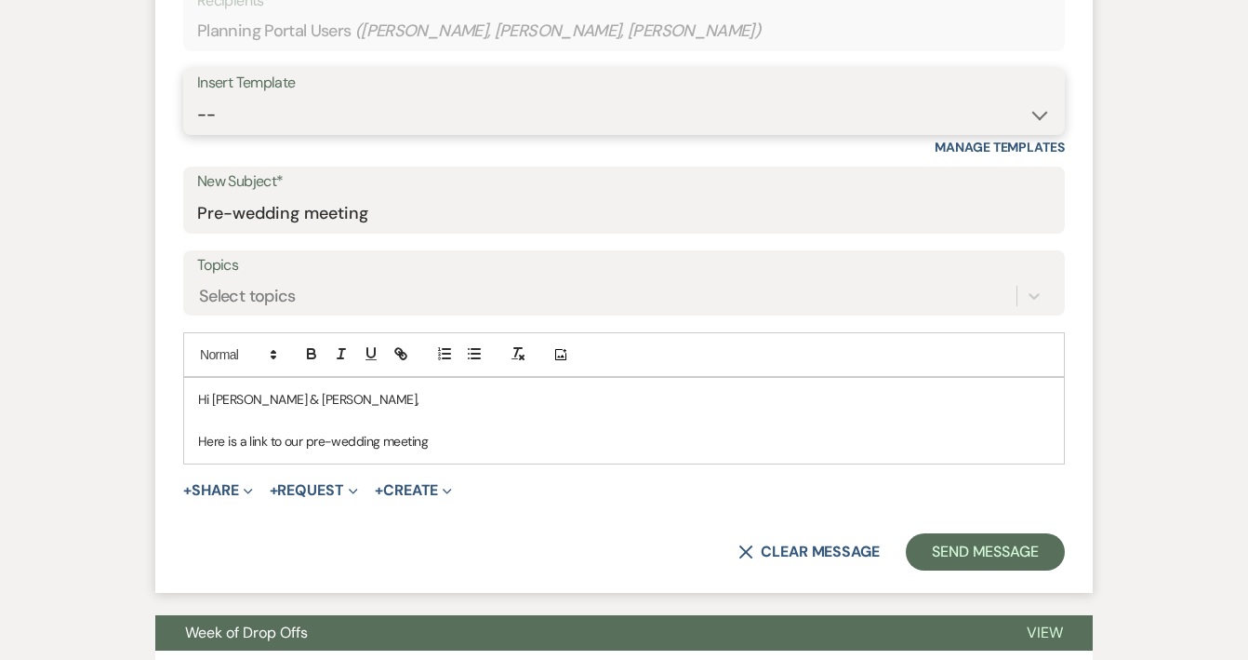
scroll to position [740, 0]
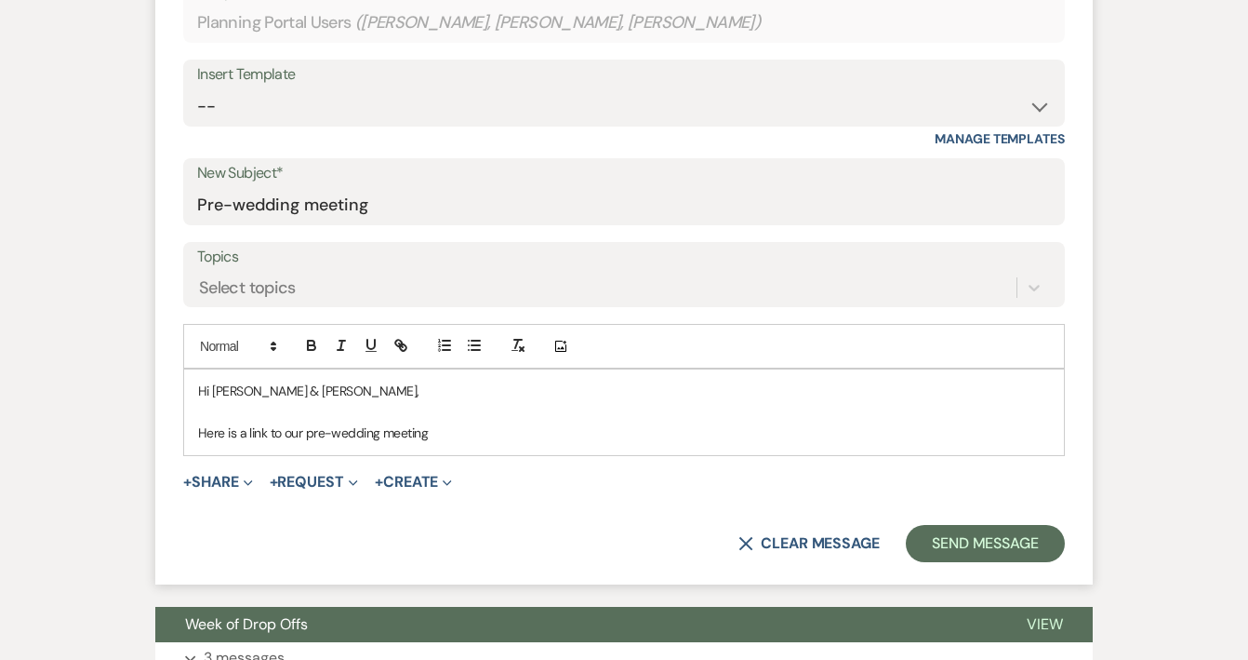
click at [497, 422] on p "Here is a link to our pre-wedding meeting" at bounding box center [624, 432] width 852 height 20
click at [482, 423] on p "Here is a link to our pre-wedding meeting" at bounding box center [624, 432] width 852 height 20
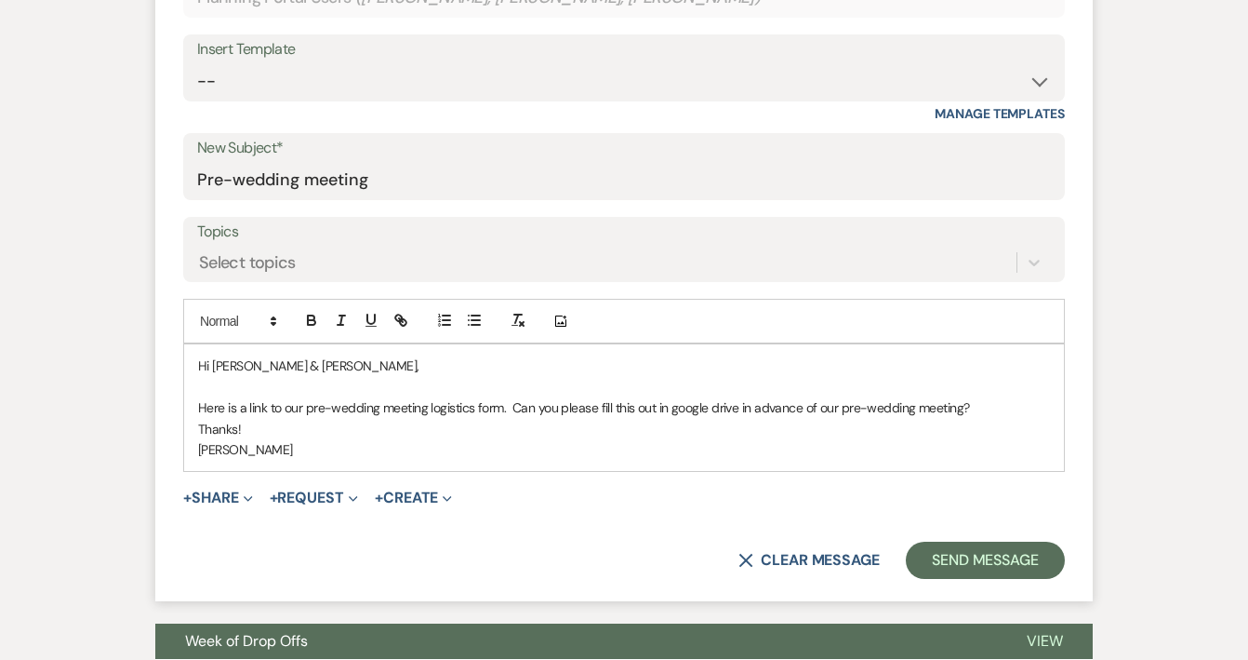
scroll to position [773, 0]
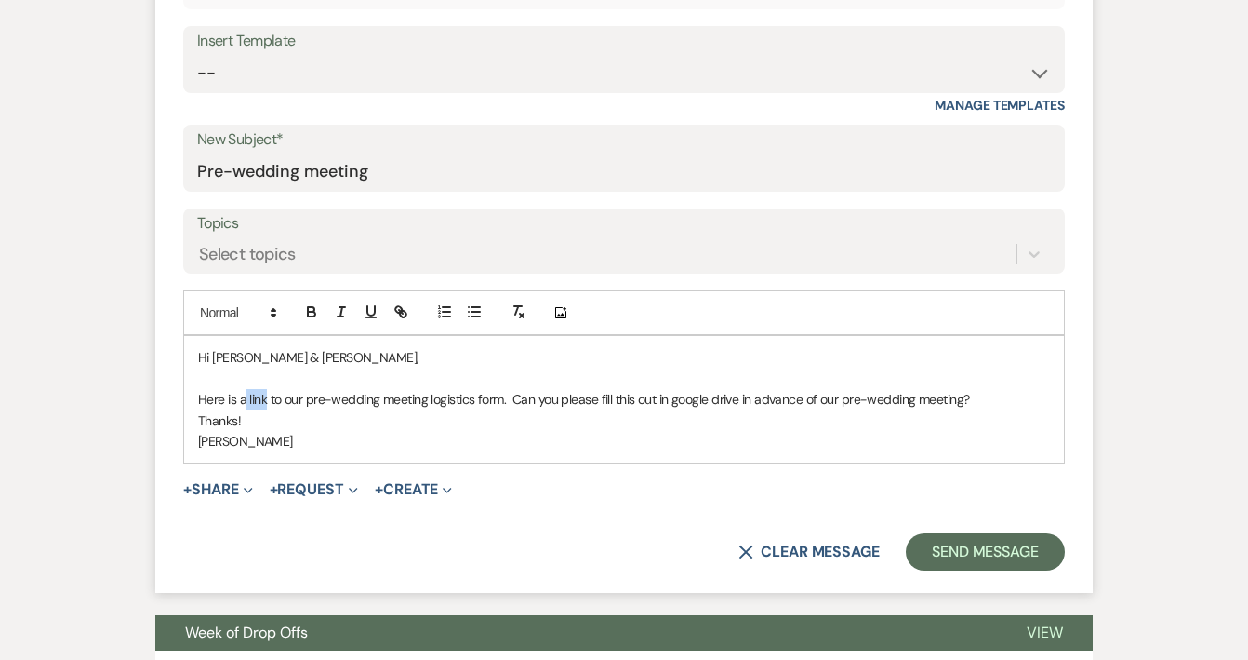
drag, startPoint x: 267, startPoint y: 393, endPoint x: 247, endPoint y: 393, distance: 19.5
click at [247, 393] on p "Here is a link to our pre-wedding meeting logistics form. Can you please fill t…" at bounding box center [624, 399] width 852 height 20
click at [398, 308] on icon "button" at bounding box center [401, 311] width 17 height 17
paste input "https://docs.google.com/document/d/1vMUl2nmUfTqZX-bQQzhRngVdV0Kc2mXg_L5Vr8cMyrI…"
type input "https://docs.google.com/document/d/1vMUl2nmUfTqZX-bQQzhRngVdV0Kc2mXg_L5Vr8cMyrI…"
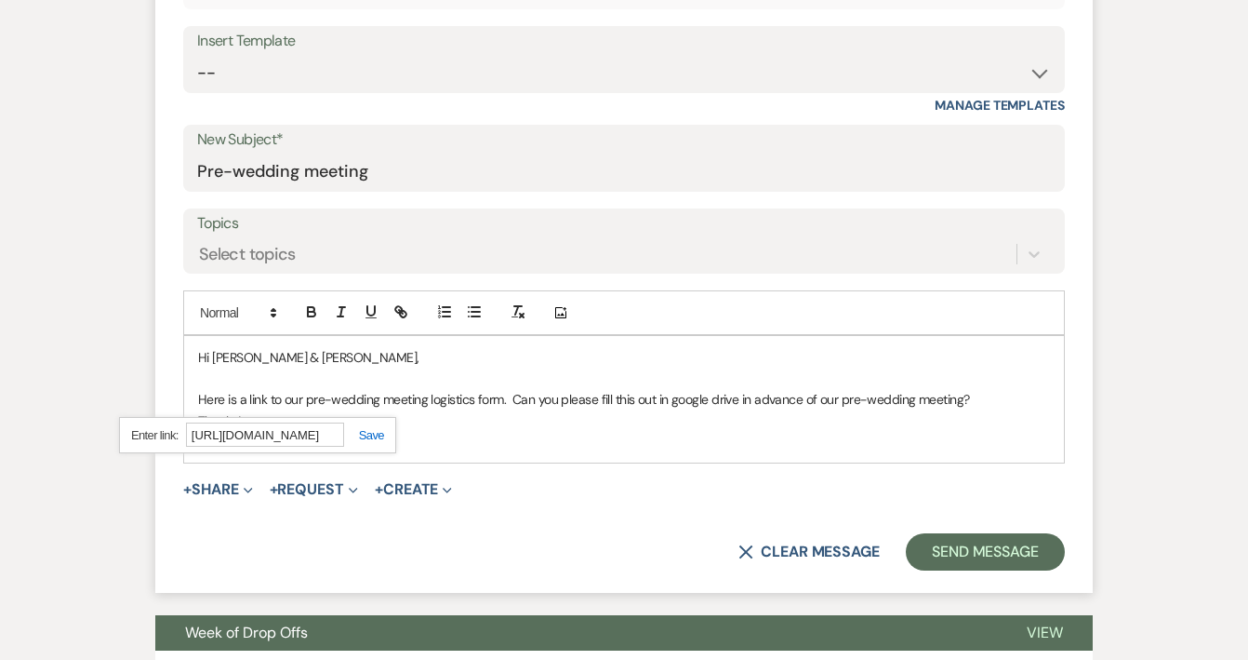
click at [378, 432] on link at bounding box center [364, 435] width 40 height 14
click at [446, 414] on p "Thanks!" at bounding box center [624, 420] width 852 height 20
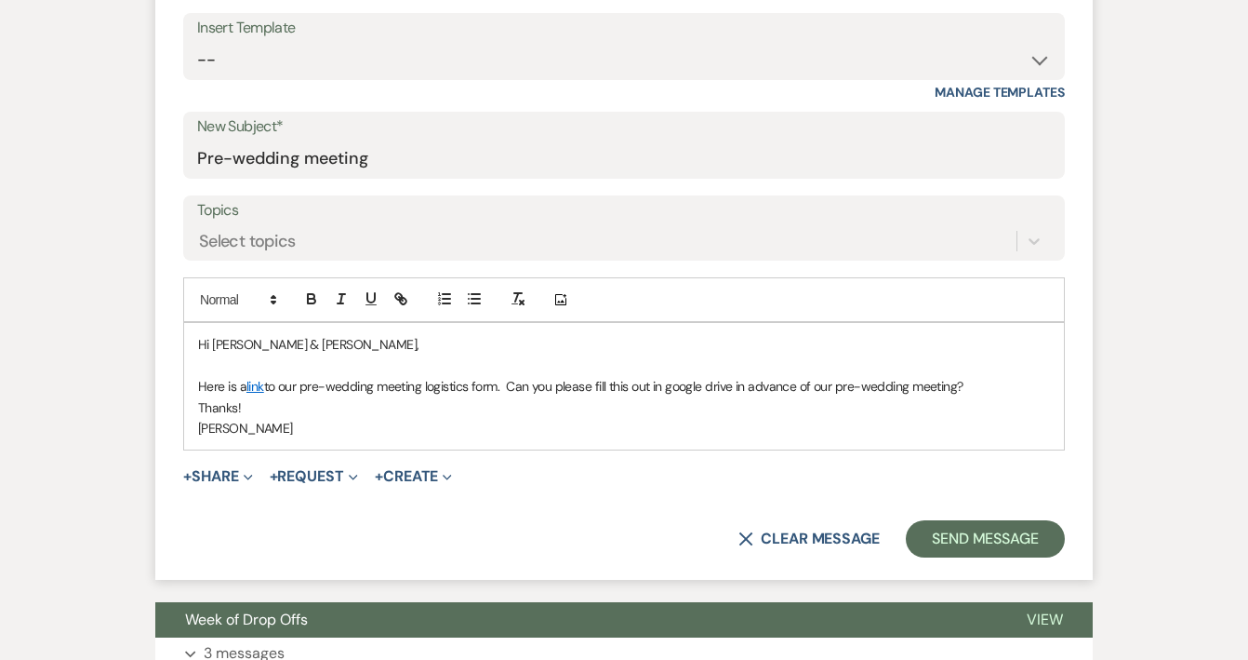
scroll to position [787, 0]
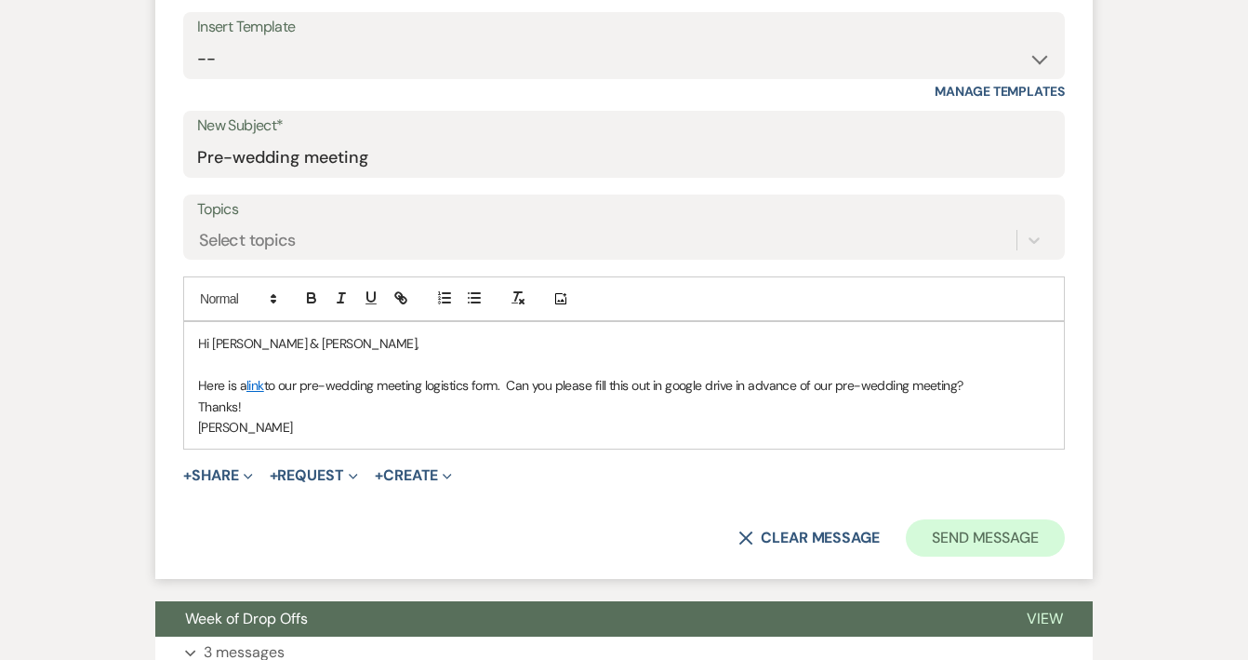
click at [999, 533] on button "Send Message" at bounding box center [985, 537] width 159 height 37
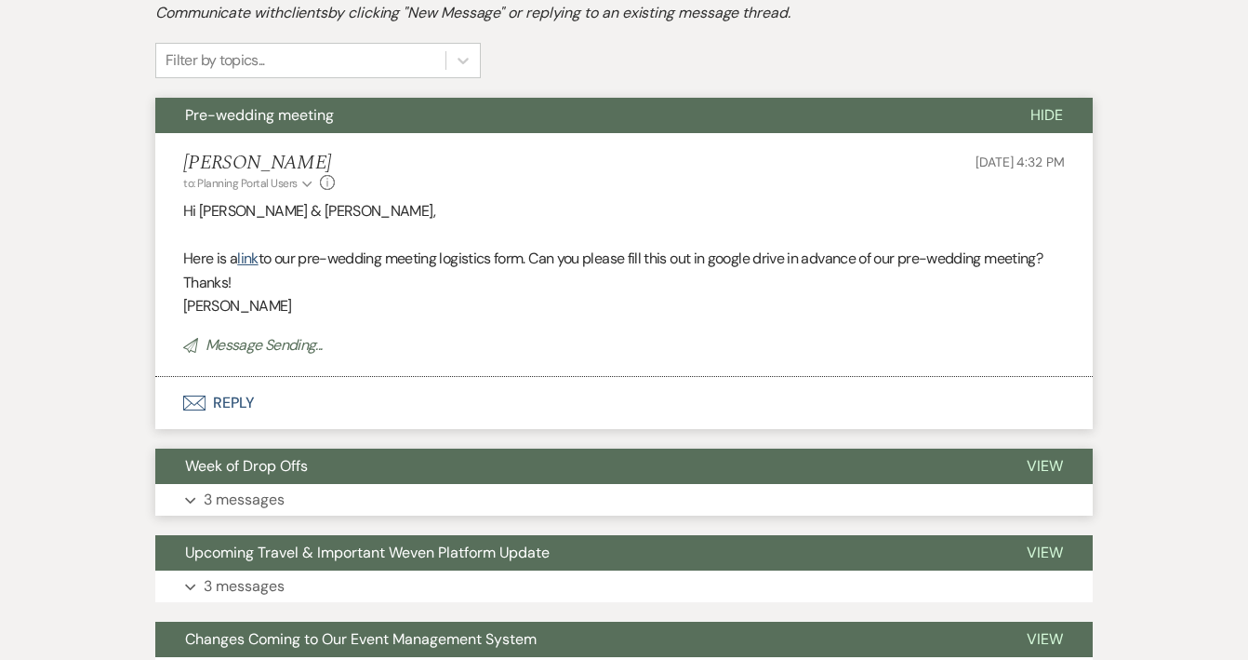
scroll to position [342, 0]
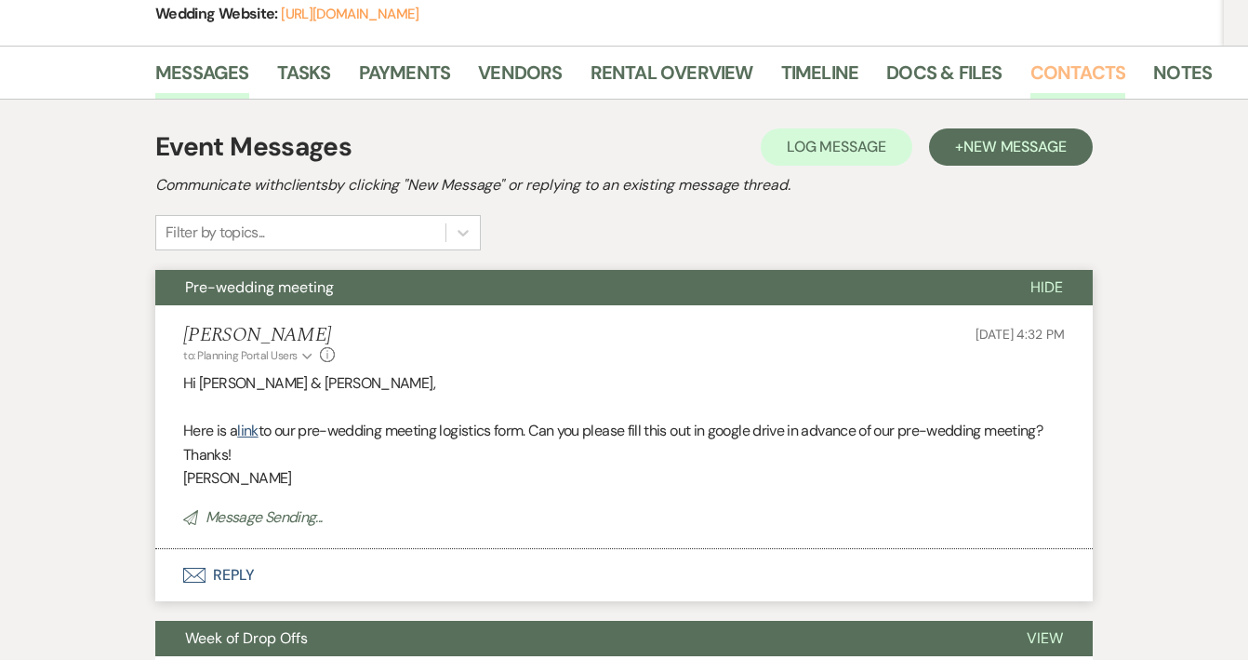
click at [1060, 72] on link "Contacts" at bounding box center [1079, 78] width 96 height 41
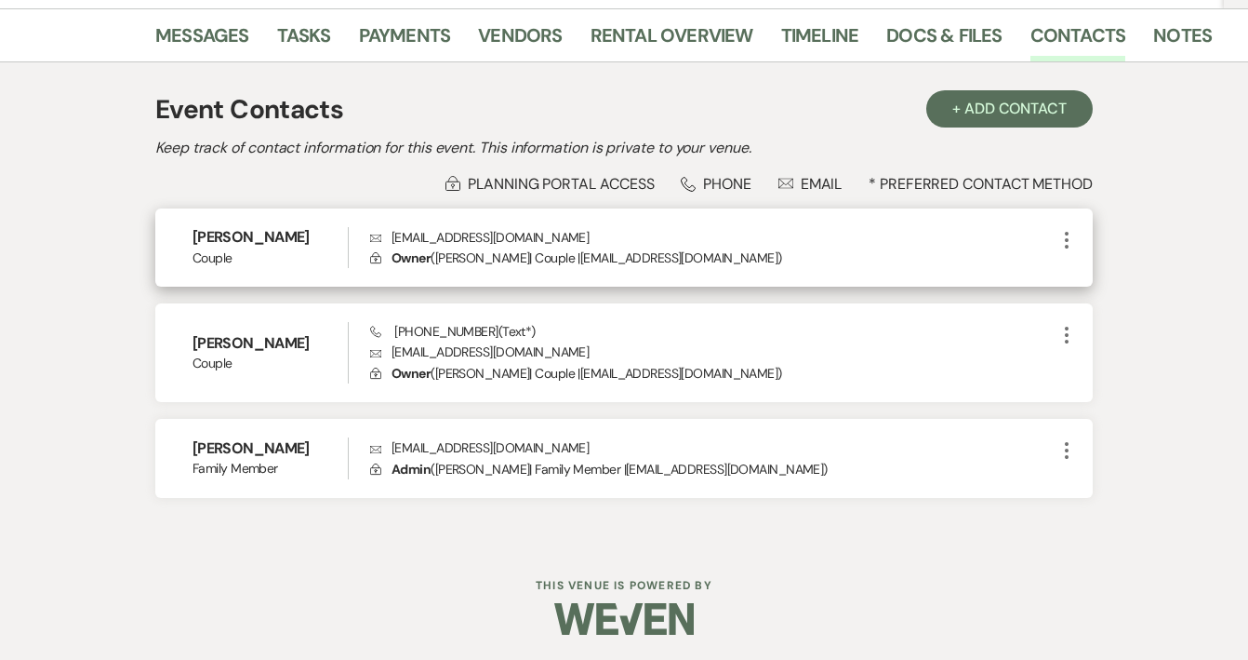
scroll to position [379, 0]
drag, startPoint x: 554, startPoint y: 238, endPoint x: 393, endPoint y: 239, distance: 161.9
click at [393, 240] on p "Envelope joelofalltradesnc@gmail.com" at bounding box center [713, 238] width 686 height 20
copy p "Envelope joelofalltradesnc@gmail.com"
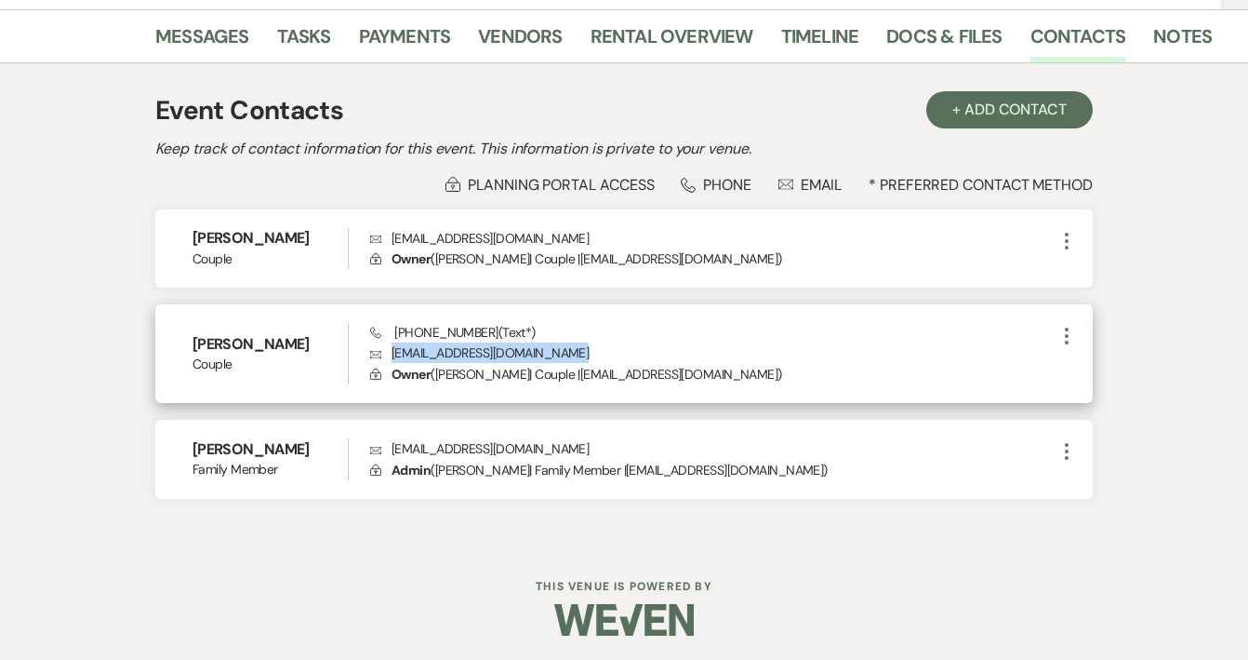
drag, startPoint x: 575, startPoint y: 351, endPoint x: 396, endPoint y: 351, distance: 178.6
click at [396, 351] on p "Envelope Oakcitymarketingnc@gmail.com" at bounding box center [713, 352] width 686 height 20
copy p "Envelope Oakcitymarketingnc@gmail.com"
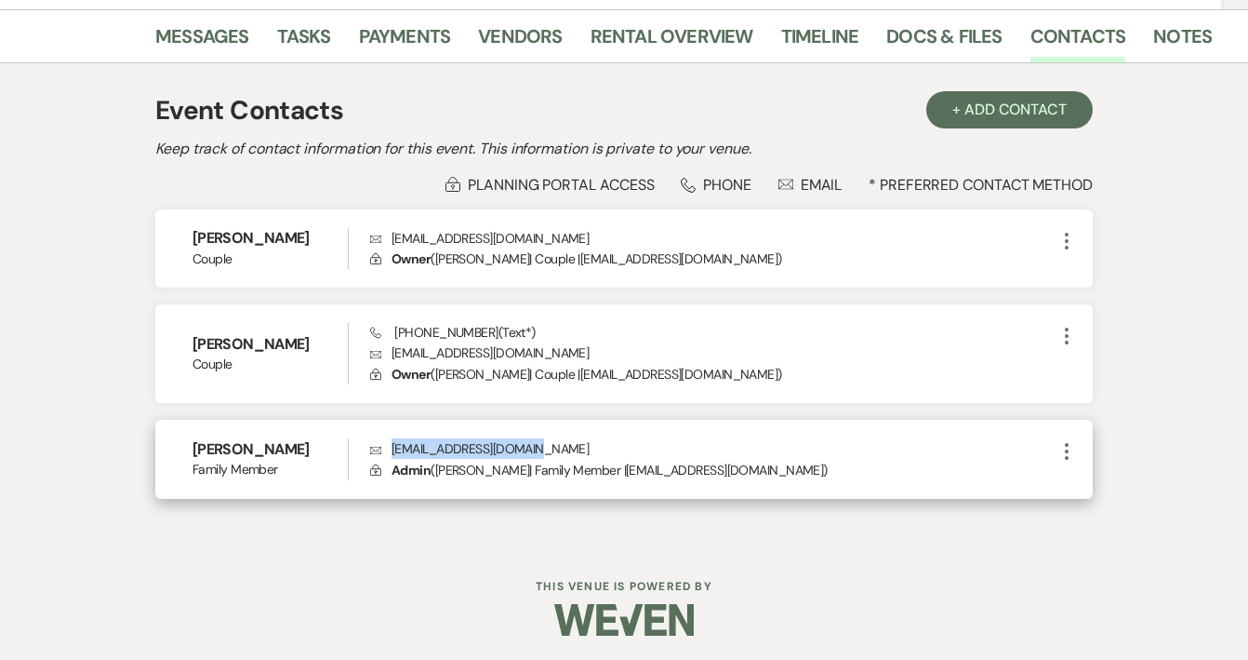
drag, startPoint x: 542, startPoint y: 443, endPoint x: 388, endPoint y: 448, distance: 154.5
click at [388, 448] on p "Envelope dmjennings13@gmail.com" at bounding box center [713, 448] width 686 height 20
copy p "Envelope dmjennings13@gmail.com"
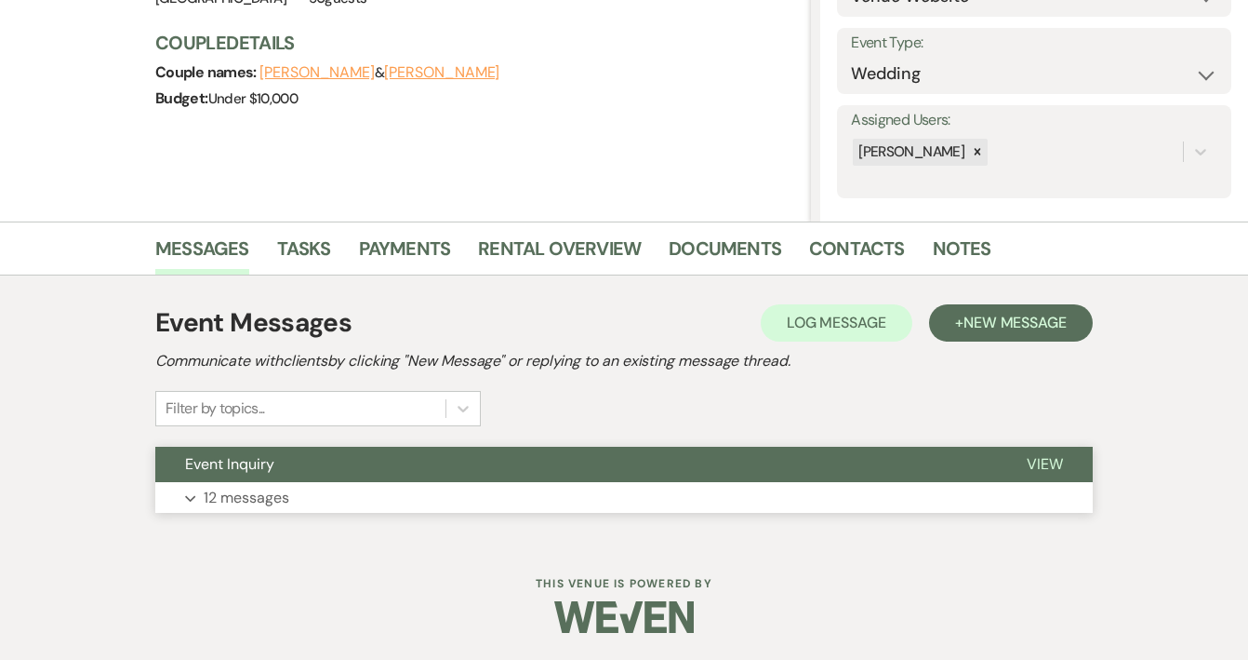
click at [335, 463] on button "Event Inquiry" at bounding box center [576, 464] width 842 height 35
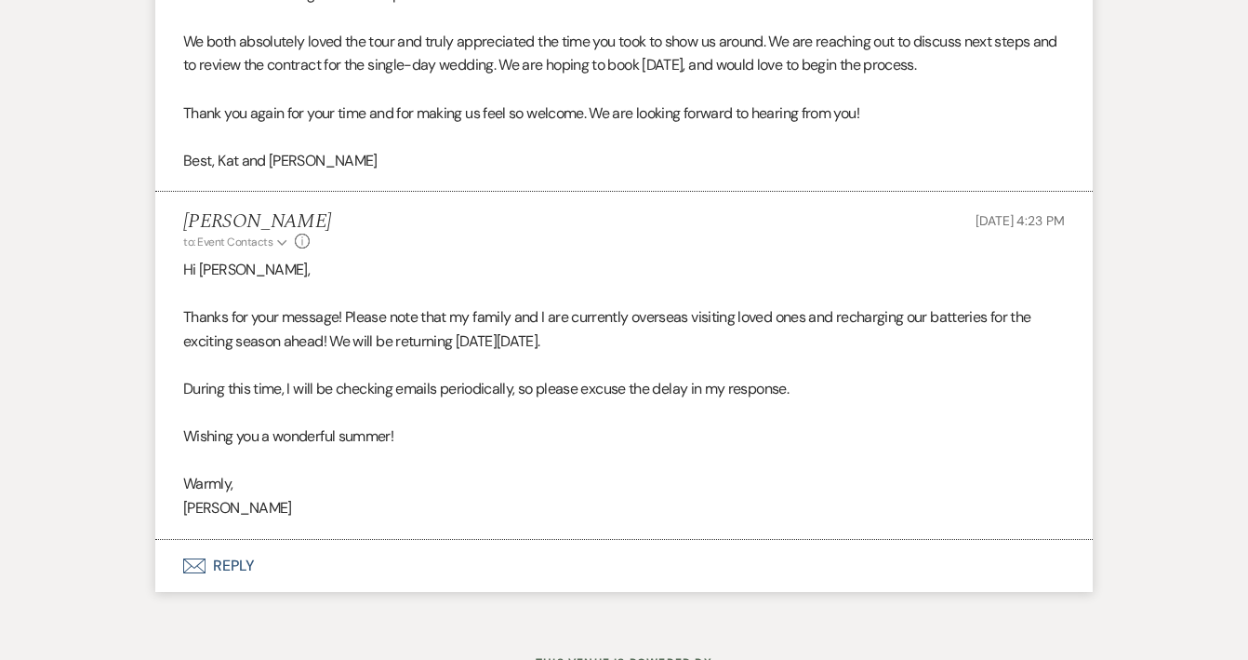
scroll to position [4274, 0]
click at [224, 540] on button "Envelope Reply" at bounding box center [624, 566] width 938 height 52
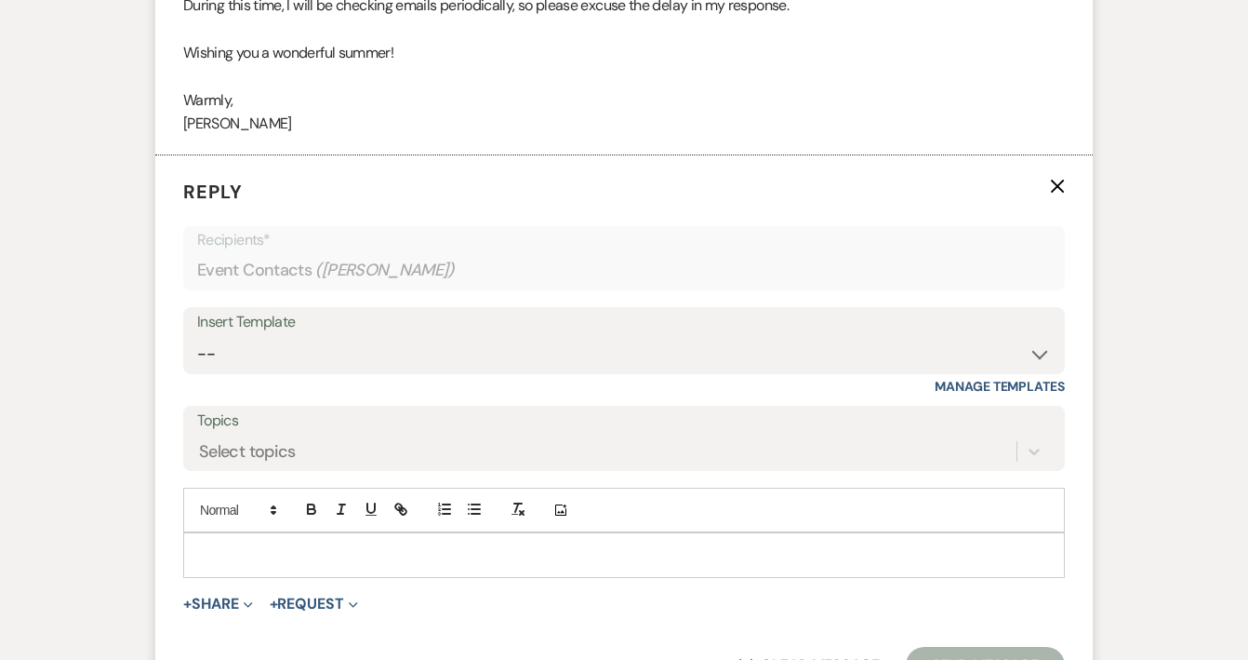
scroll to position [4681, 0]
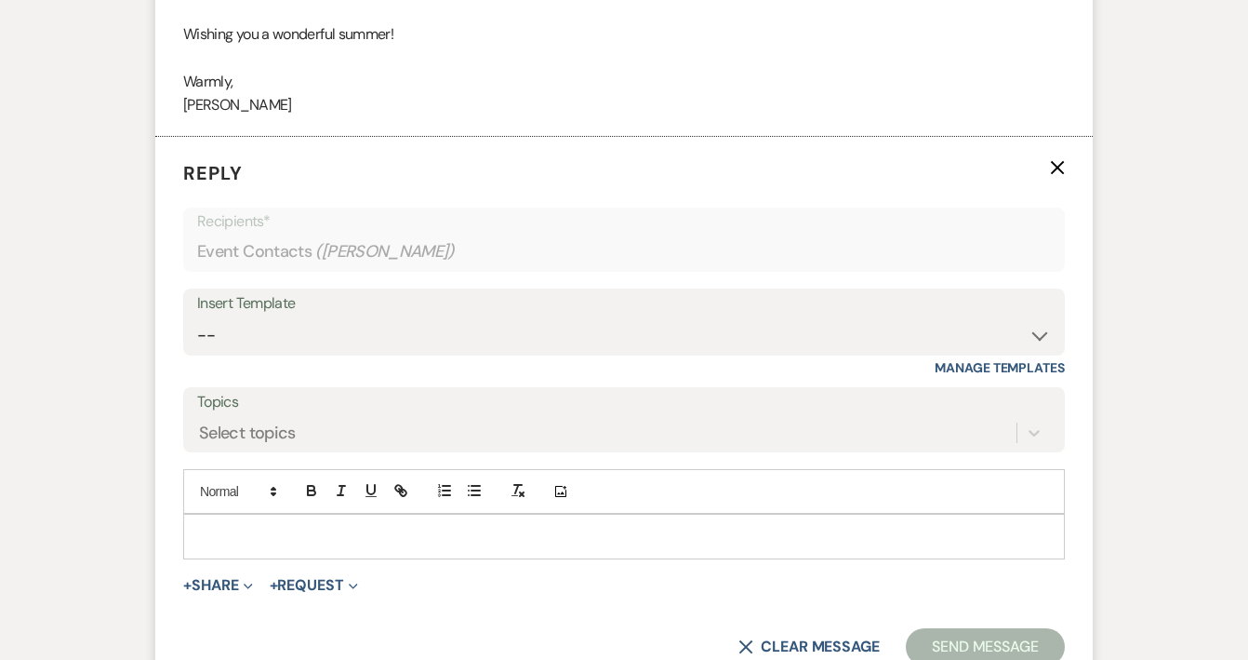
click at [247, 526] on p at bounding box center [624, 536] width 852 height 20
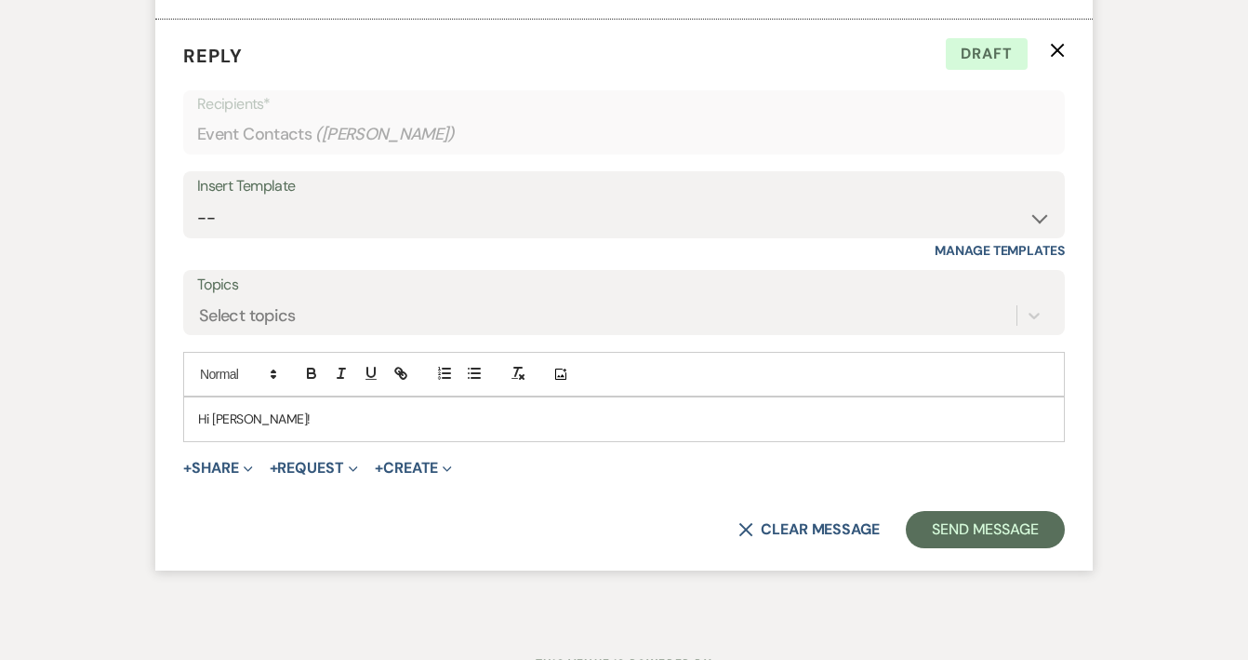
scroll to position [4797, 0]
drag, startPoint x: 260, startPoint y: 342, endPoint x: 213, endPoint y: 337, distance: 46.8
click at [213, 409] on p "Hi [PERSON_NAME]!" at bounding box center [624, 419] width 852 height 20
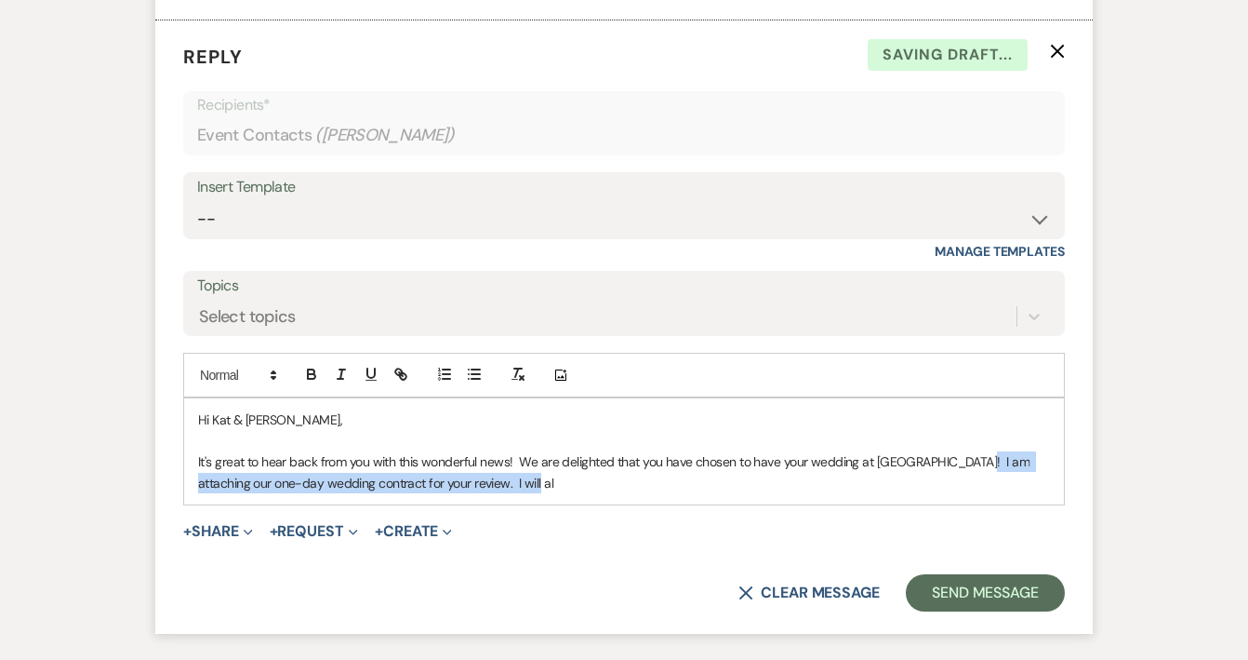
drag, startPoint x: 968, startPoint y: 379, endPoint x: 968, endPoint y: 392, distance: 13.0
click at [968, 451] on p "It's great to hear back from you with this wonderful news! We are delighted tha…" at bounding box center [624, 472] width 852 height 42
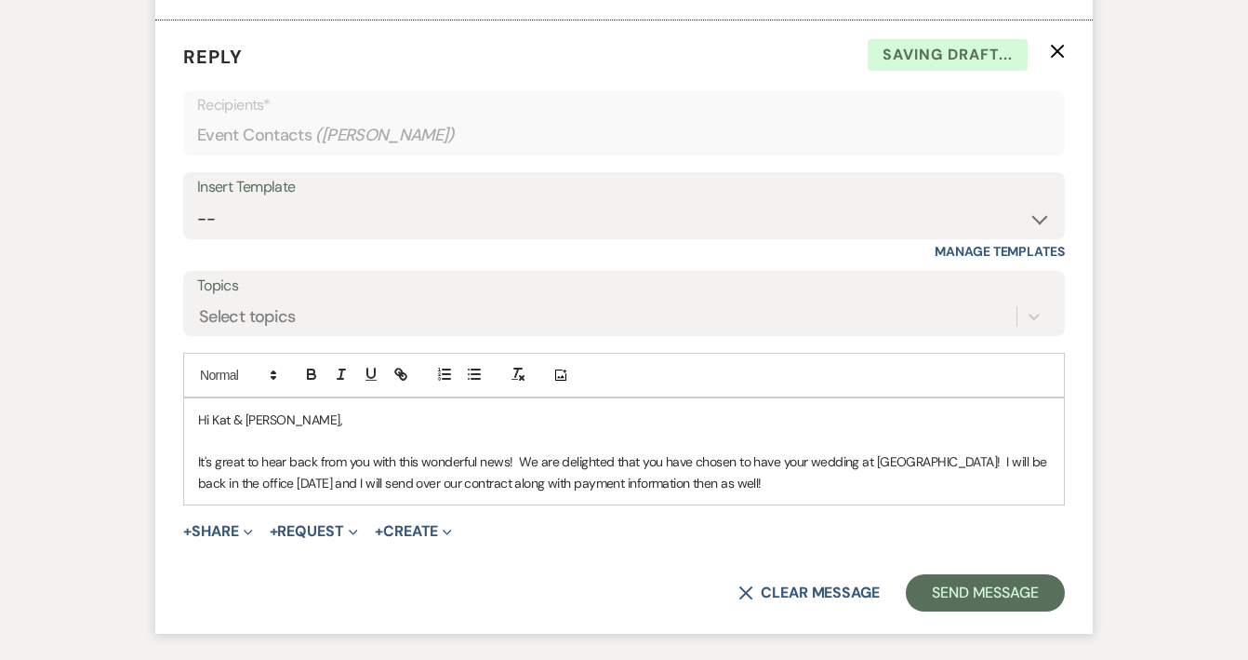
click at [809, 451] on p "It's great to hear back from you with this wonderful news! We are delighted tha…" at bounding box center [624, 472] width 852 height 42
drag, startPoint x: 809, startPoint y: 405, endPoint x: 558, endPoint y: 400, distance: 251.2
click at [558, 451] on p "It's great to hear back from you with this wonderful news! We are delighted tha…" at bounding box center [624, 472] width 852 height 42
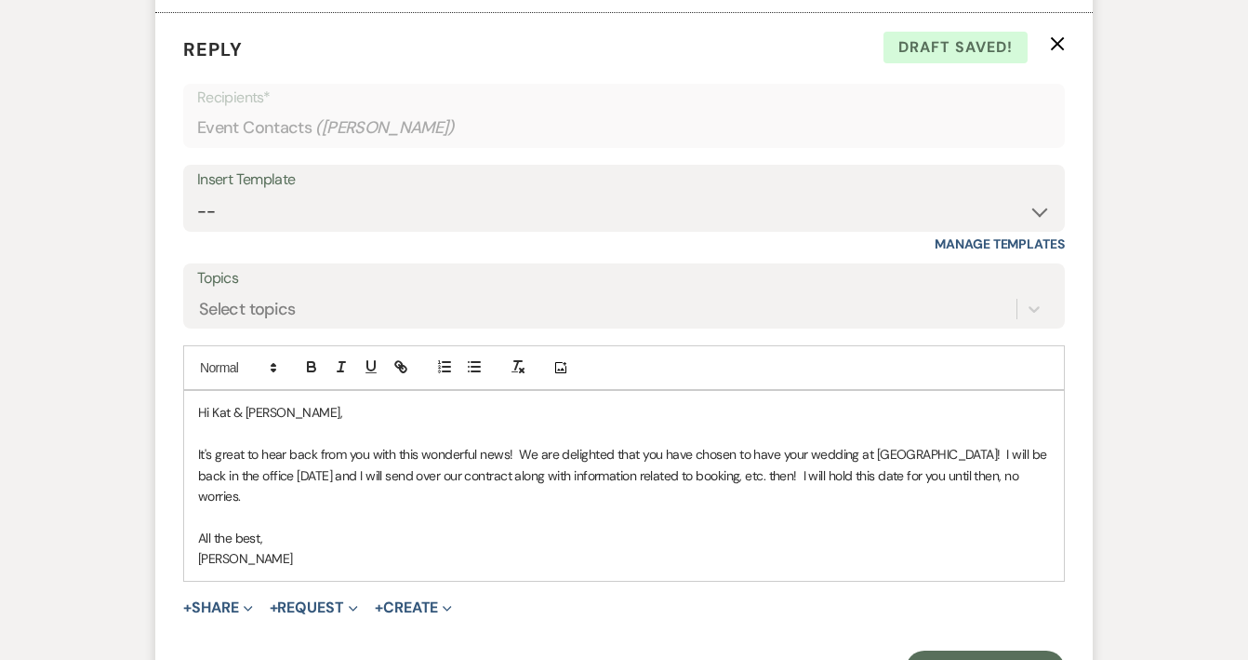
scroll to position [4807, 0]
click at [317, 442] on p "It's great to hear back from you with this wonderful news! We are delighted tha…" at bounding box center [624, 473] width 852 height 62
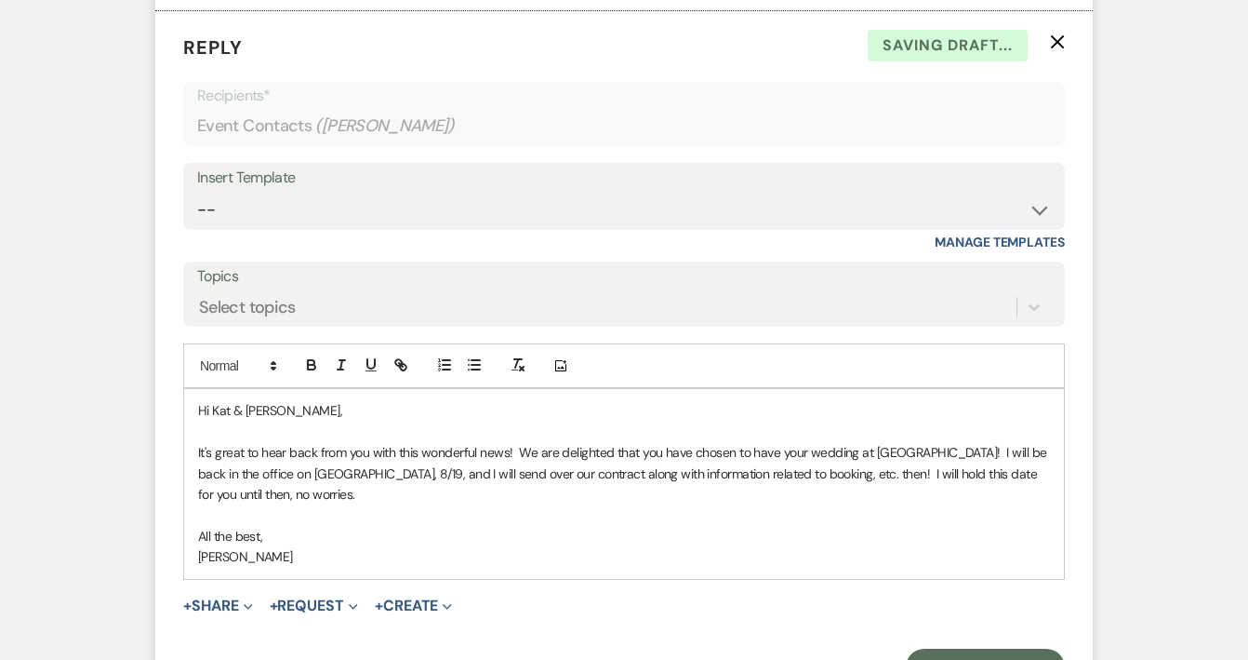
click at [311, 442] on p "It's great to hear back from you with this wonderful news! We are delighted tha…" at bounding box center [624, 473] width 852 height 62
click at [361, 526] on p "All the best," at bounding box center [624, 536] width 852 height 20
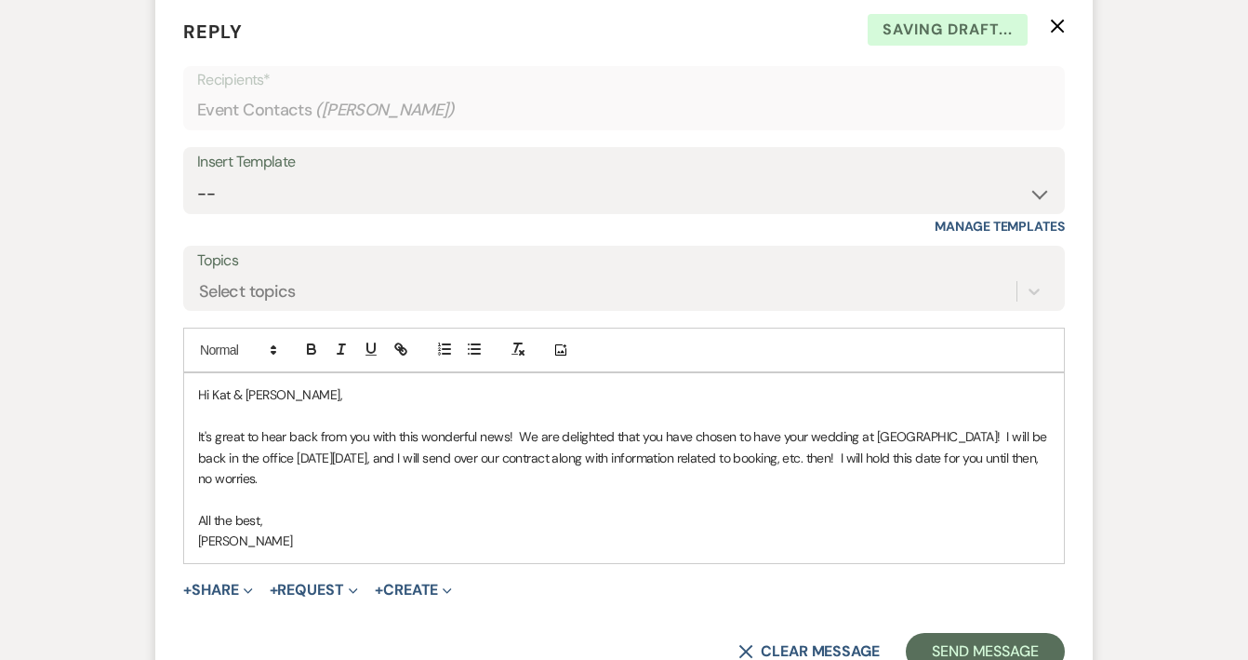
scroll to position [4834, 0]
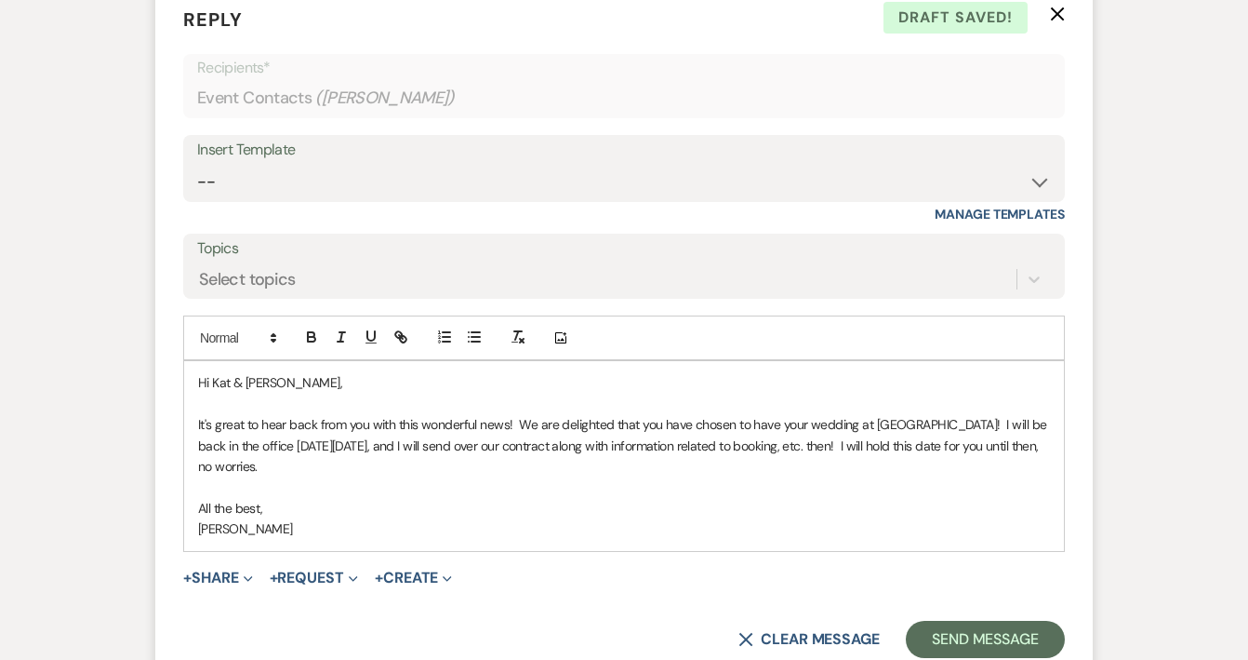
click at [478, 414] on p "It's great to hear back from you with this wonderful news! We are delighted tha…" at bounding box center [624, 445] width 852 height 62
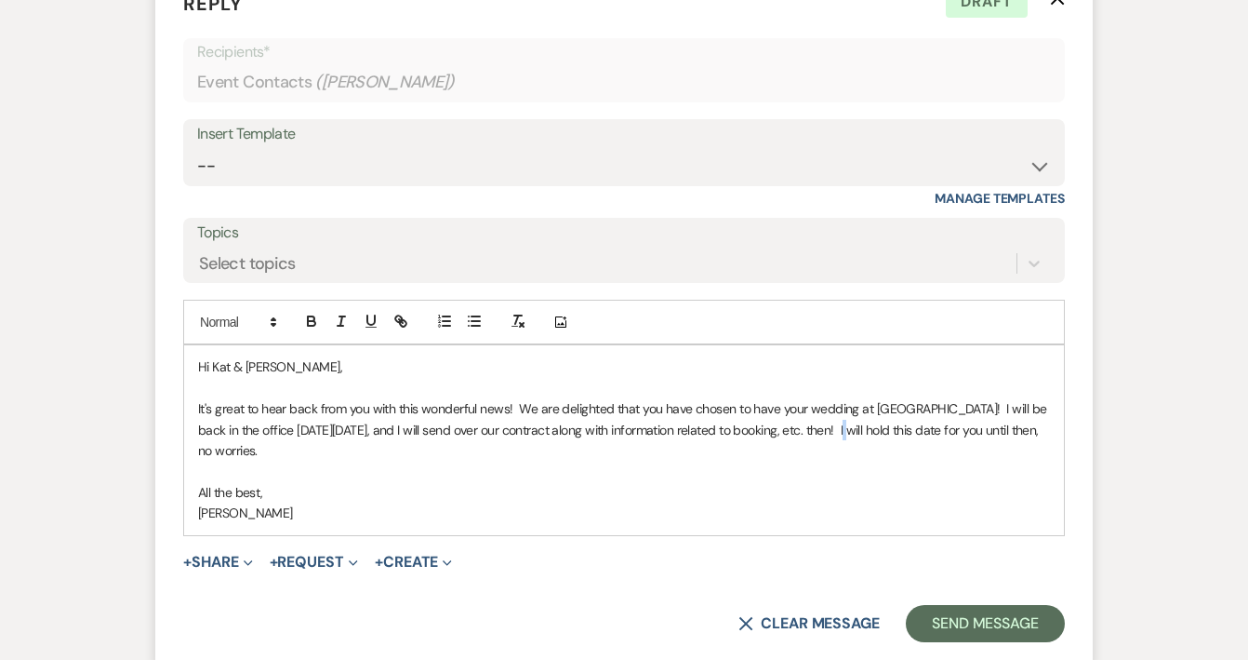
click at [818, 398] on p "It's great to hear back from you with this wonderful news! We are delighted tha…" at bounding box center [624, 429] width 852 height 62
drag, startPoint x: 605, startPoint y: 364, endPoint x: 223, endPoint y: 365, distance: 381.4
click at [223, 398] on p "It's great to hear back from you with this wonderful news! We are delighted tha…" at bounding box center [624, 429] width 852 height 62
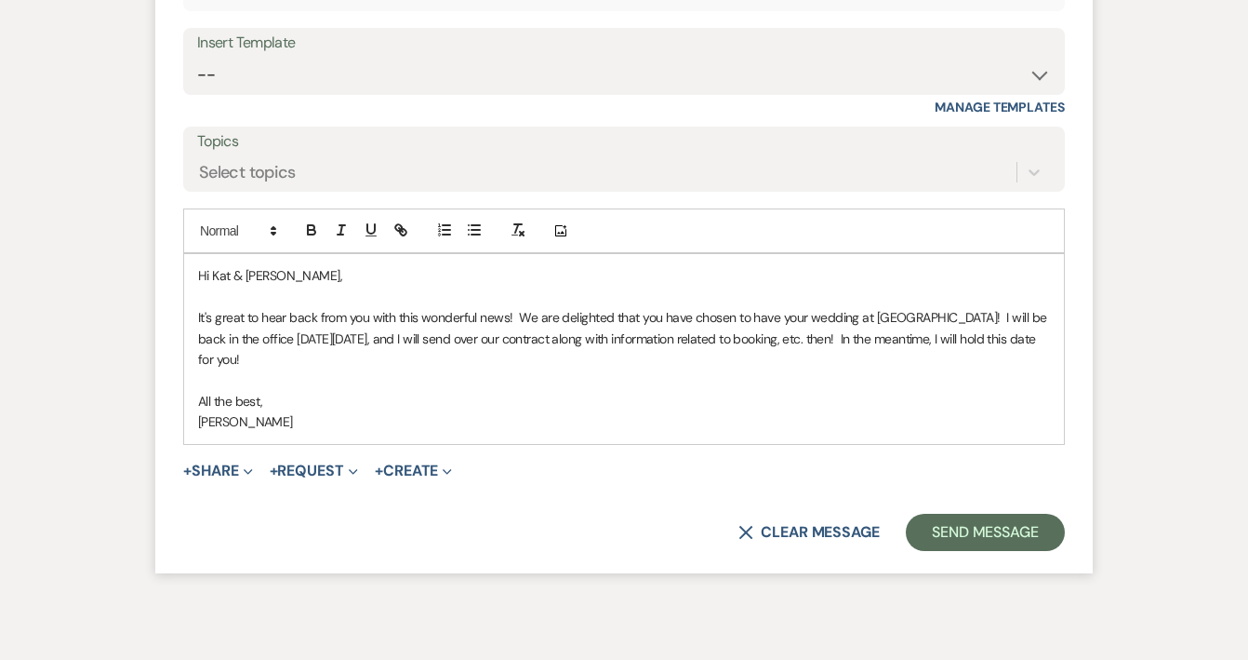
scroll to position [4941, 0]
click at [959, 514] on button "Send Message" at bounding box center [985, 532] width 159 height 37
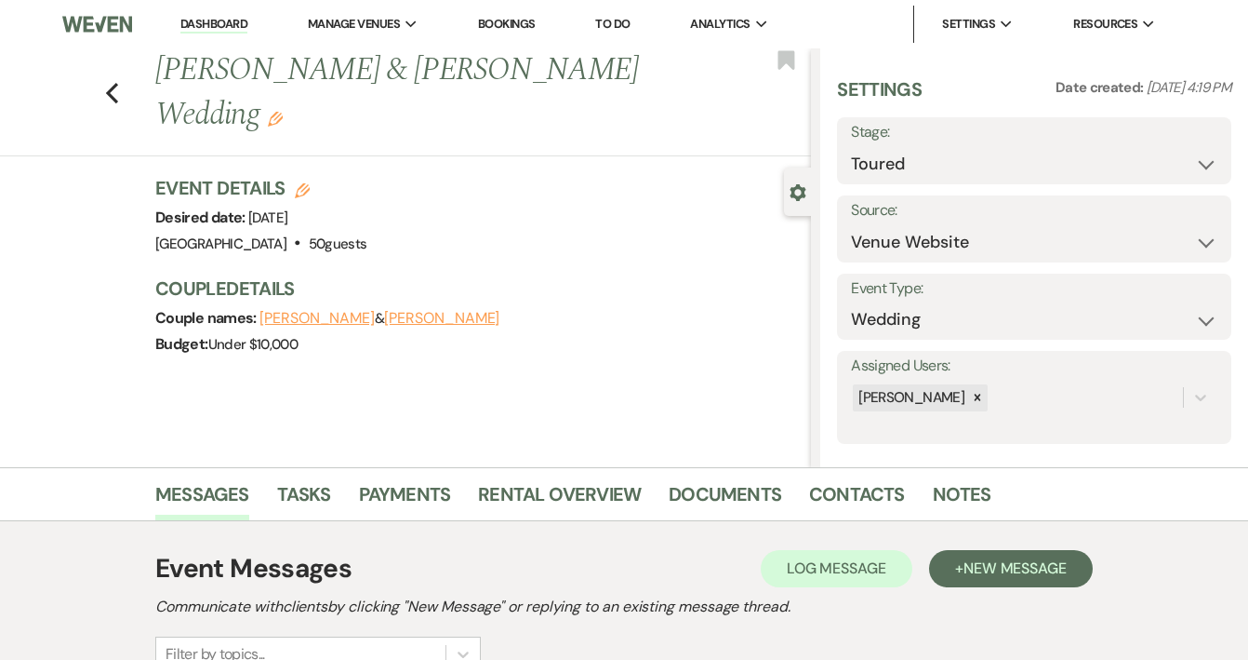
scroll to position [0, 0]
click at [220, 26] on link "Dashboard" at bounding box center [213, 25] width 67 height 18
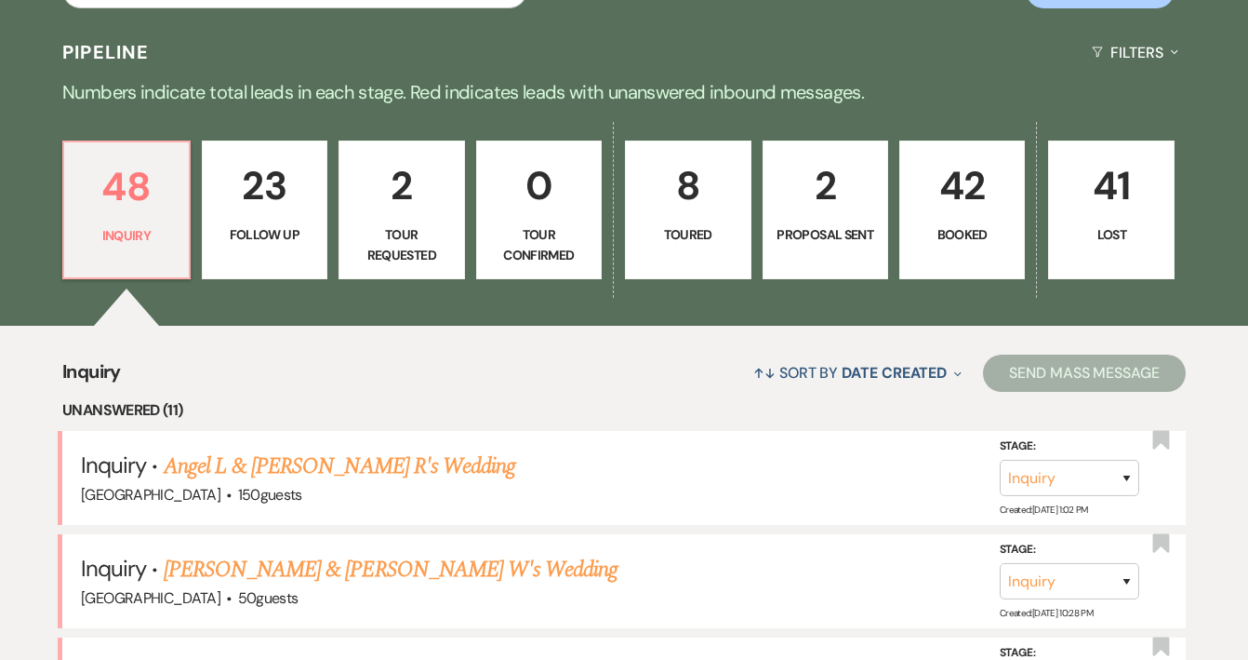
click at [974, 194] on p "42" at bounding box center [962, 185] width 101 height 62
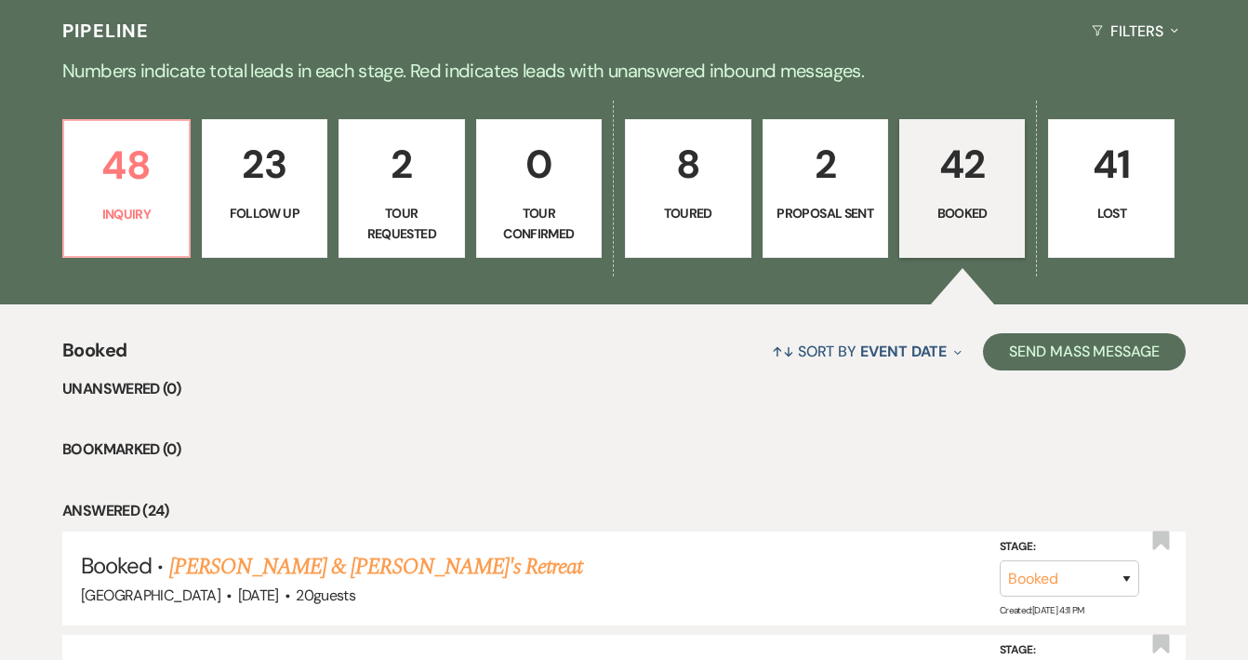
scroll to position [454, 0]
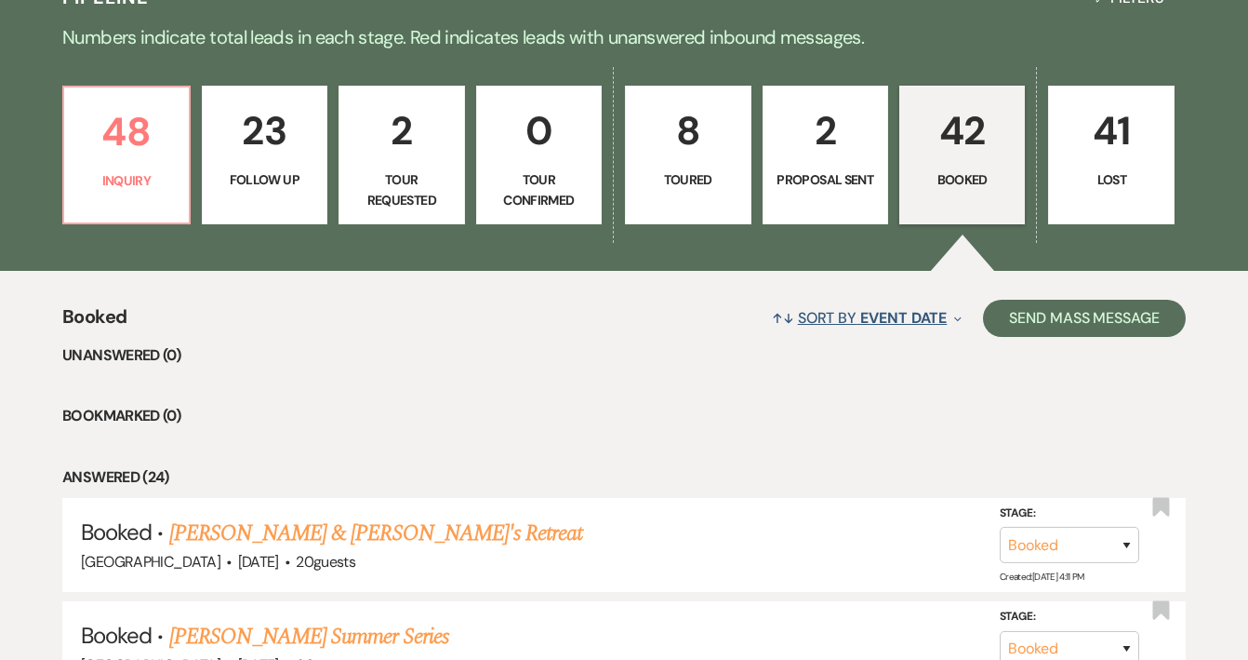
click at [914, 314] on span "Event Date" at bounding box center [903, 318] width 87 height 20
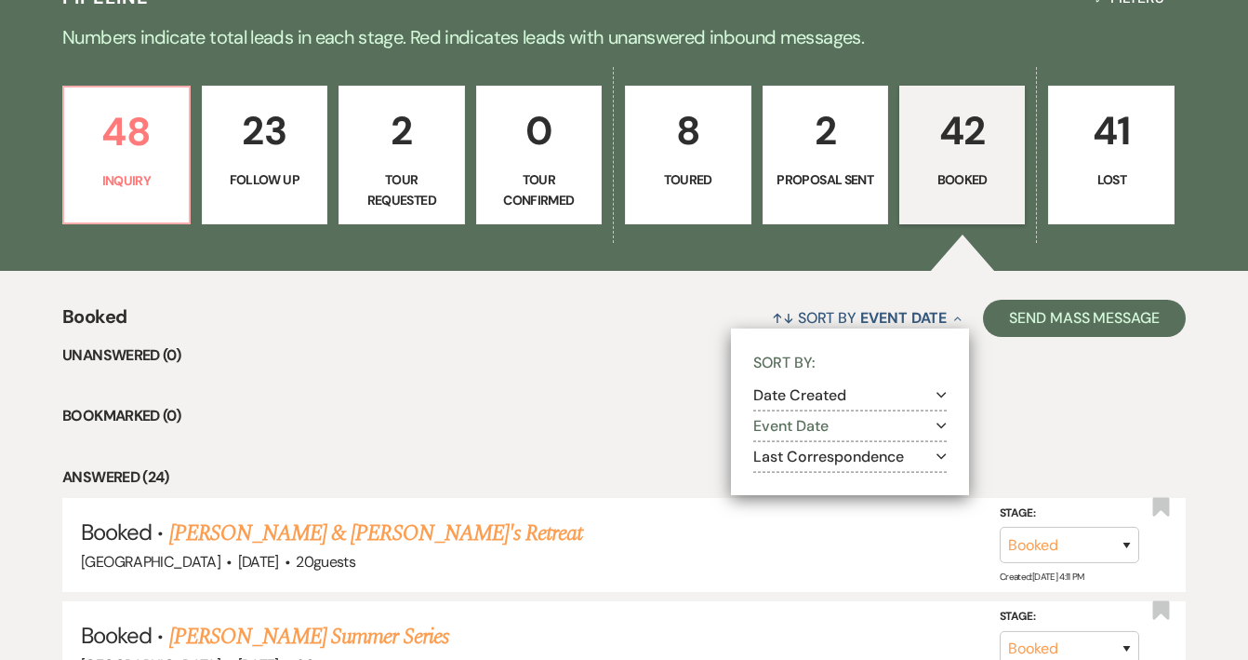
click at [819, 454] on button "Last Correspondence Expand" at bounding box center [850, 455] width 193 height 15
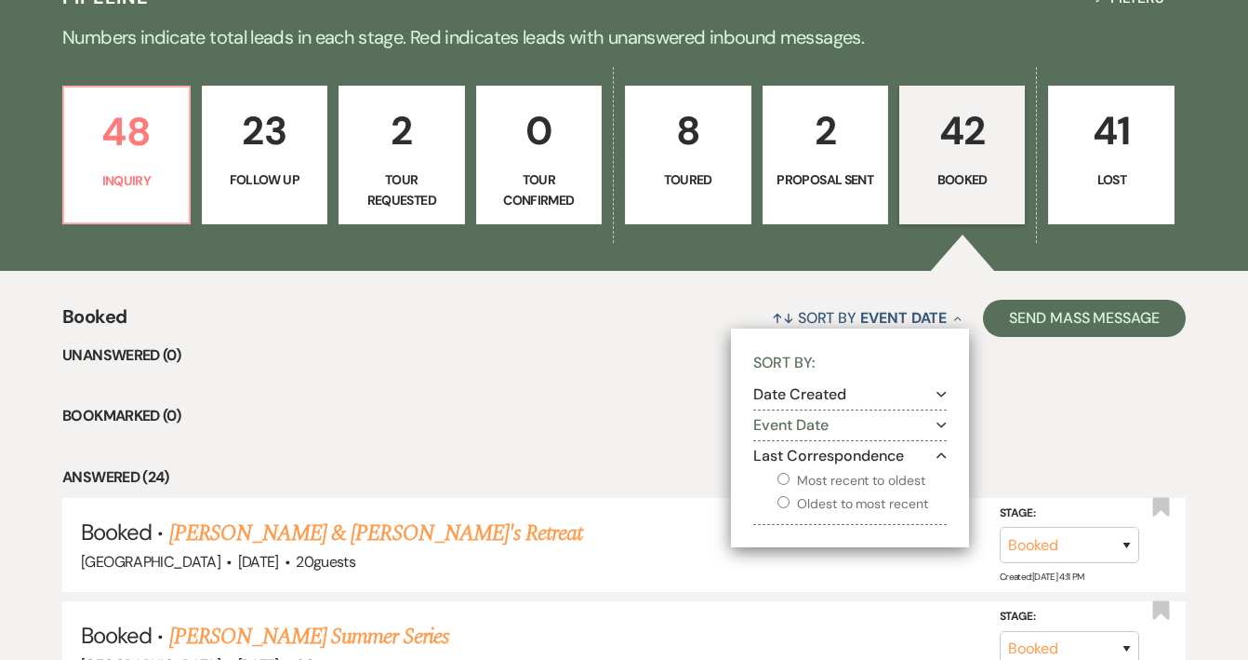
click at [839, 478] on label "Most recent to oldest" at bounding box center [862, 480] width 169 height 23
click at [790, 478] on input "Most recent to oldest" at bounding box center [784, 479] width 12 height 12
radio input "true"
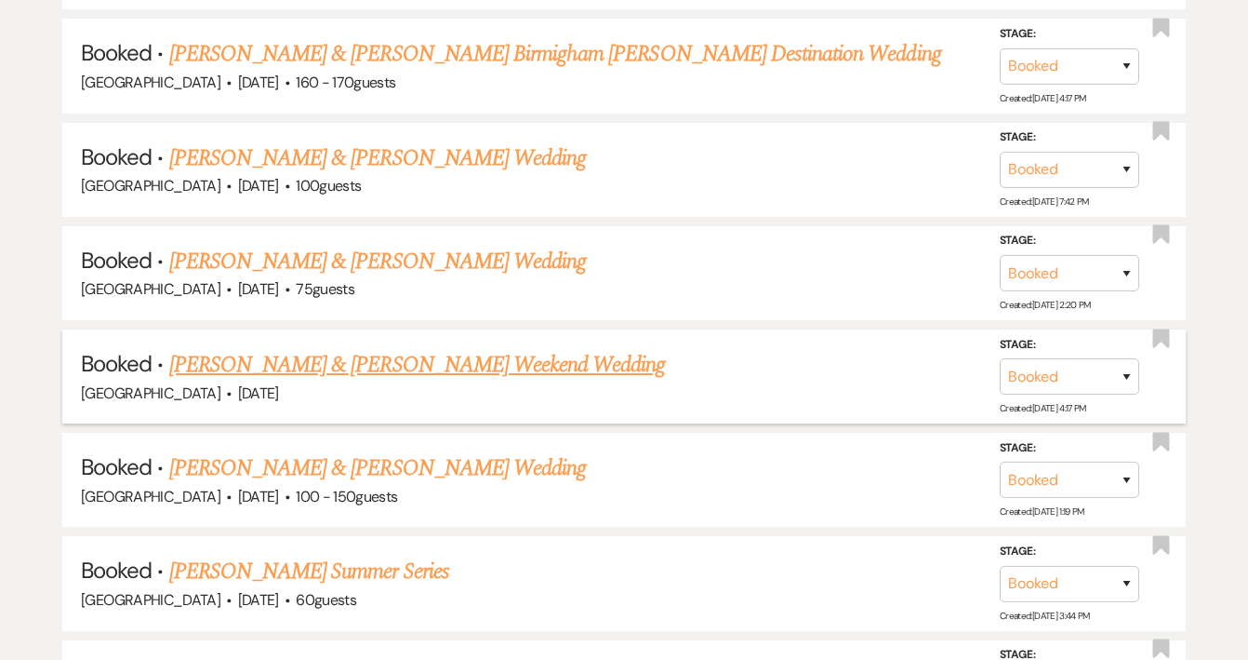
scroll to position [1037, 0]
click at [494, 354] on link "[PERSON_NAME] & [PERSON_NAME] Weekend Wedding" at bounding box center [417, 363] width 497 height 33
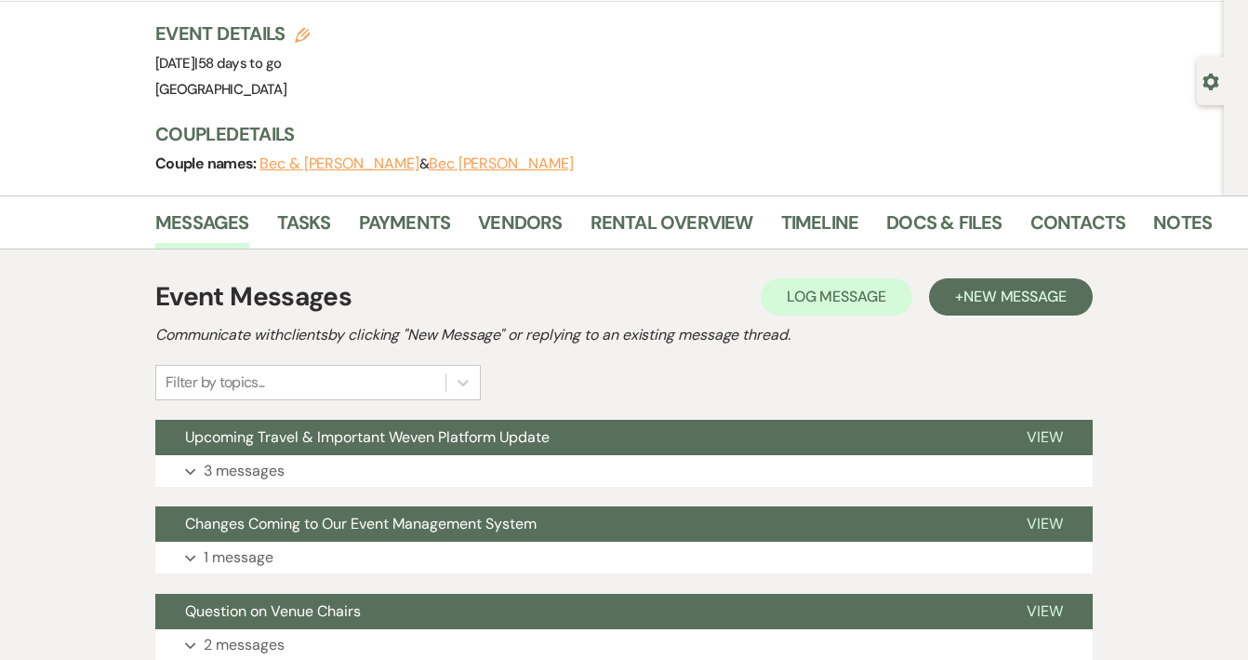
scroll to position [198, 0]
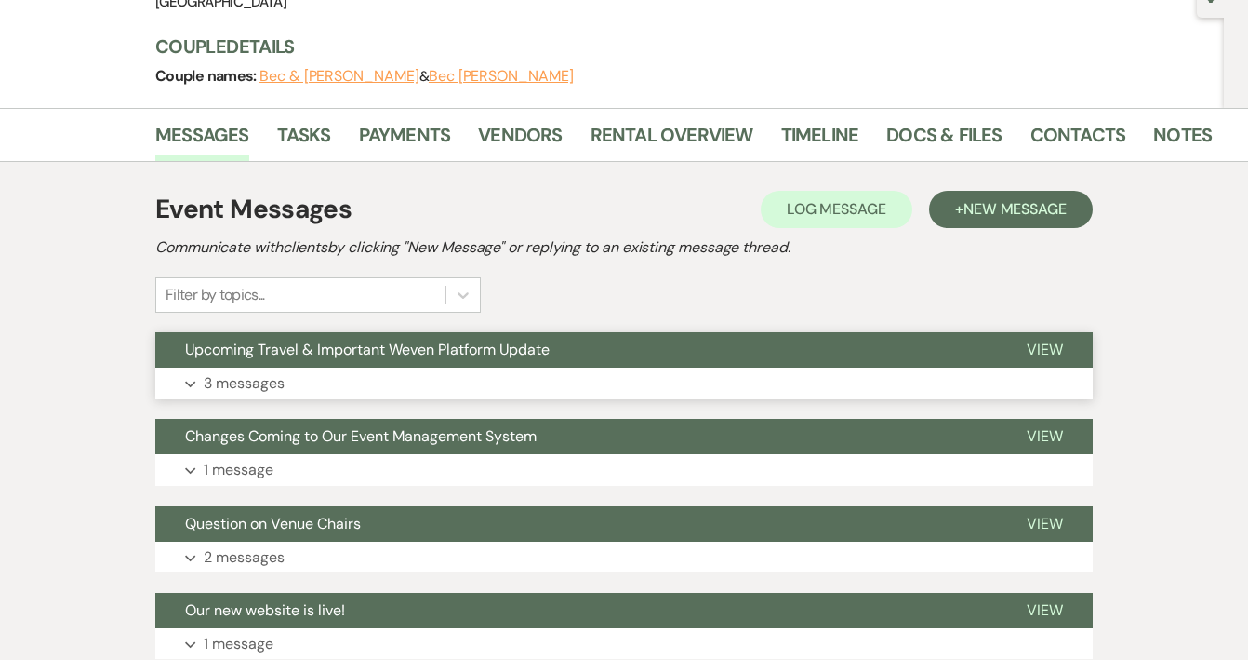
click at [456, 361] on button "Upcoming Travel & Important Weven Platform Update" at bounding box center [576, 349] width 842 height 35
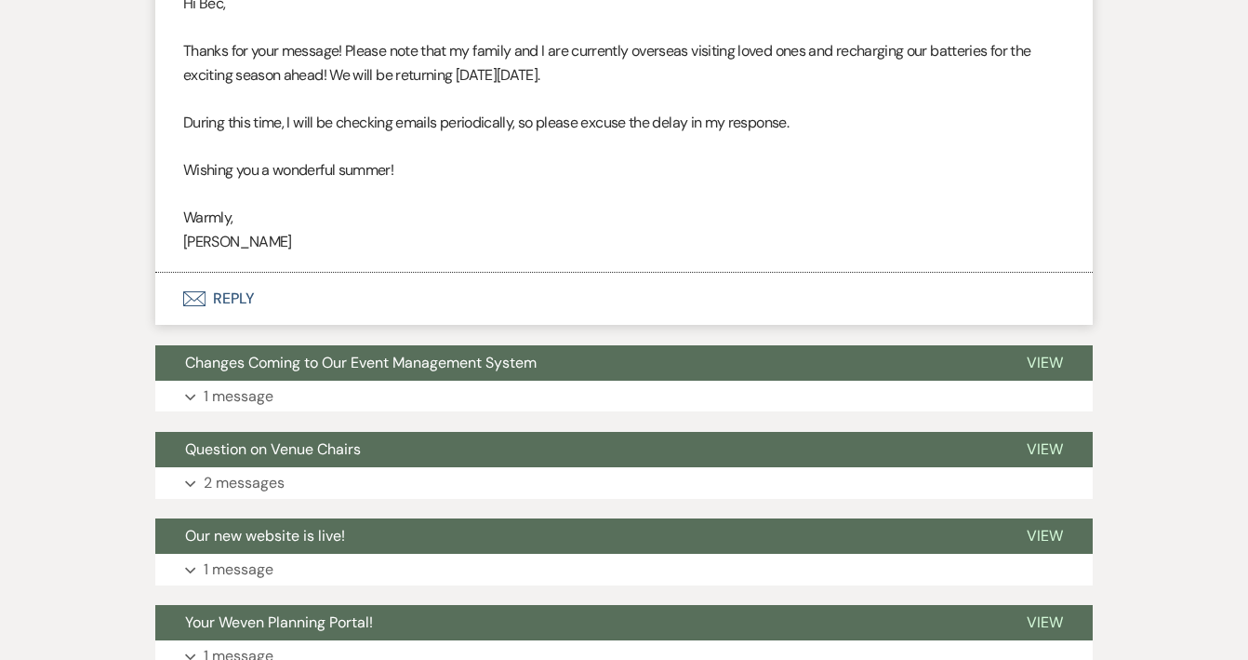
scroll to position [1466, 0]
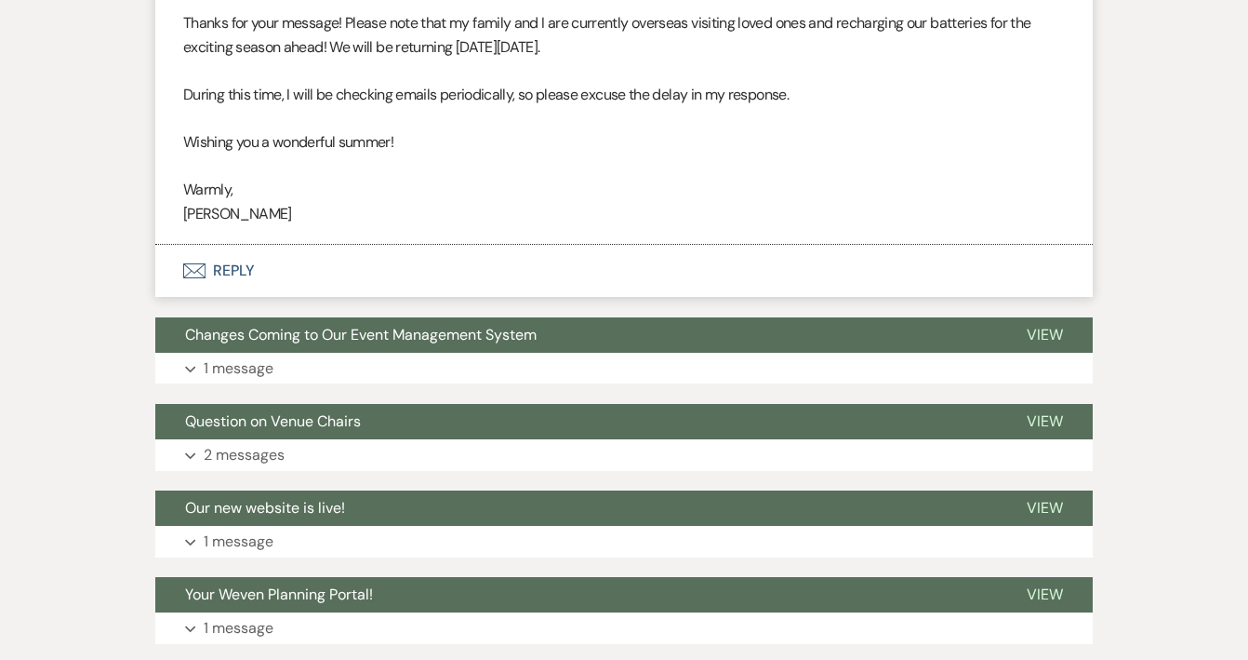
click at [240, 251] on button "Envelope Reply" at bounding box center [624, 271] width 938 height 52
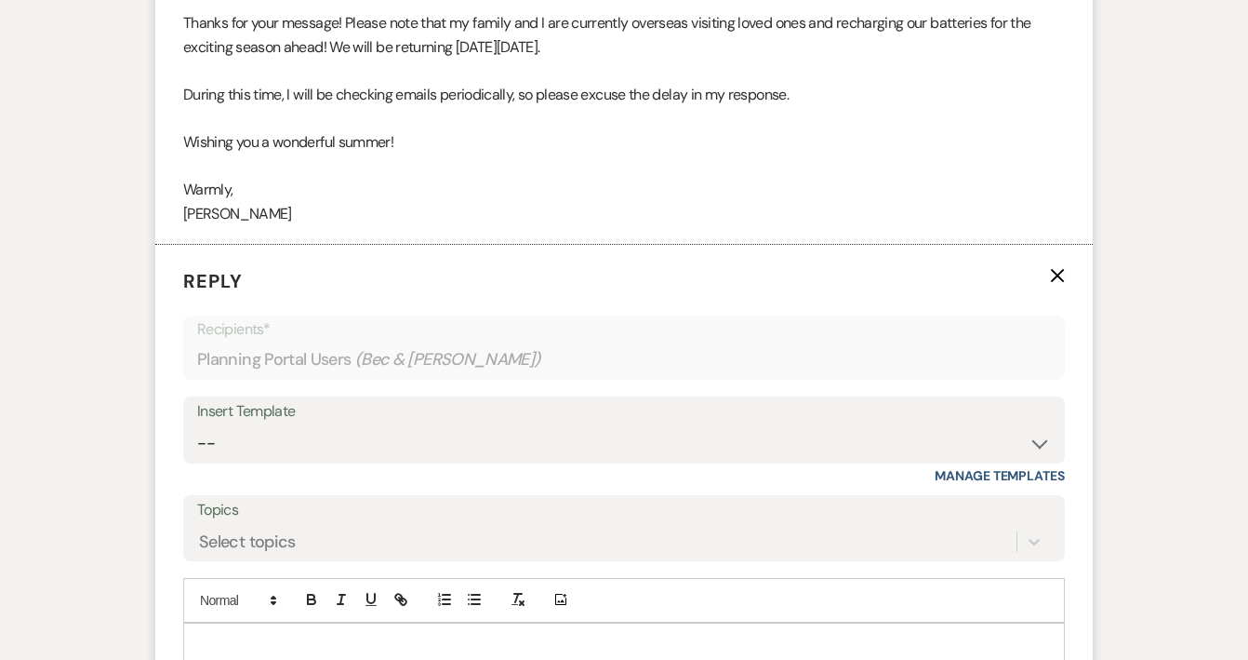
click at [238, 623] on div at bounding box center [624, 644] width 880 height 43
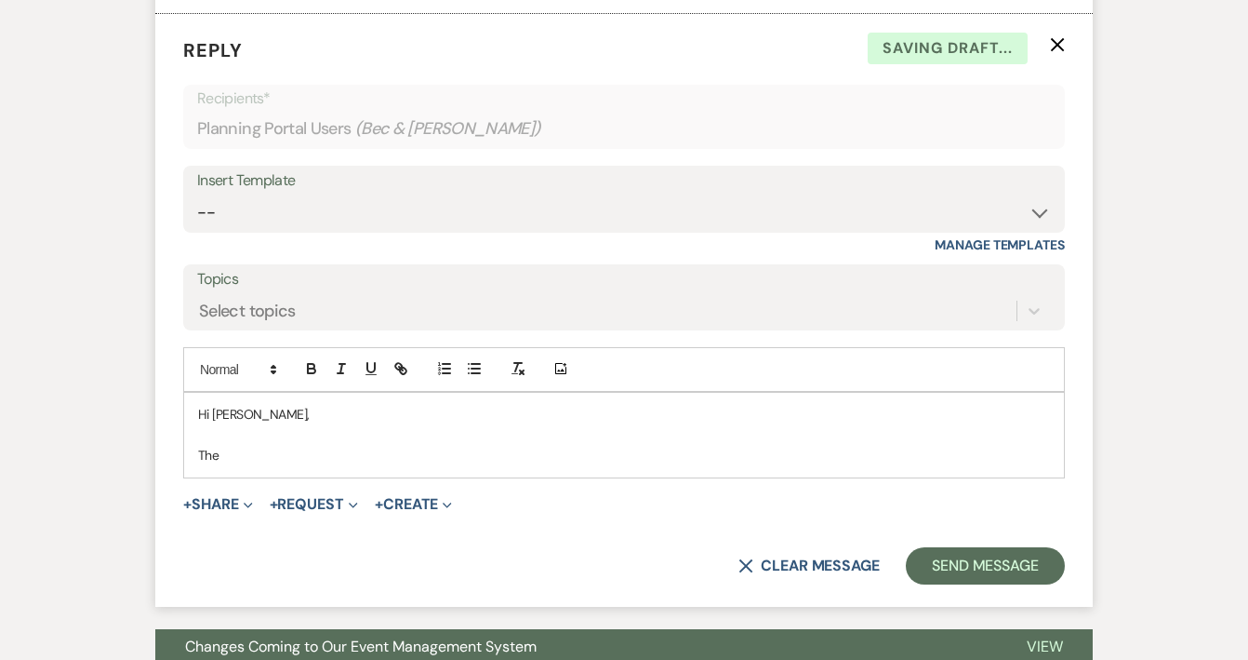
scroll to position [1701, 0]
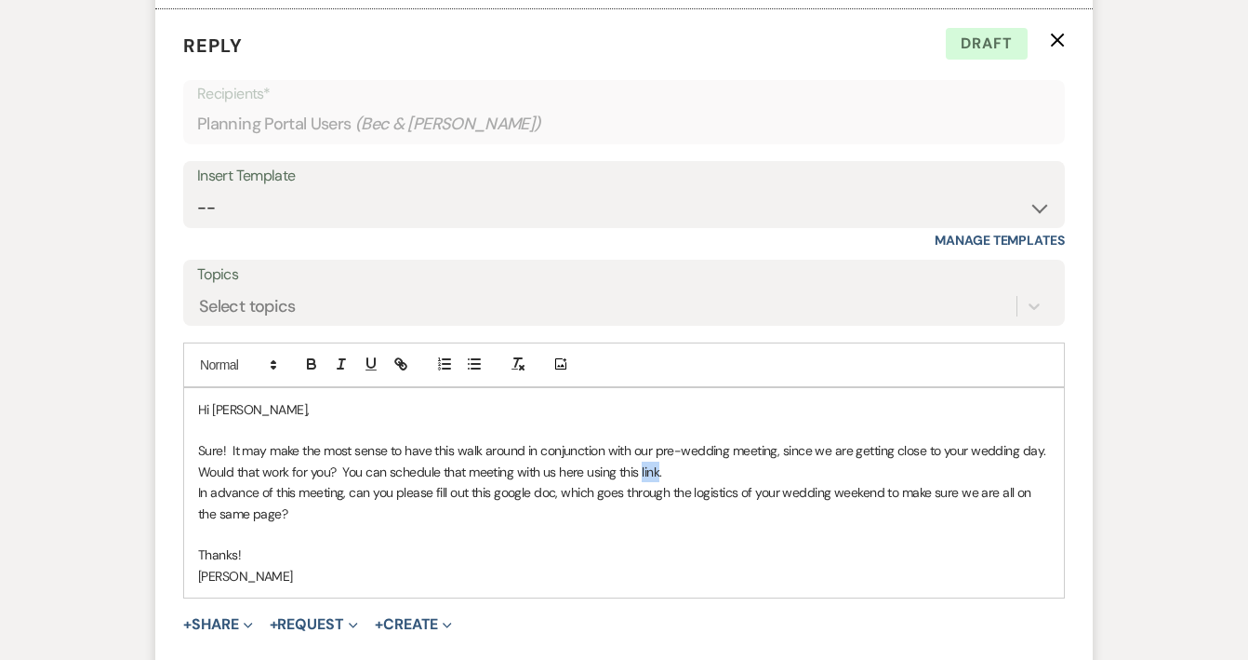
drag, startPoint x: 660, startPoint y: 443, endPoint x: 643, endPoint y: 442, distance: 17.7
click at [643, 442] on p "Sure! It may make the most sense to have this walk around in conjunction with o…" at bounding box center [624, 461] width 852 height 42
click at [407, 355] on icon "button" at bounding box center [401, 363] width 17 height 17
paste input "[URL][DOMAIN_NAME]"
click at [771, 500] on link at bounding box center [759, 507] width 40 height 14
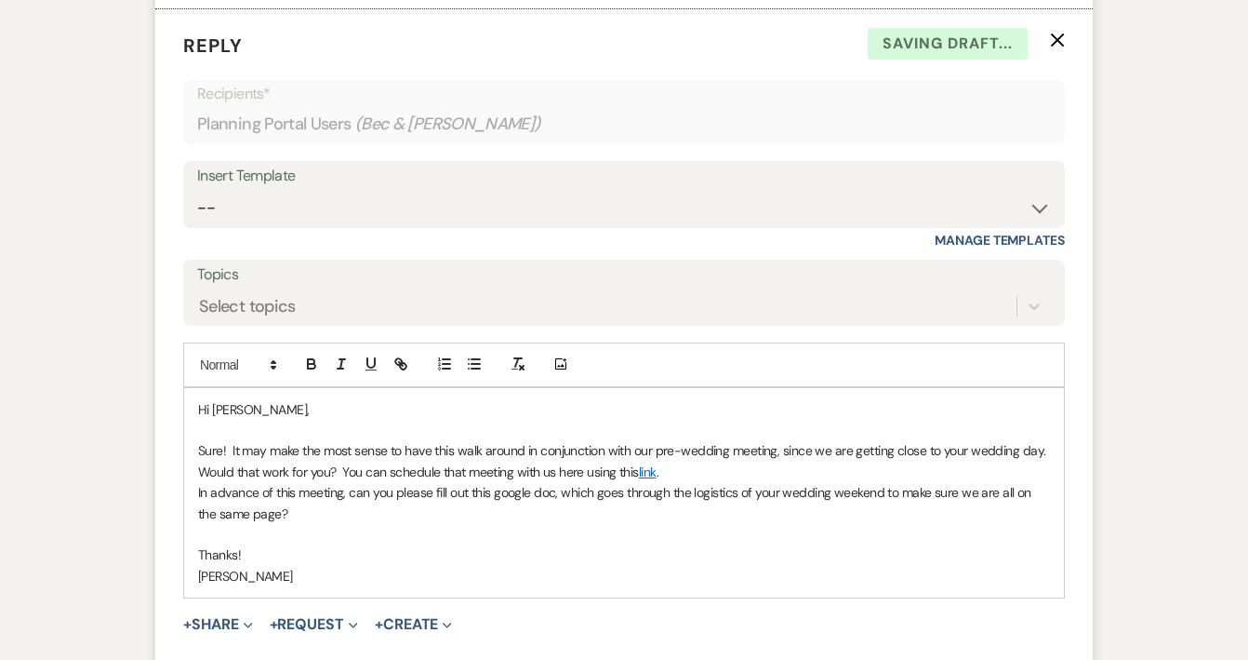
click at [626, 524] on p at bounding box center [624, 534] width 852 height 20
drag, startPoint x: 553, startPoint y: 467, endPoint x: 494, endPoint y: 468, distance: 59.5
click at [494, 482] on p "In advance of this meeting, can you please fill out this google doc, which goes…" at bounding box center [624, 503] width 852 height 42
click at [400, 358] on icon "button" at bounding box center [398, 361] width 7 height 7
paste input "[URL][DOMAIN_NAME]"
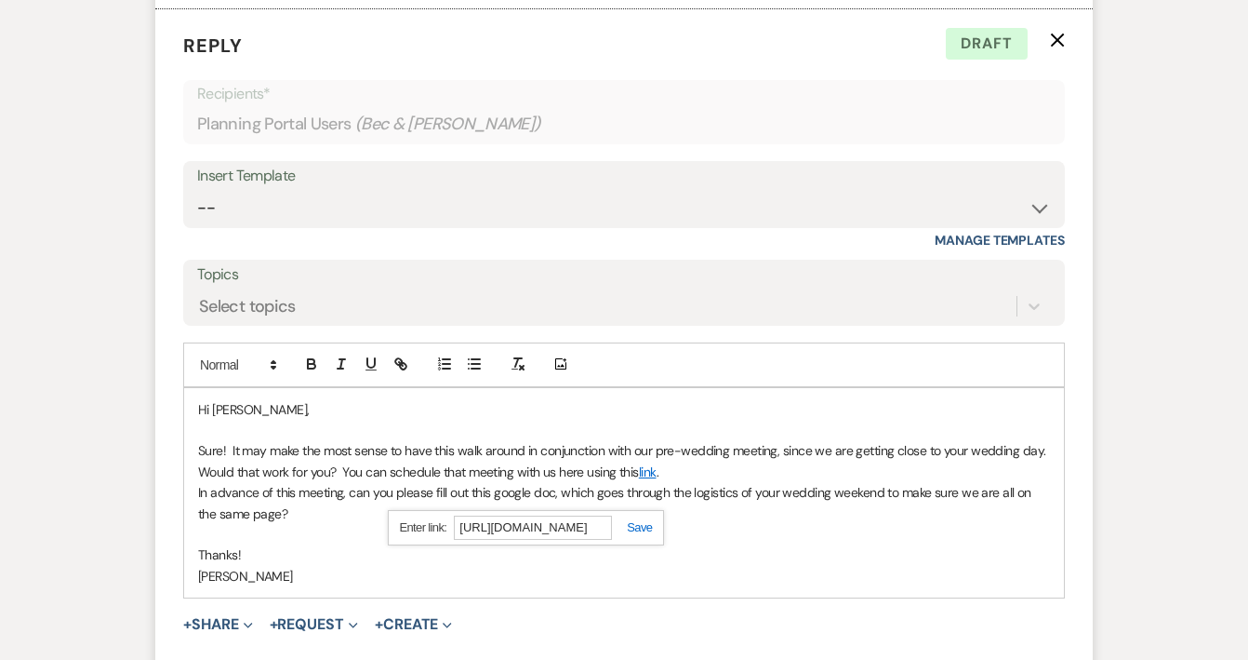
type input "[URL][DOMAIN_NAME]"
click at [636, 520] on link at bounding box center [632, 527] width 40 height 14
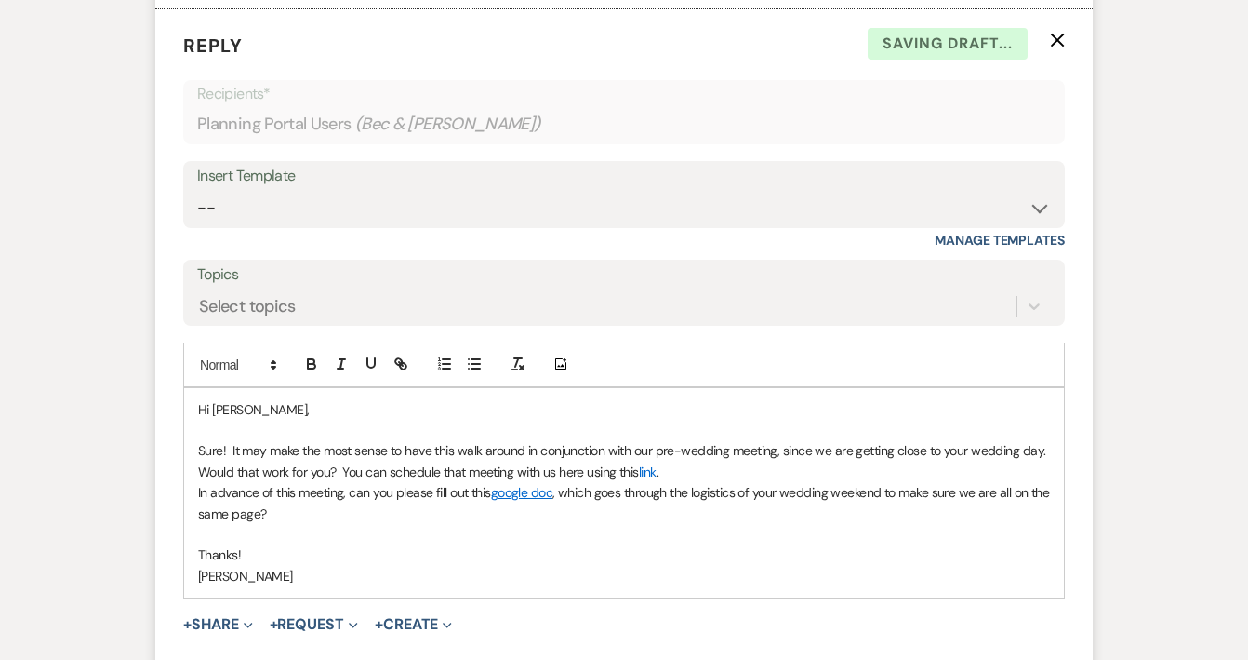
click at [636, 524] on p at bounding box center [624, 534] width 852 height 20
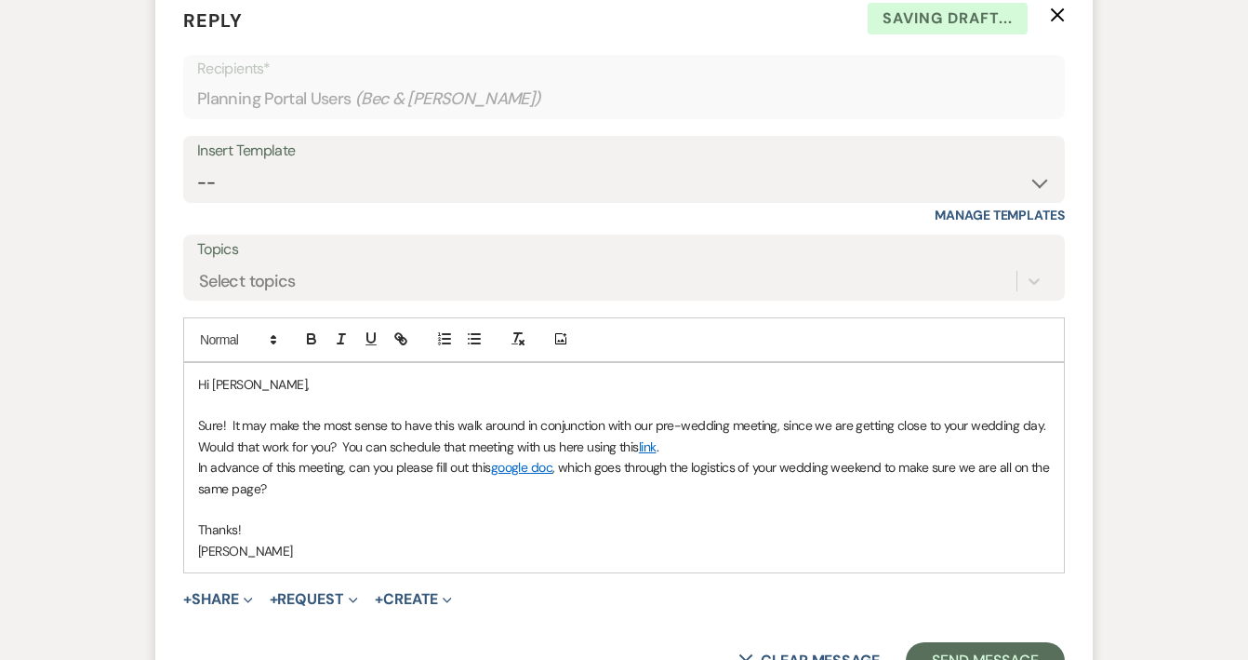
scroll to position [1729, 0]
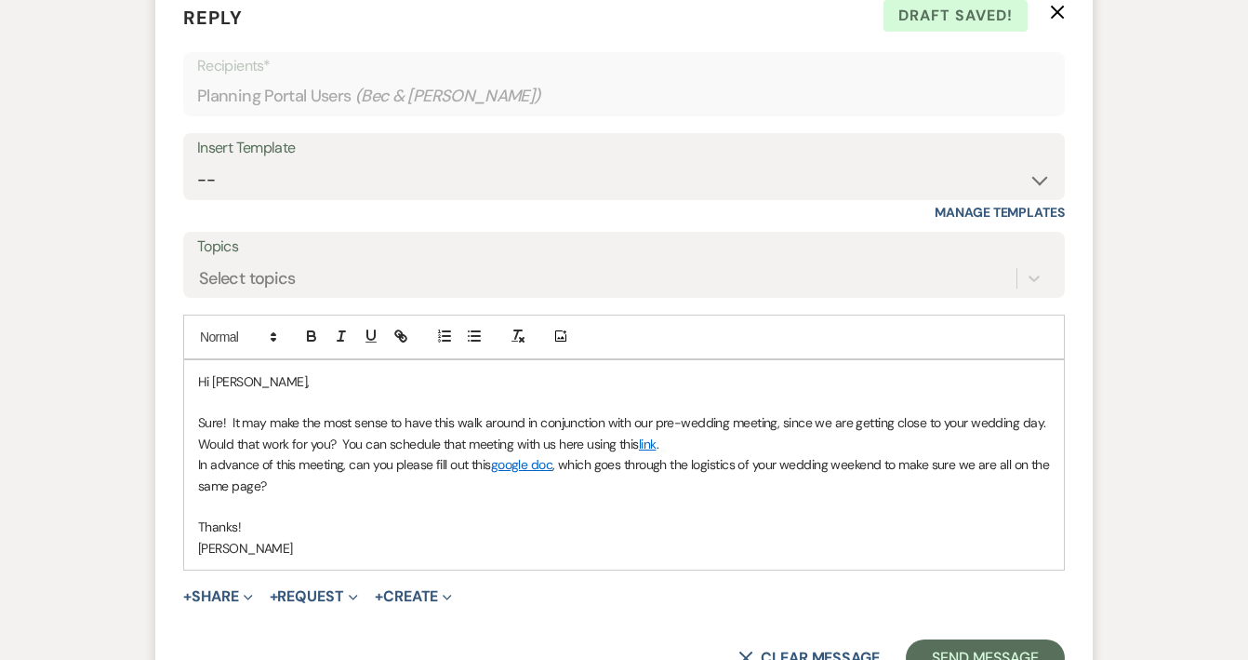
click at [244, 371] on p "Hi [PERSON_NAME]," at bounding box center [624, 381] width 852 height 20
click at [359, 516] on p "Thanks!" at bounding box center [624, 526] width 852 height 20
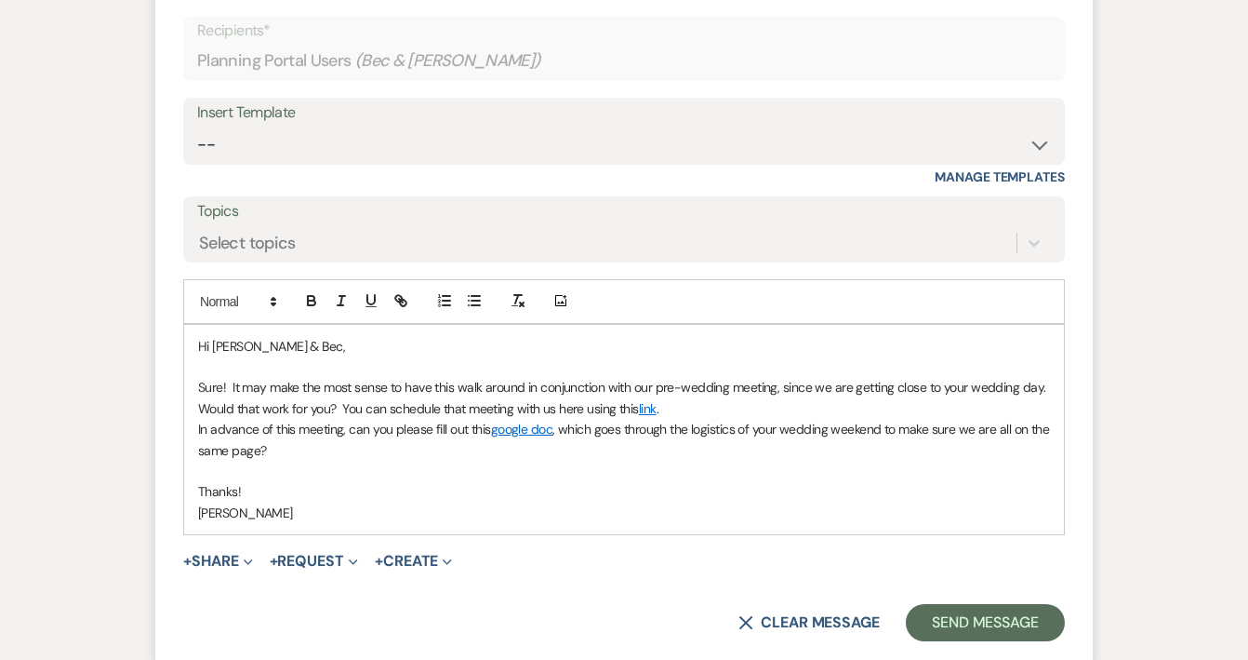
scroll to position [1772, 0]
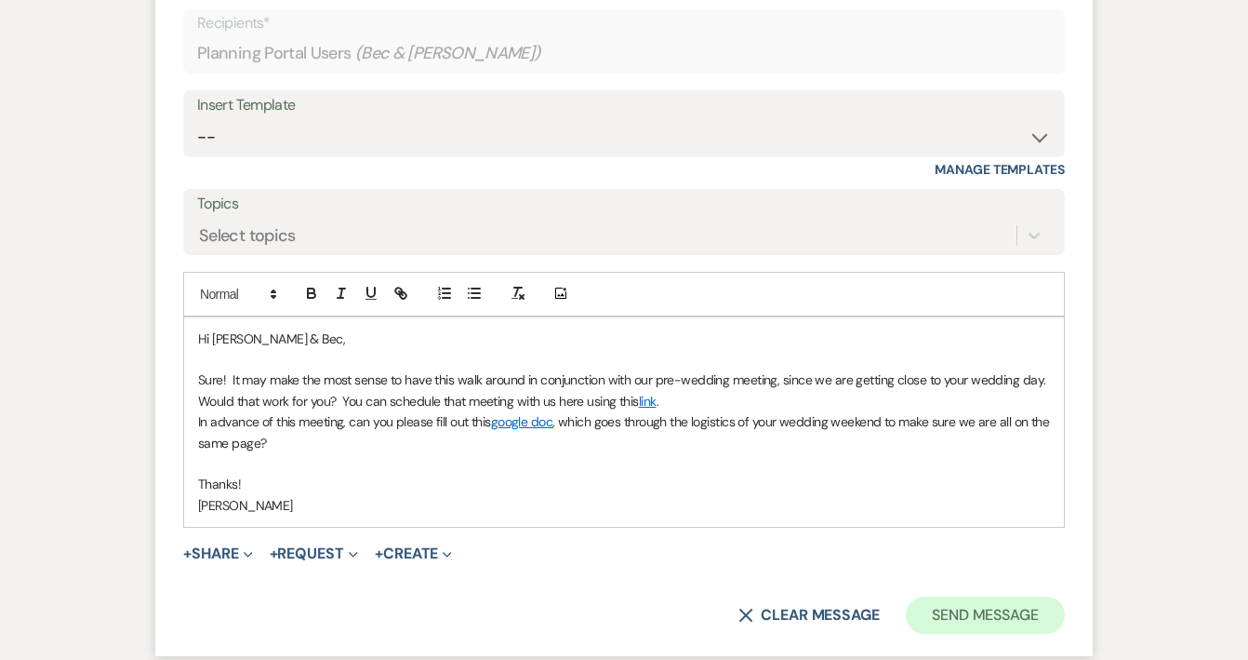
click at [963, 596] on button "Send Message" at bounding box center [985, 614] width 159 height 37
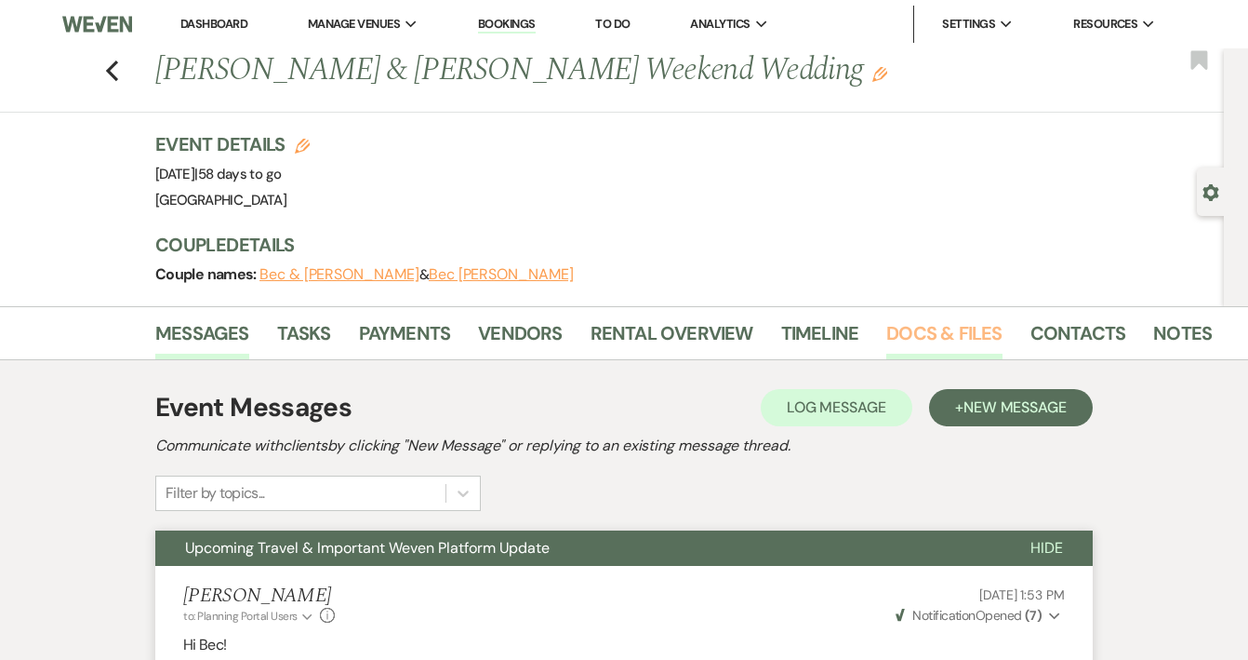
scroll to position [0, 0]
click at [1080, 337] on link "Contacts" at bounding box center [1079, 338] width 96 height 41
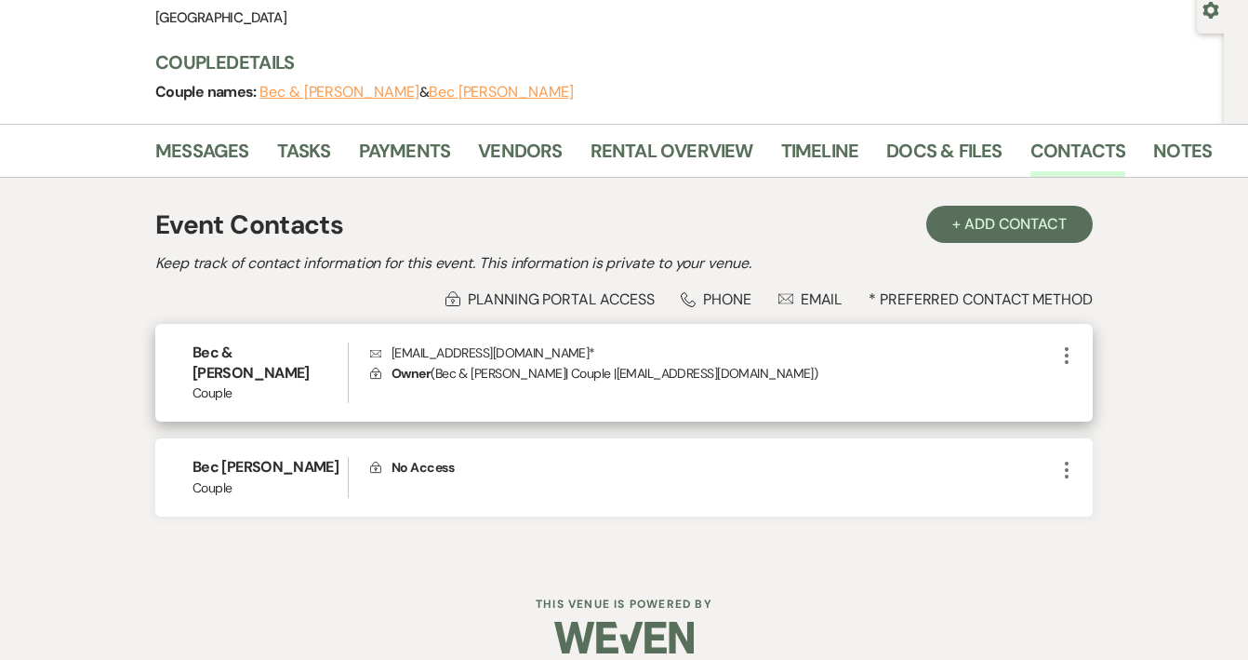
scroll to position [181, 0]
drag, startPoint x: 564, startPoint y: 353, endPoint x: 393, endPoint y: 353, distance: 170.2
click at [393, 353] on p "Envelope [EMAIL_ADDRESS][DOMAIN_NAME] *" at bounding box center [713, 353] width 686 height 20
copy p "Envelope [EMAIL_ADDRESS][DOMAIN_NAME]"
